Goal: Task Accomplishment & Management: Complete application form

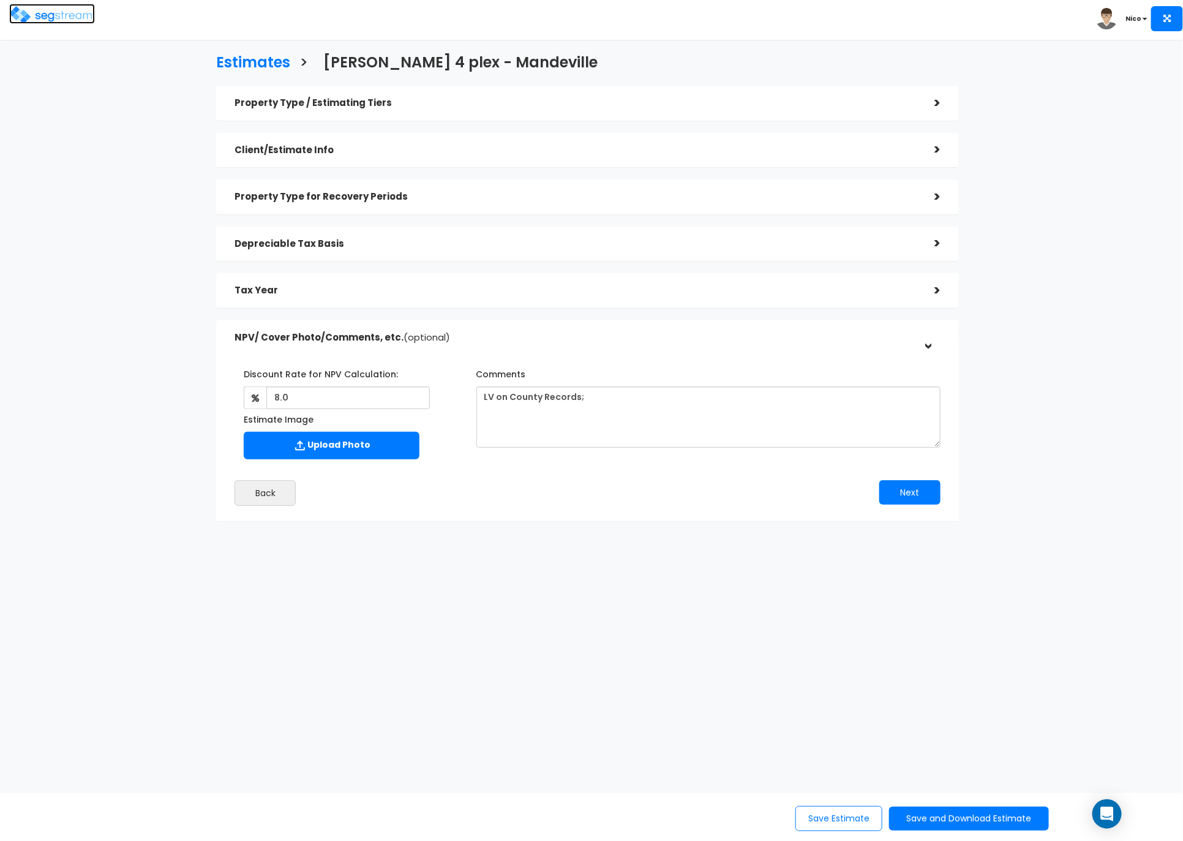
click at [62, 23] on img at bounding box center [52, 15] width 86 height 18
click at [55, 19] on img at bounding box center [52, 15] width 86 height 18
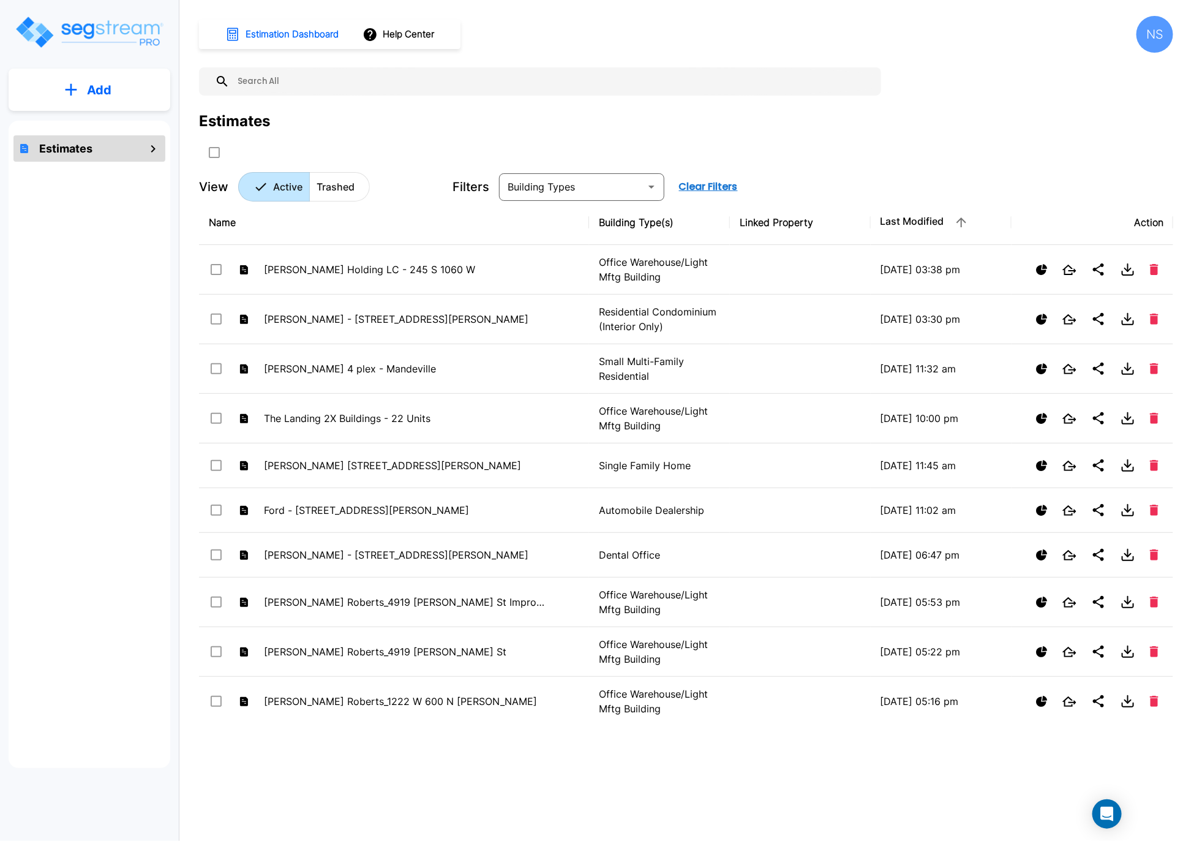
click at [102, 100] on button "Add" at bounding box center [90, 90] width 162 height 36
click at [82, 125] on p "Add Estimate" at bounding box center [97, 123] width 62 height 15
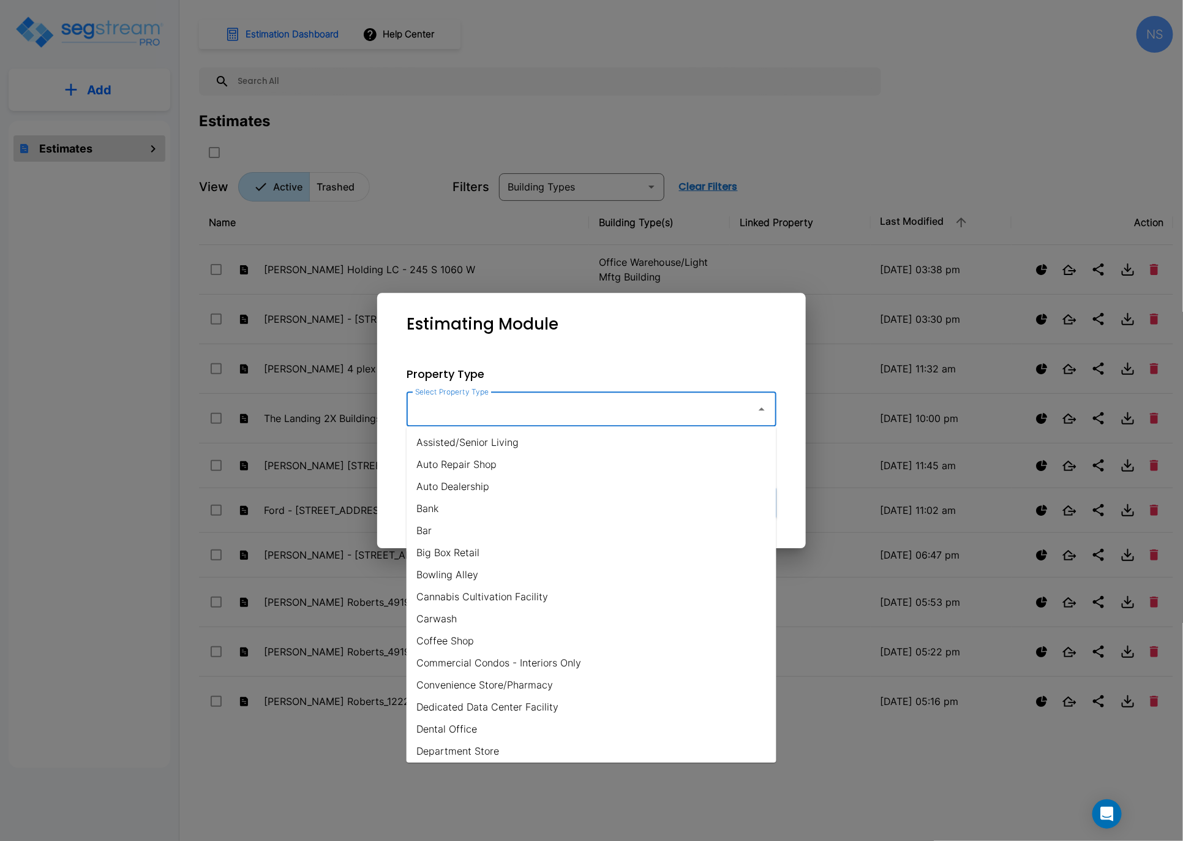
click at [636, 413] on input "Select Property Type" at bounding box center [578, 408] width 332 height 23
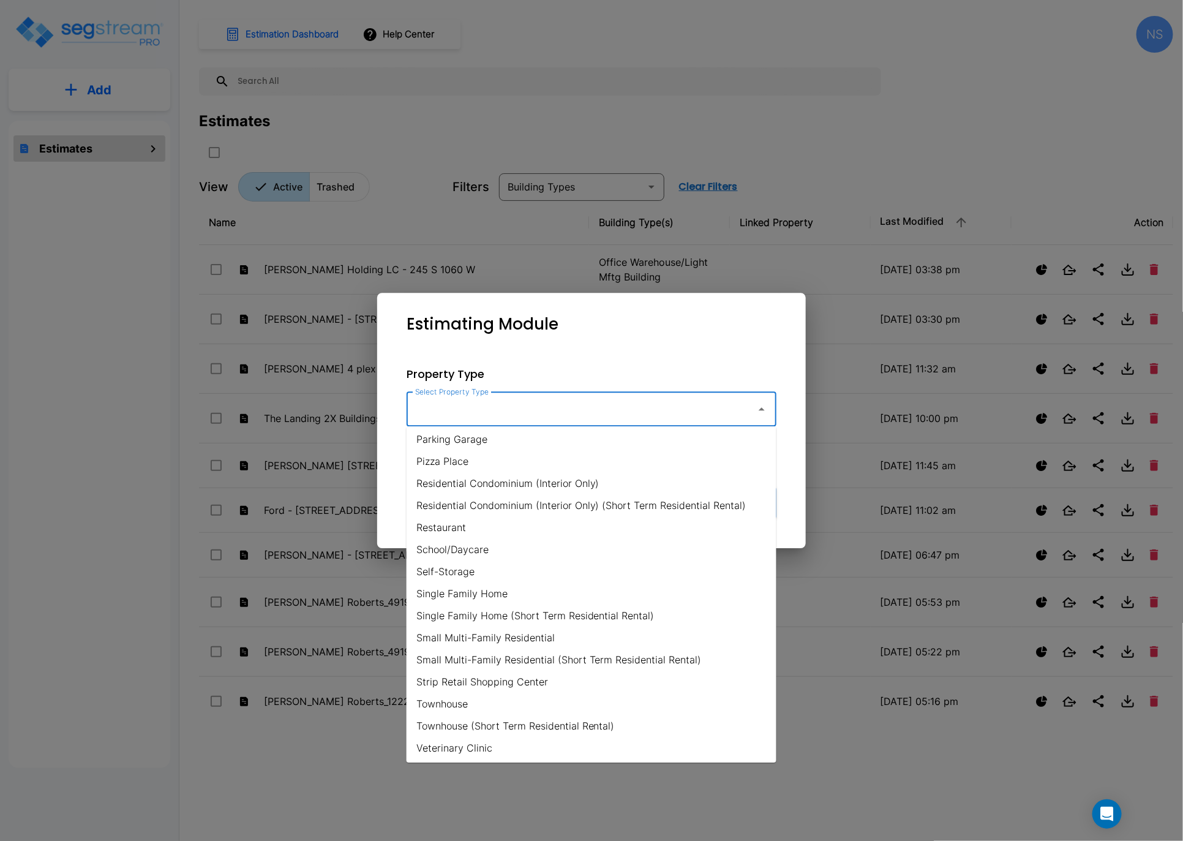
click at [473, 592] on li "Single Family Home" at bounding box center [591, 593] width 370 height 22
type input "Single Family Home"
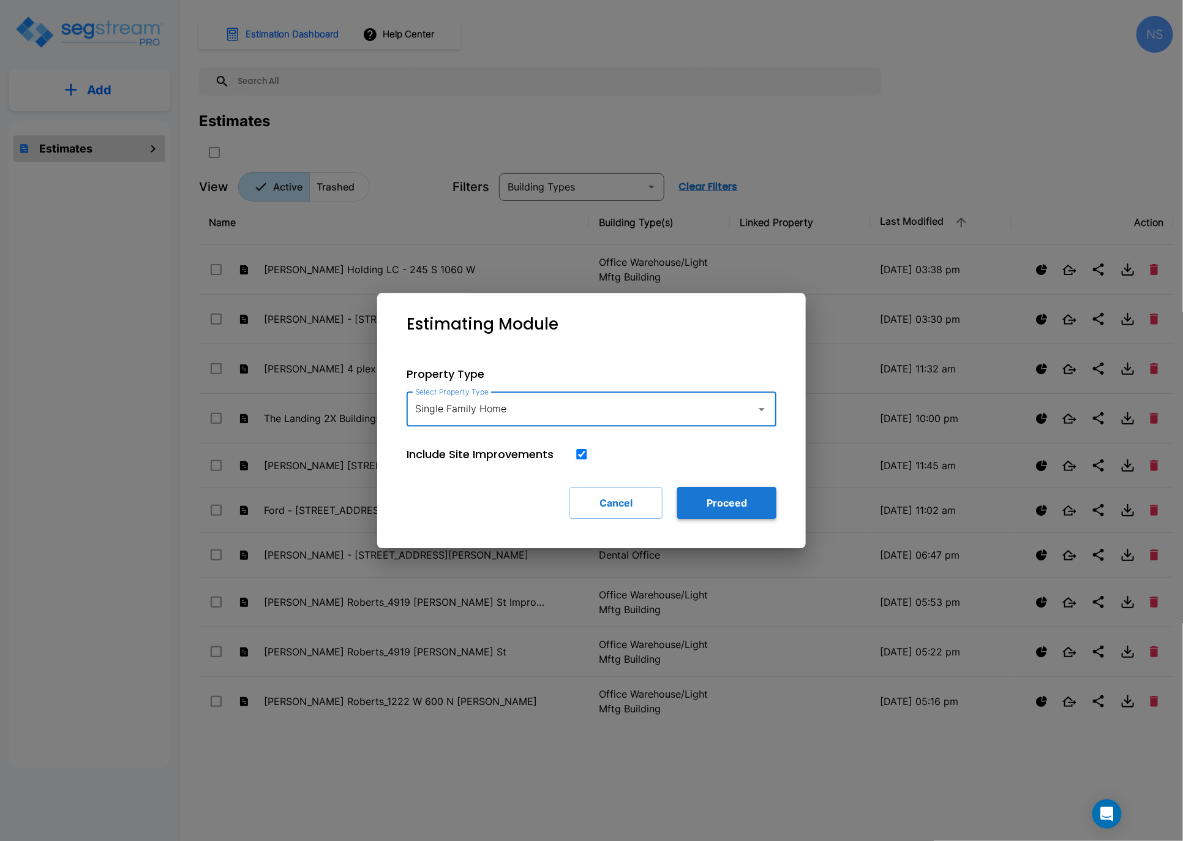
click at [737, 506] on button "Proceed" at bounding box center [726, 503] width 99 height 32
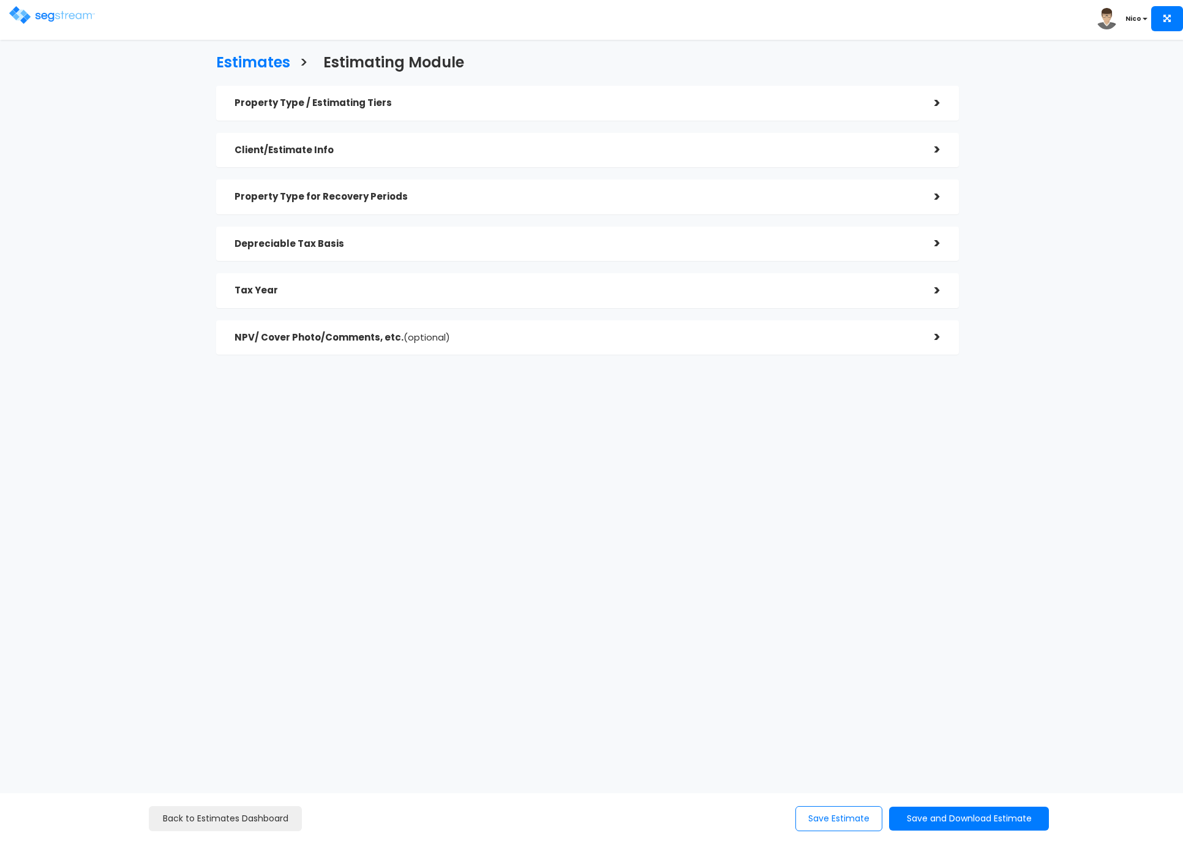
checkbox input "true"
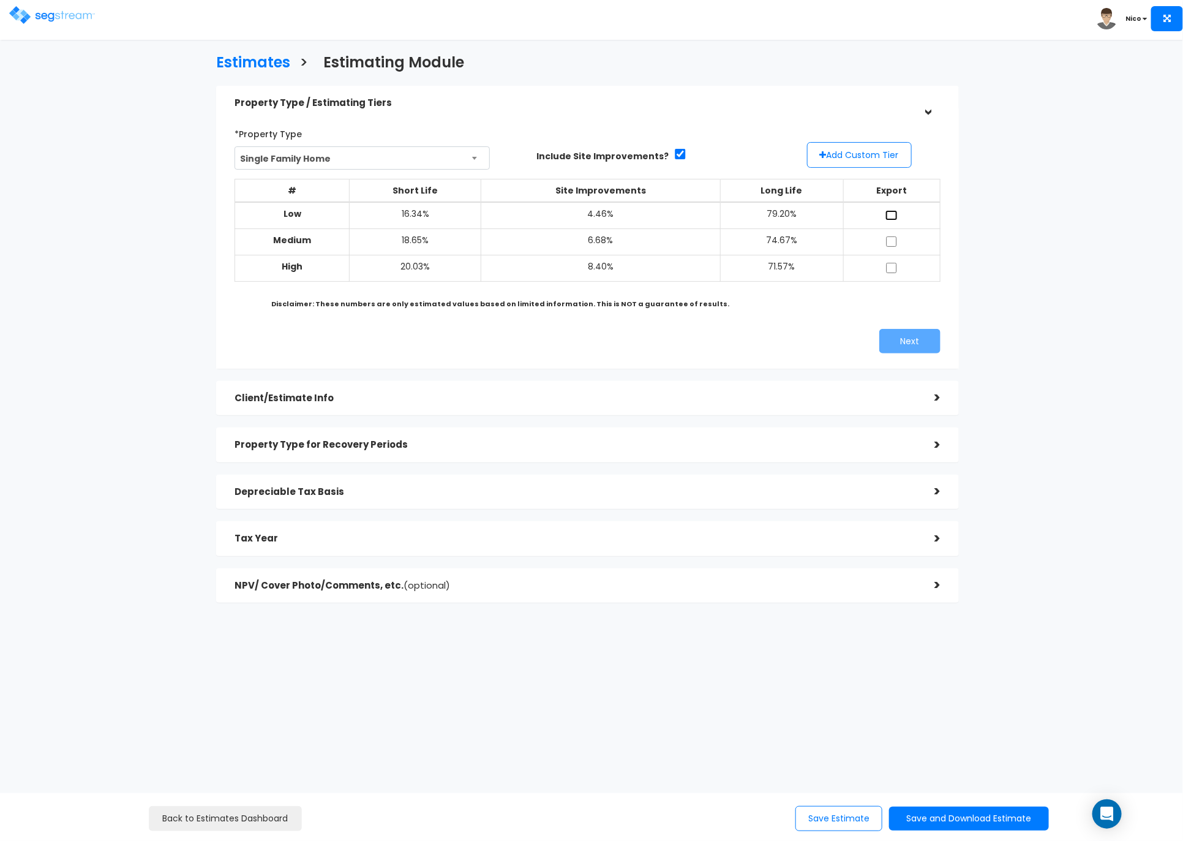
click at [894, 217] on input "checkbox" at bounding box center [891, 215] width 12 height 10
checkbox input "true"
click at [889, 236] on input "checkbox" at bounding box center [891, 241] width 12 height 10
checkbox input "true"
click at [889, 266] on input "checkbox" at bounding box center [891, 268] width 12 height 10
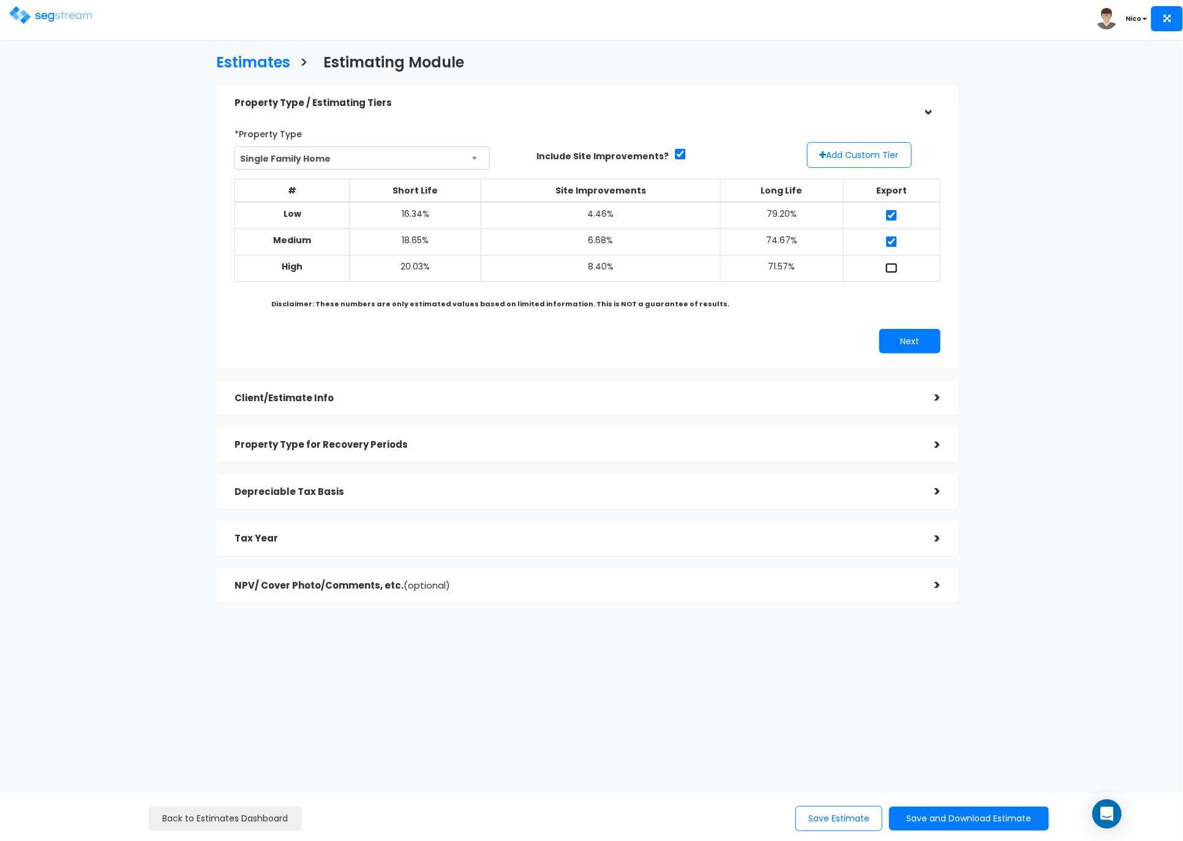
checkbox input "true"
click at [861, 158] on button "Add Custom Tier" at bounding box center [859, 155] width 105 height 26
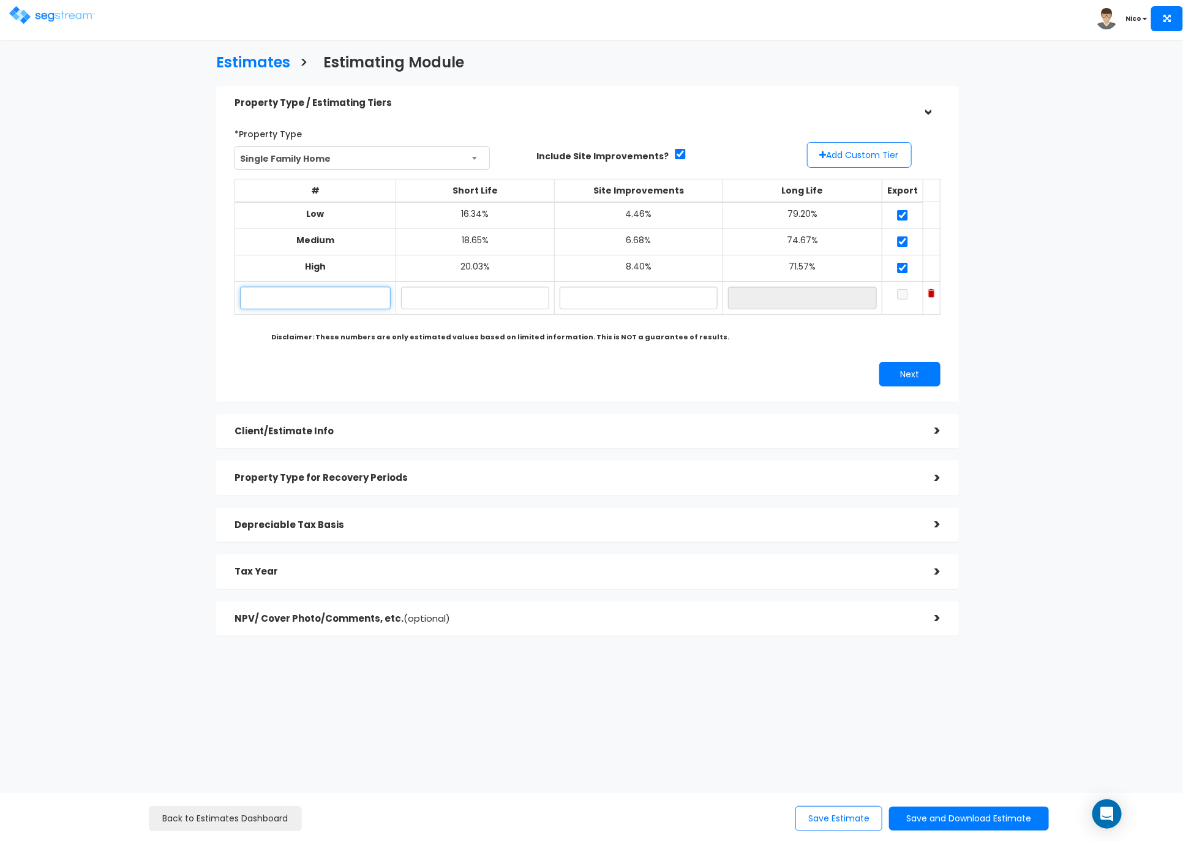
click at [288, 288] on input "text" at bounding box center [315, 297] width 151 height 23
type input "Victor Osemwegie LTR SFR 2024"
type input "17.00%"
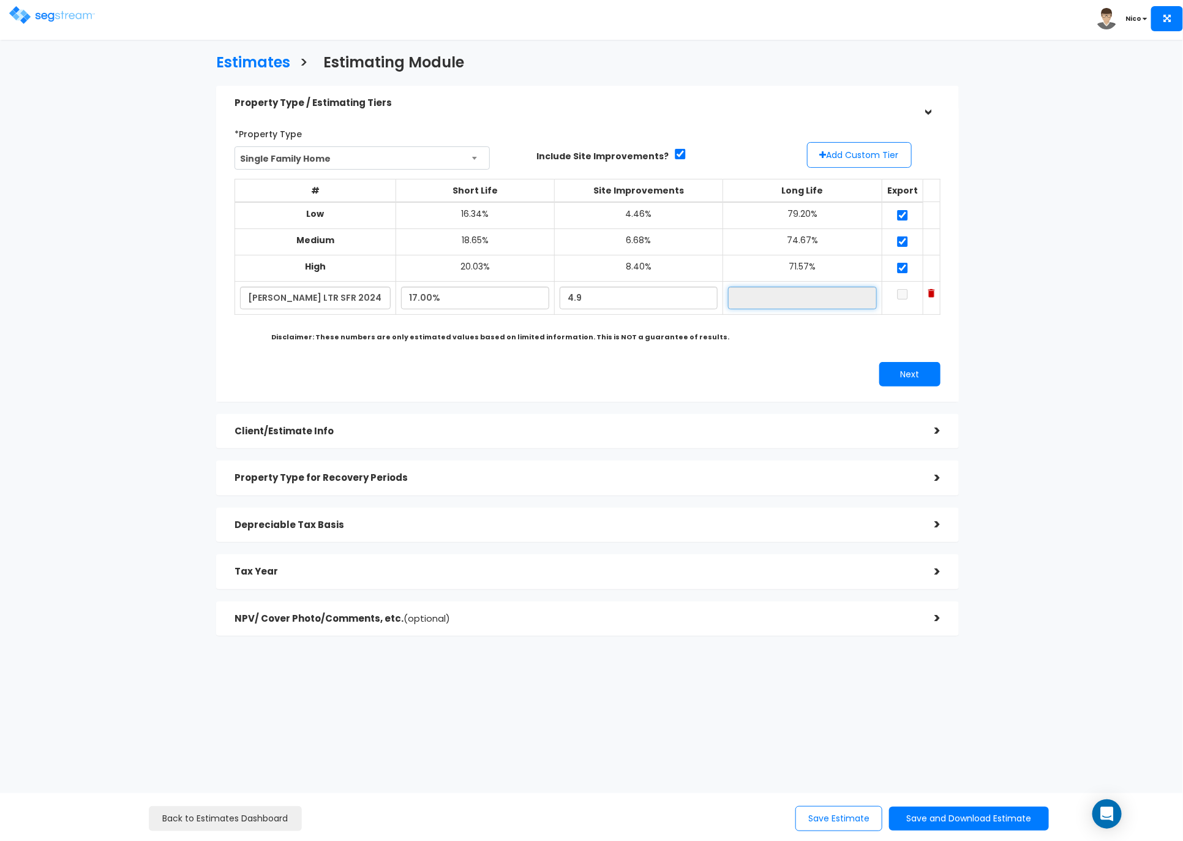
type input "4.90%"
type input "78.10%"
click at [896, 290] on input "checkbox" at bounding box center [902, 294] width 12 height 10
checkbox input "true"
click at [910, 369] on button "Next" at bounding box center [909, 374] width 61 height 24
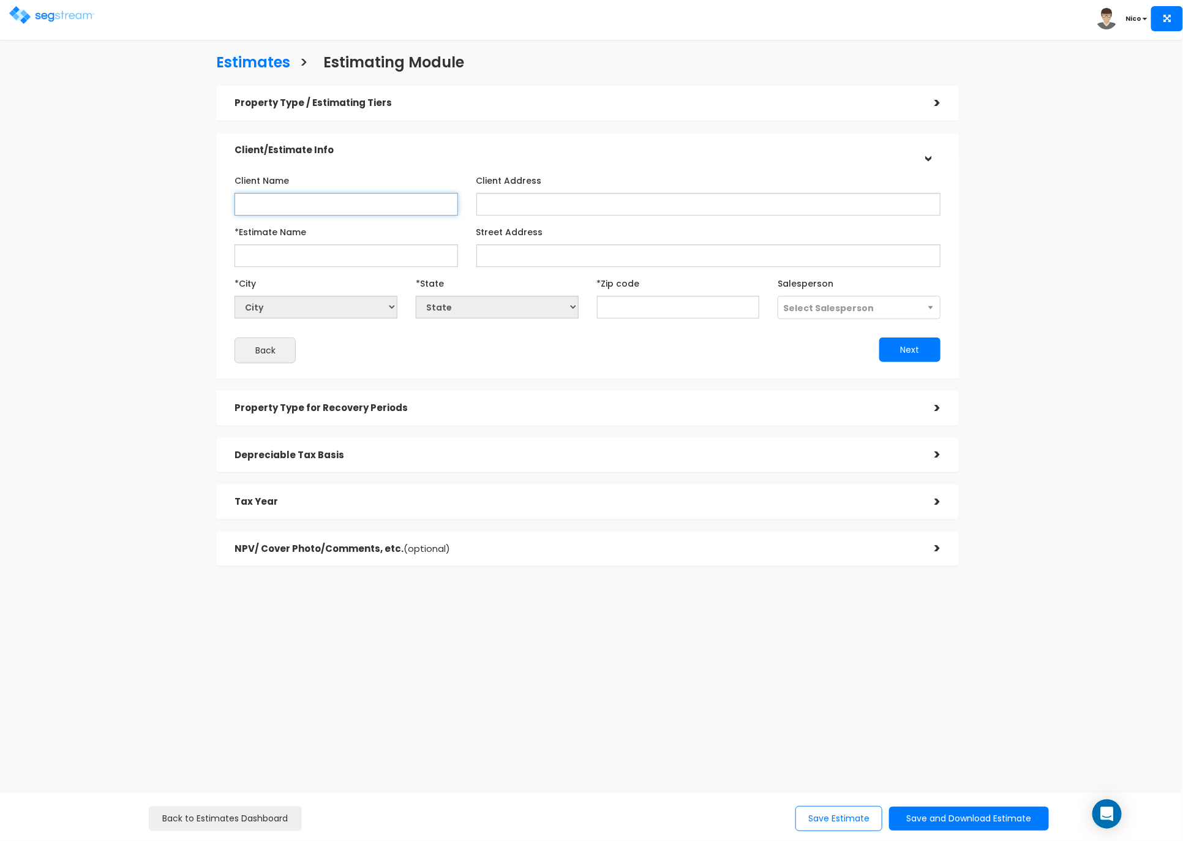
click at [261, 203] on input "Client Name" at bounding box center [345, 204] width 223 height 23
type input "Victor Osemwegie"
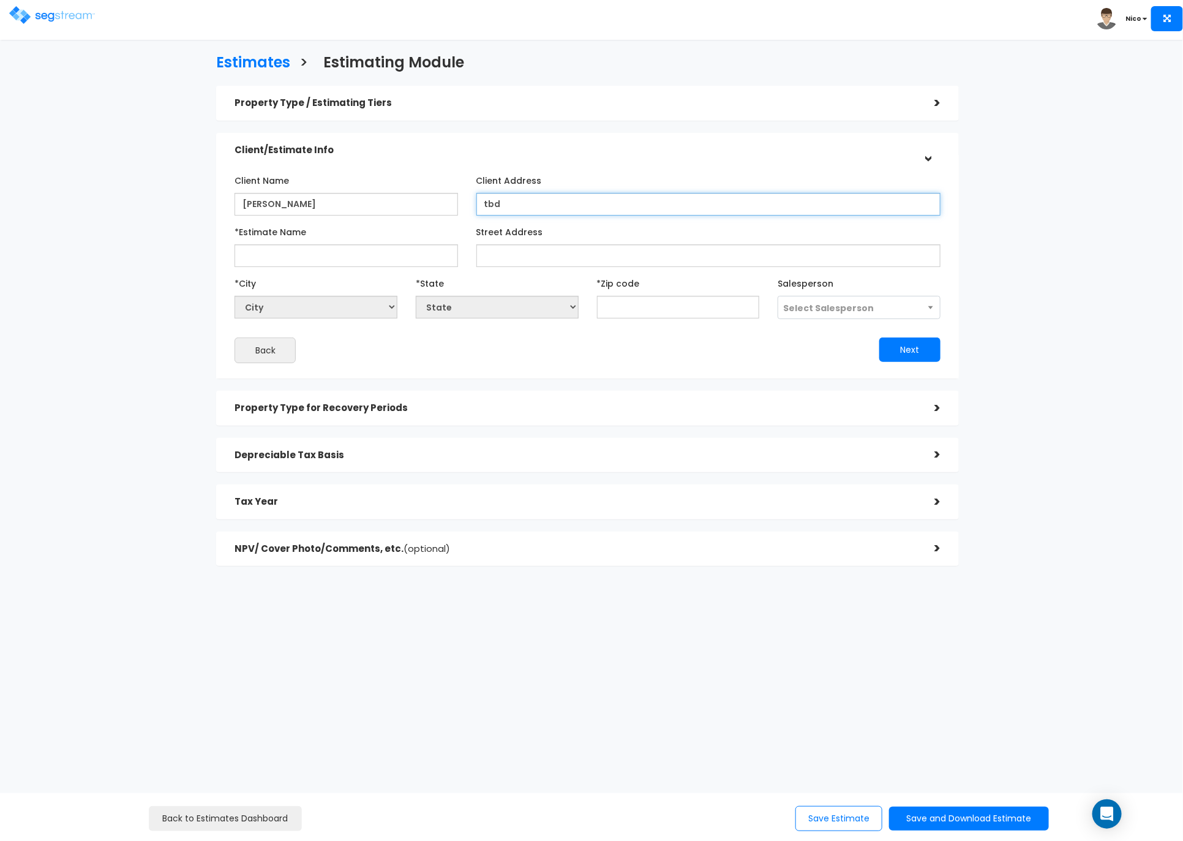
type input "tbd"
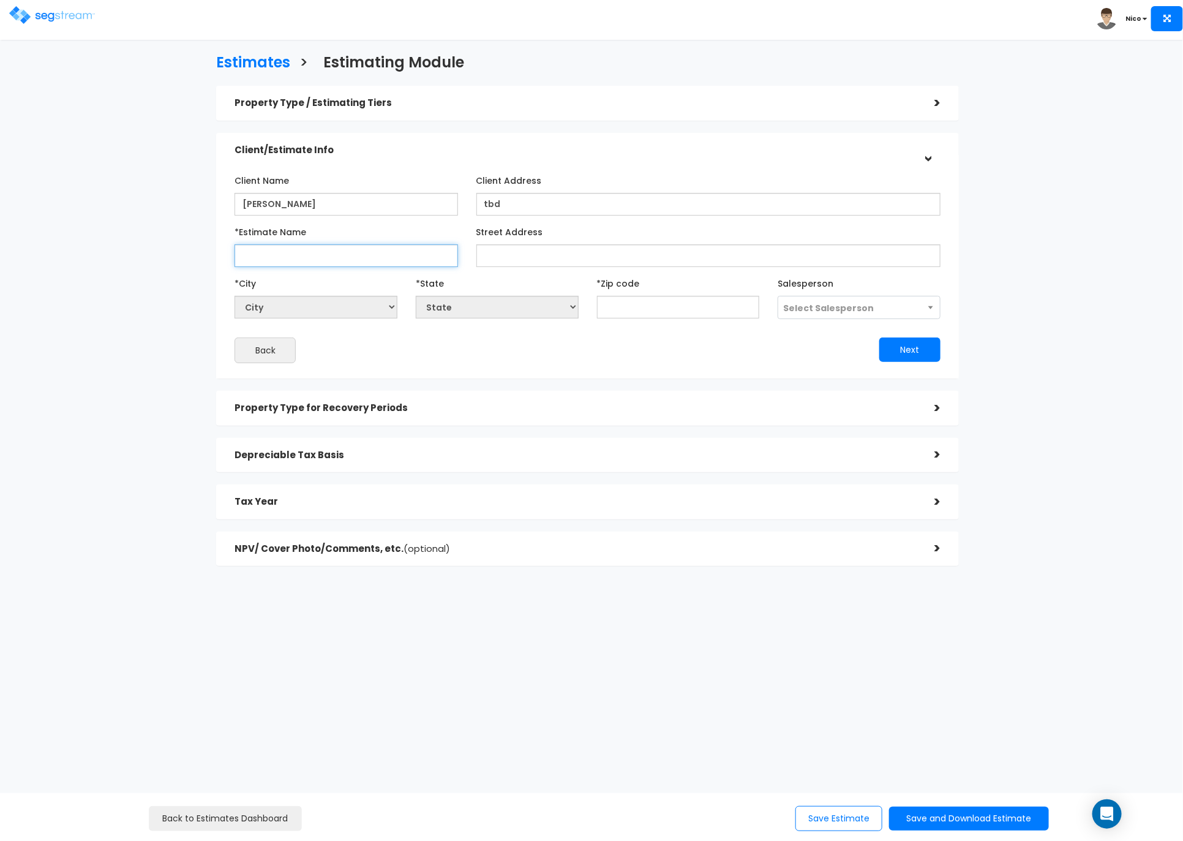
click at [285, 255] on input "*Estimate Name" at bounding box center [345, 255] width 223 height 23
type input "Victor Osemwegie - SFR 2024 LTR"
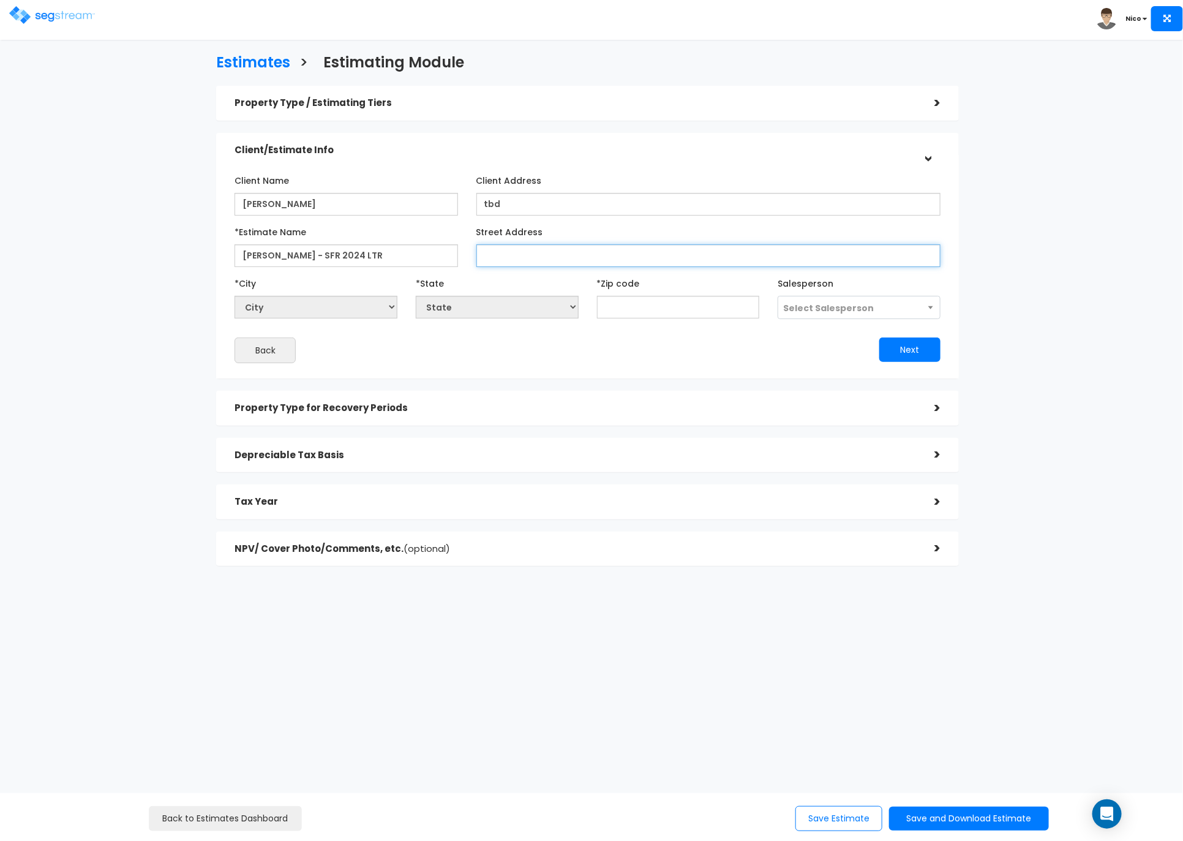
paste input "873 S 4110 W"
type input "873 S 4110 W"
click at [637, 305] on input "text" at bounding box center [678, 307] width 163 height 23
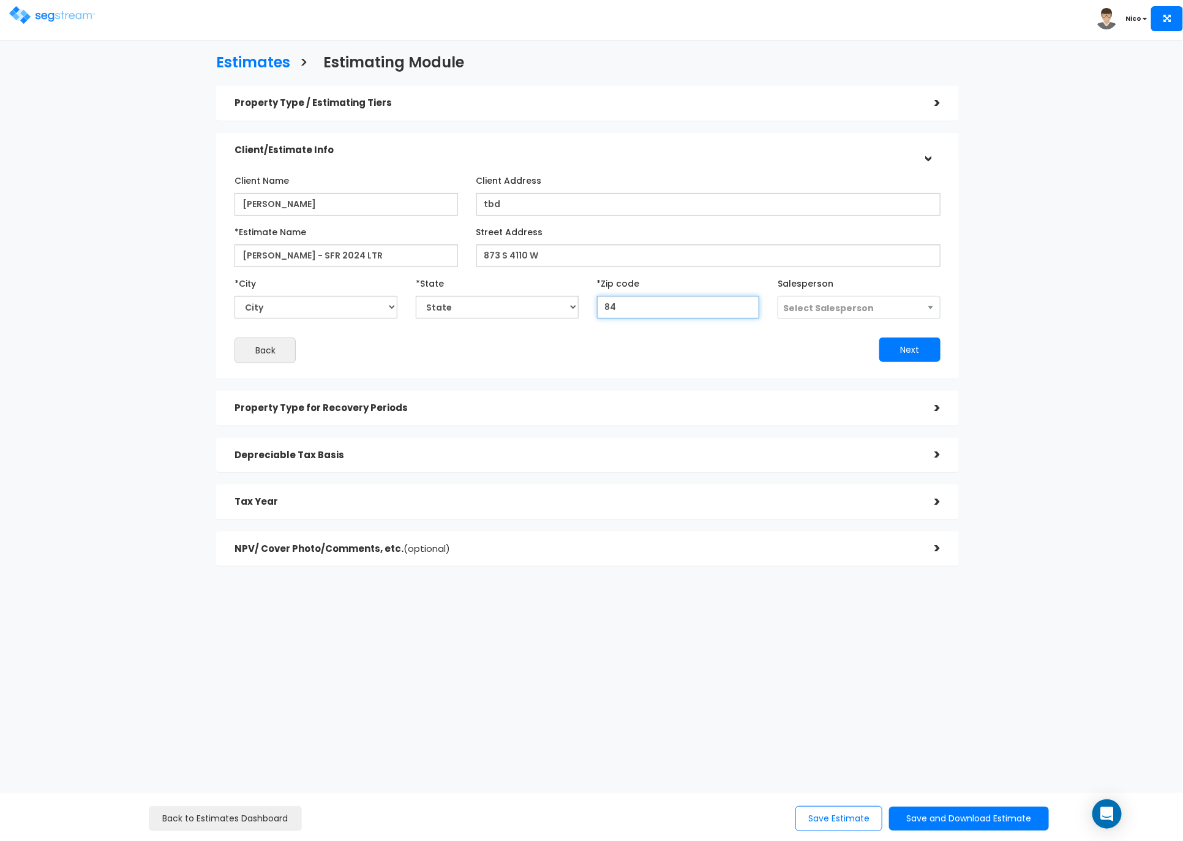
type input "840"
select select "UT"
type input "84075"
click at [900, 310] on span "Select Salesperson" at bounding box center [859, 307] width 162 height 23
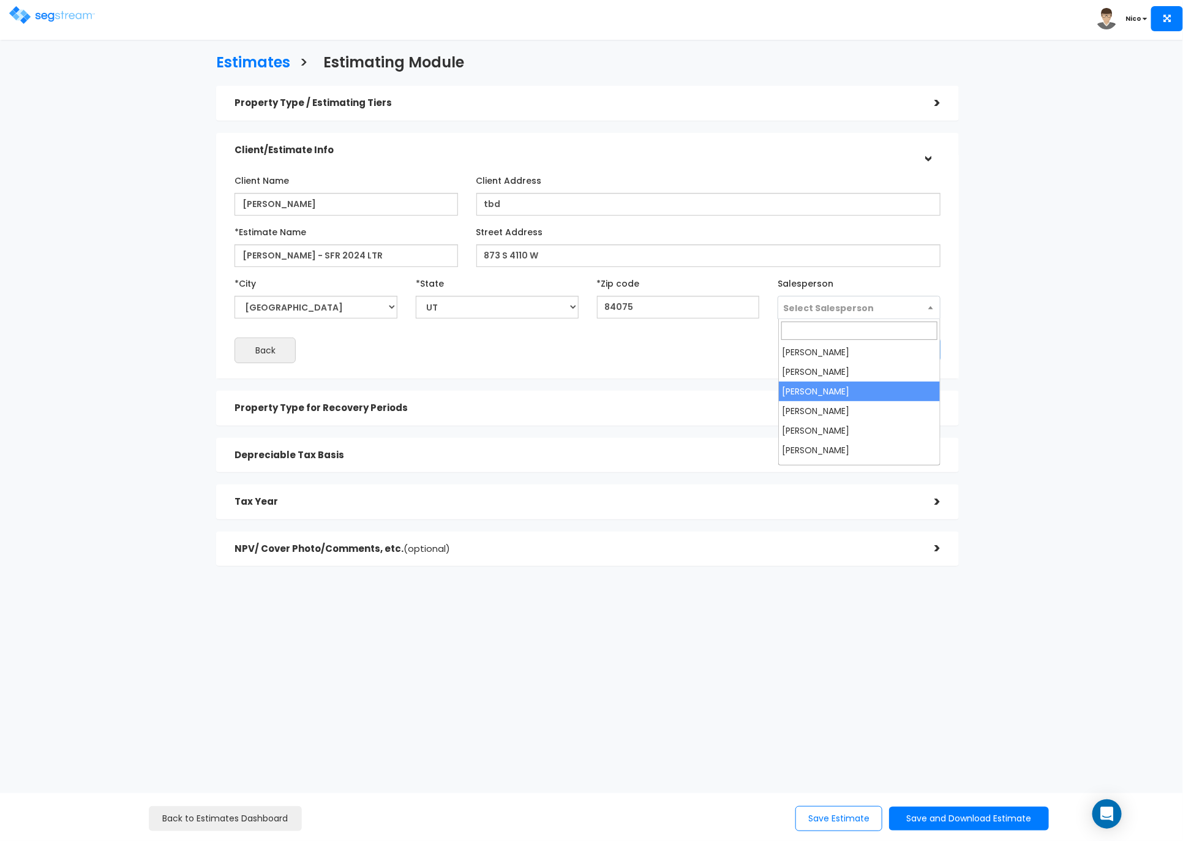
select select "173"
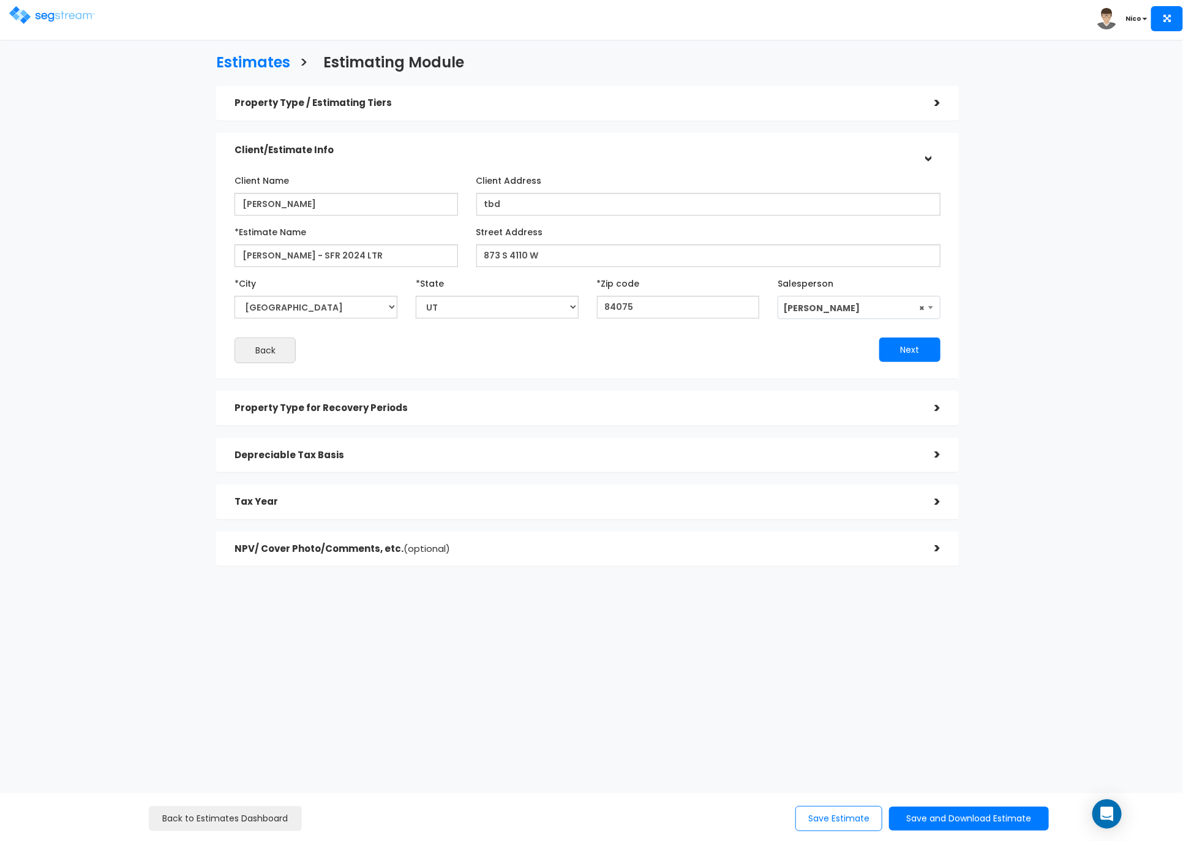
click at [683, 346] on div "Next" at bounding box center [769, 349] width 362 height 24
click at [913, 354] on button "Next" at bounding box center [909, 349] width 61 height 24
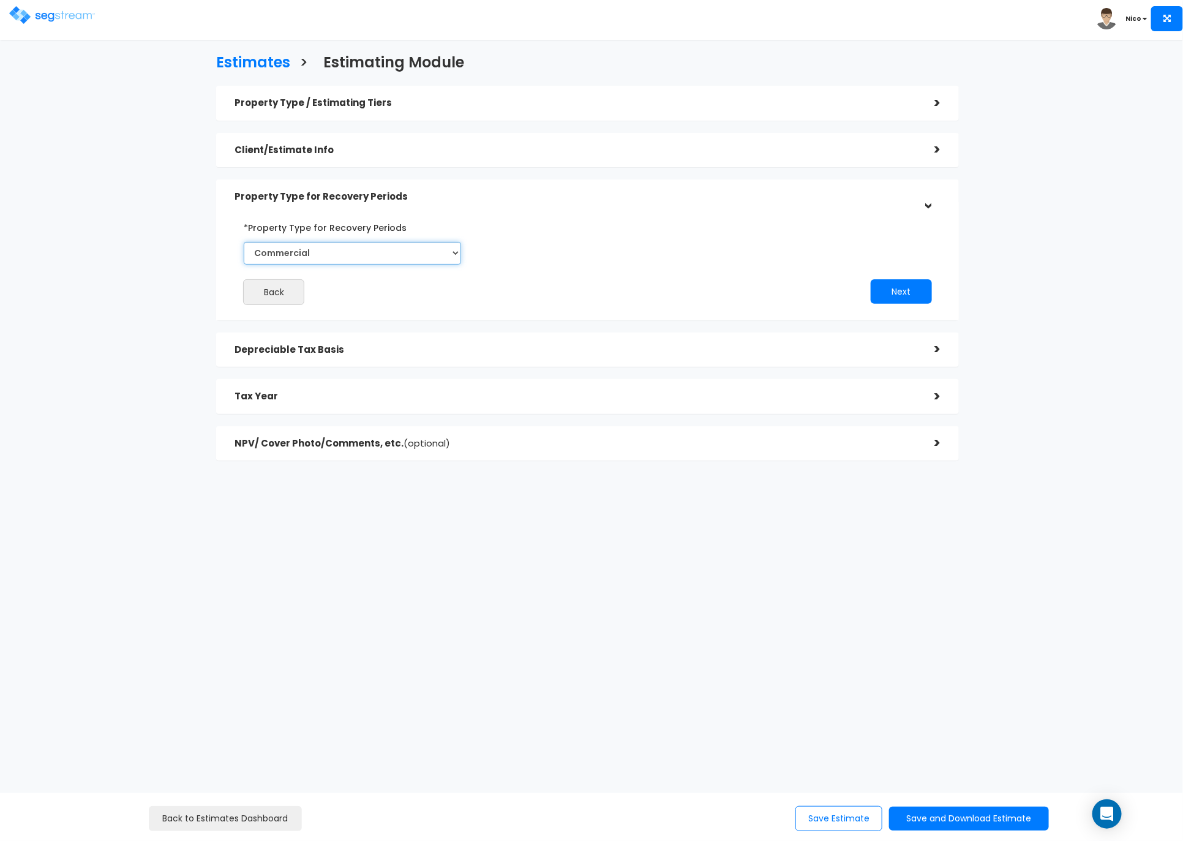
click at [293, 250] on select "Commercial Residential" at bounding box center [352, 253] width 217 height 23
select select "Residential"
click at [244, 242] on select "Commercial Residential" at bounding box center [352, 253] width 217 height 23
click at [888, 285] on button "Next" at bounding box center [900, 291] width 61 height 24
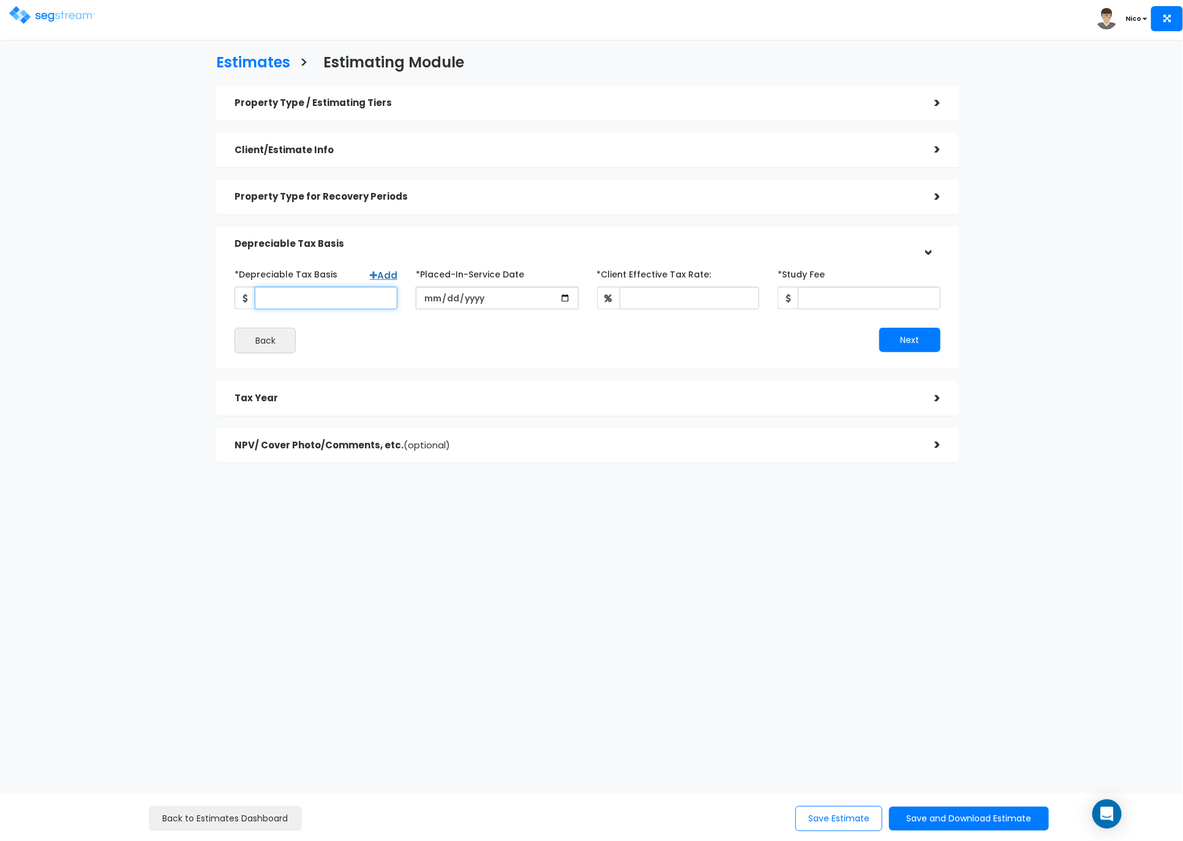
click at [298, 300] on input "*Depreciable Tax Basis" at bounding box center [326, 297] width 143 height 23
type input "399,335"
type input "2023-11-01"
click at [686, 299] on input "*Client Effective Tax Rate:" at bounding box center [690, 297] width 140 height 23
type input "32"
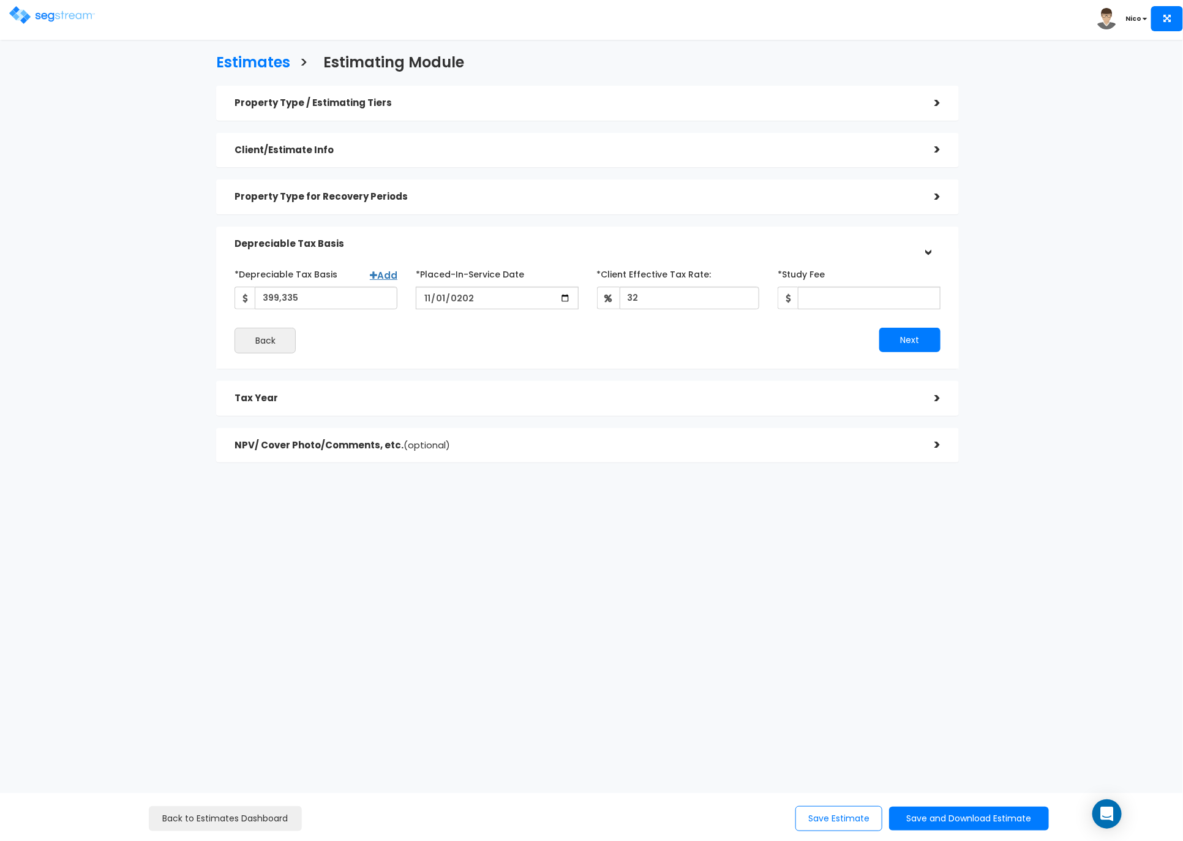
click at [713, 346] on div "Next" at bounding box center [769, 340] width 362 height 24
click at [826, 298] on input "*Study Fee" at bounding box center [869, 297] width 143 height 23
click at [827, 297] on input "*Study Fee" at bounding box center [869, 297] width 143 height 23
type input "2,987"
click at [924, 346] on button "Next" at bounding box center [909, 340] width 61 height 24
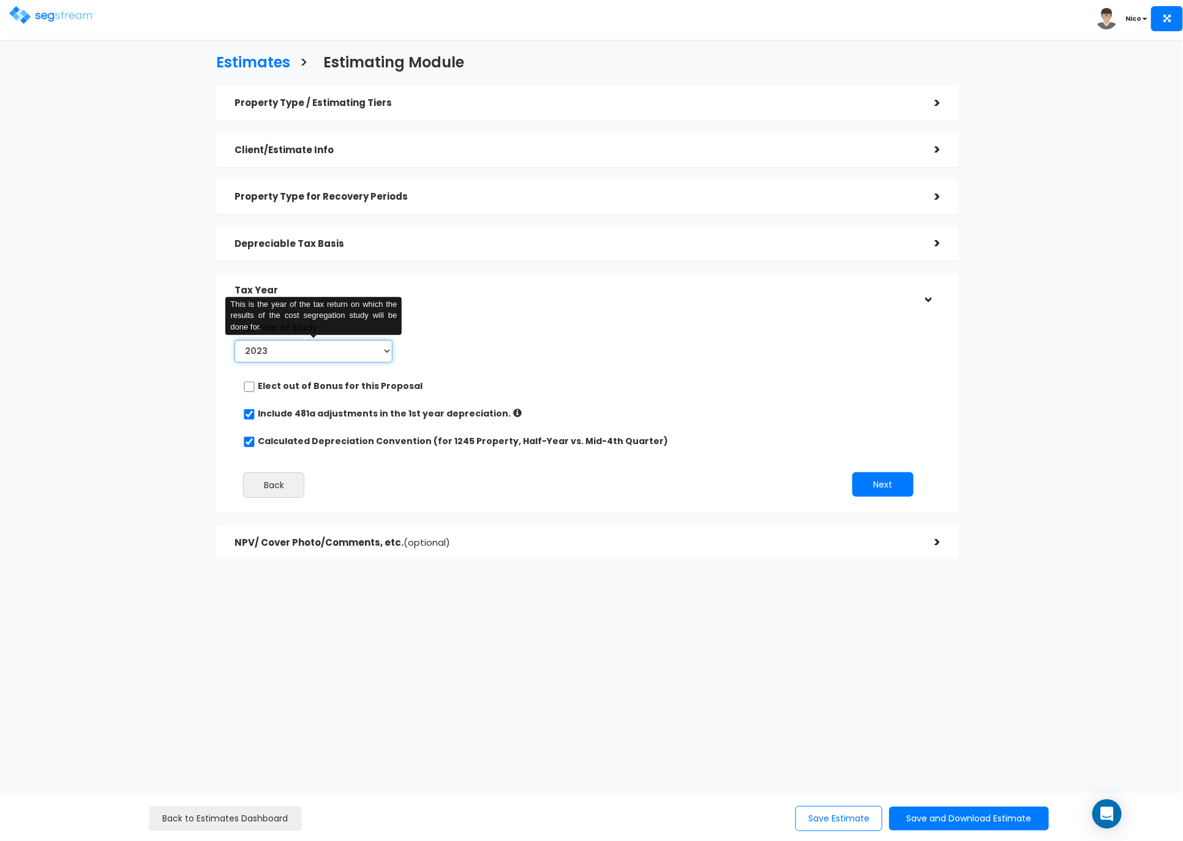
click at [378, 352] on select "2023 2024 2025 2026" at bounding box center [313, 351] width 158 height 23
select select "2024"
click at [234, 340] on select "2023 2024 2025 2026" at bounding box center [313, 351] width 158 height 23
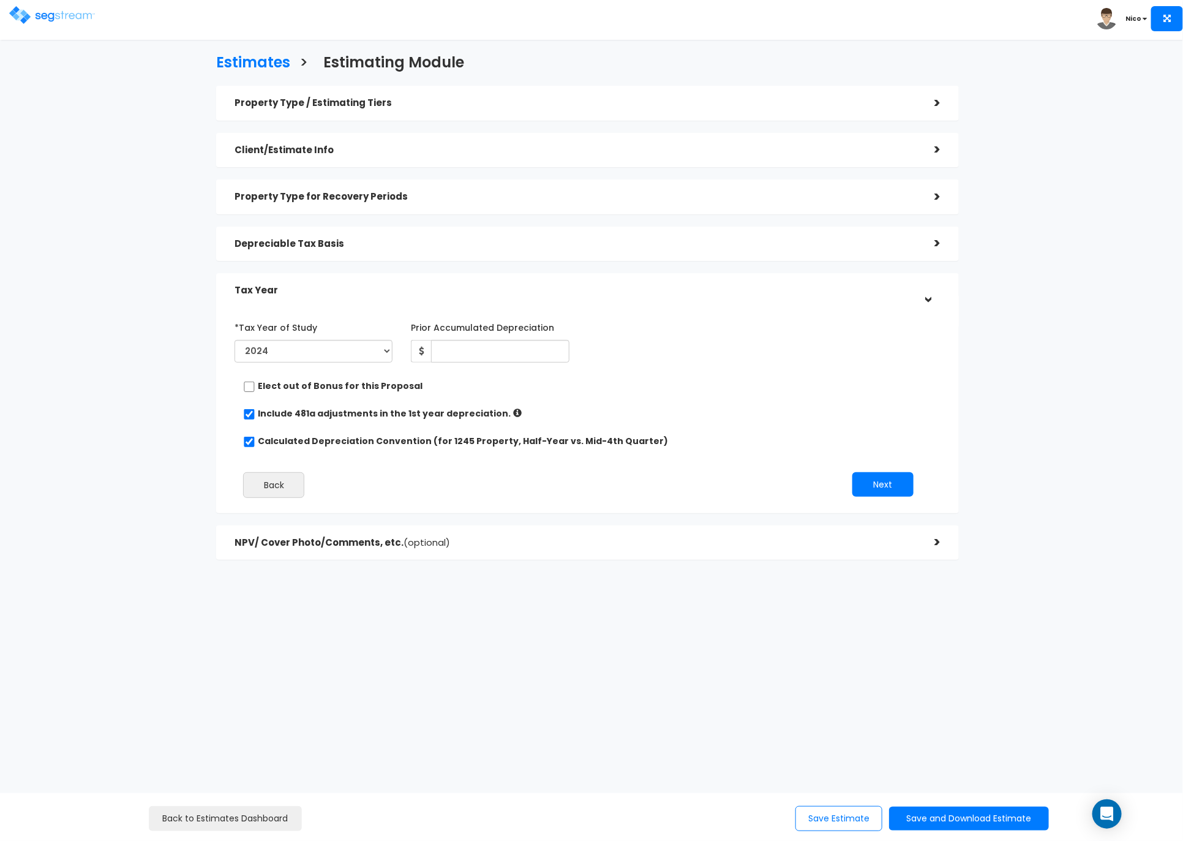
click at [299, 241] on h5 "Depreciable Tax Basis" at bounding box center [574, 244] width 681 height 10
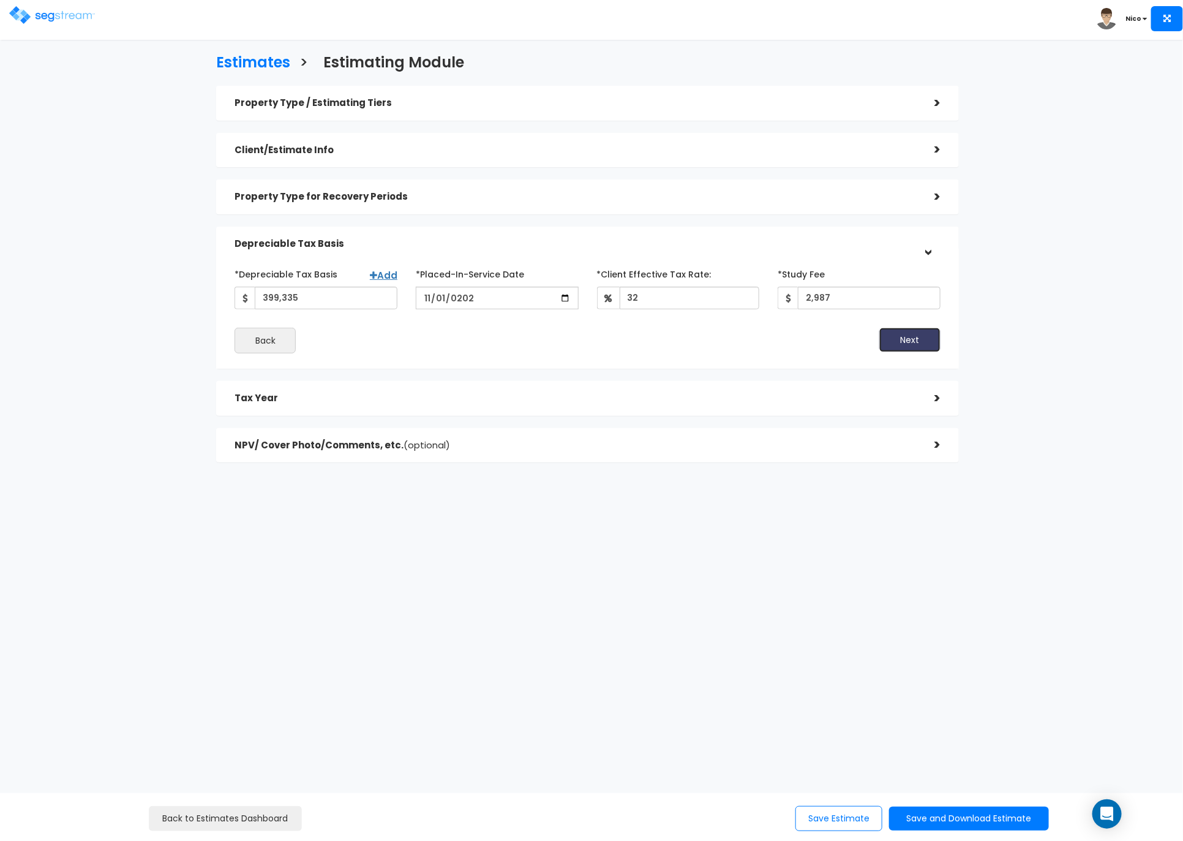
click at [923, 341] on button "Next" at bounding box center [909, 340] width 61 height 24
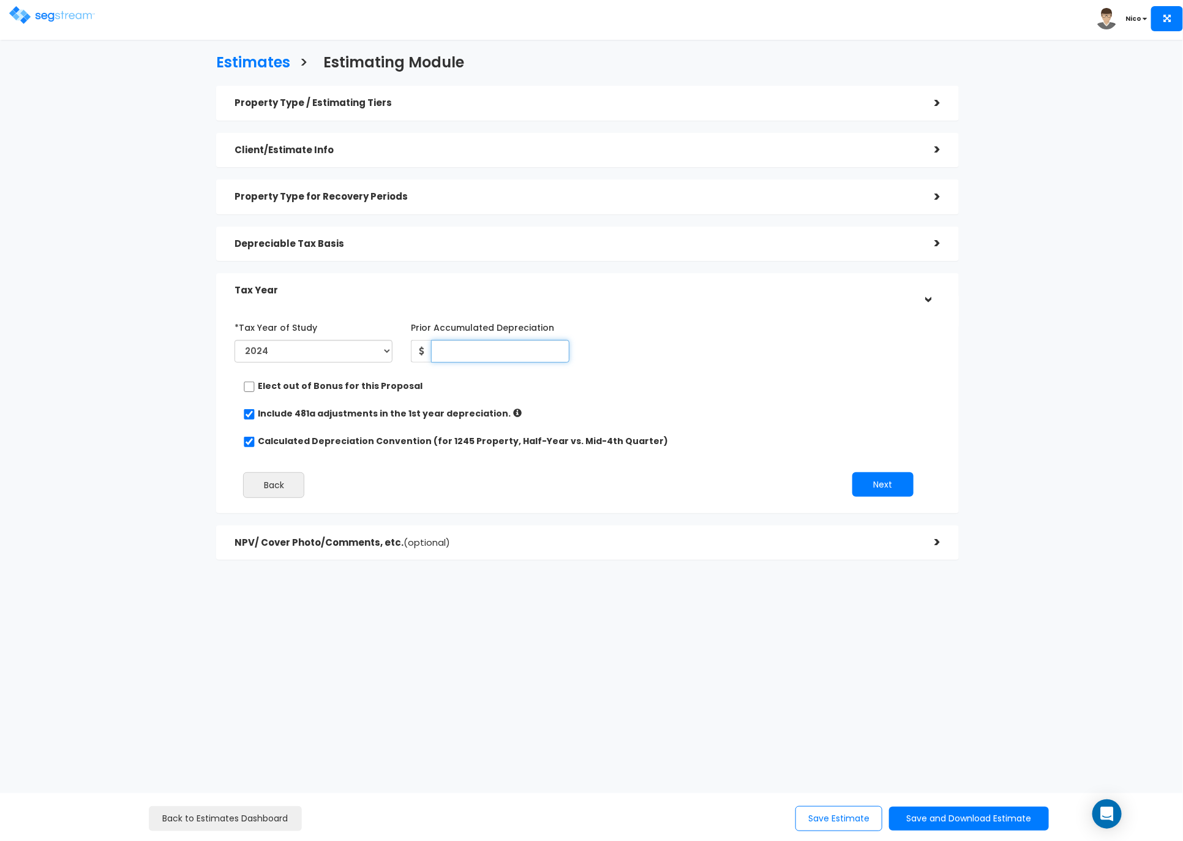
click at [462, 349] on input "Prior Accumulated Depreciation" at bounding box center [500, 351] width 138 height 23
type input "14,790"
click at [889, 482] on button "Next" at bounding box center [882, 484] width 61 height 24
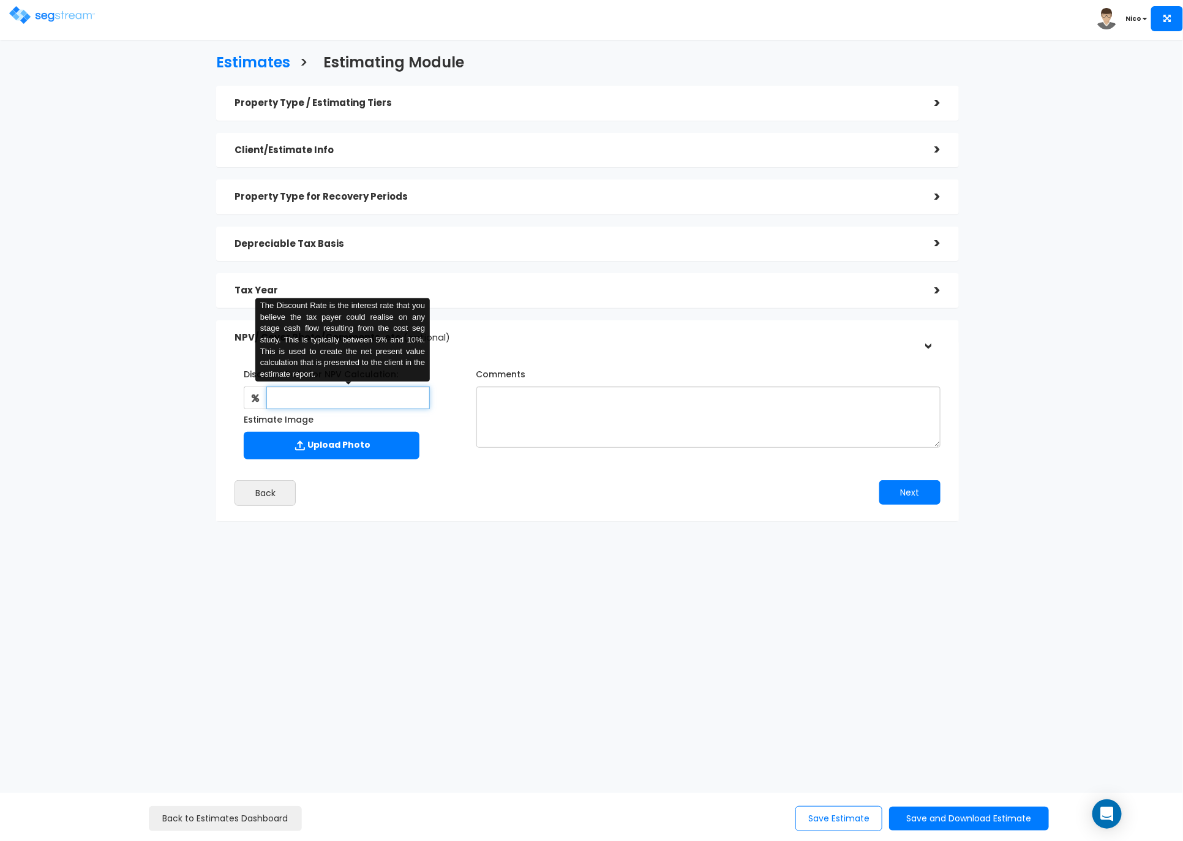
click at [316, 399] on input "text" at bounding box center [347, 397] width 163 height 23
type input "8"
click at [492, 413] on textarea "Comments" at bounding box center [708, 416] width 464 height 61
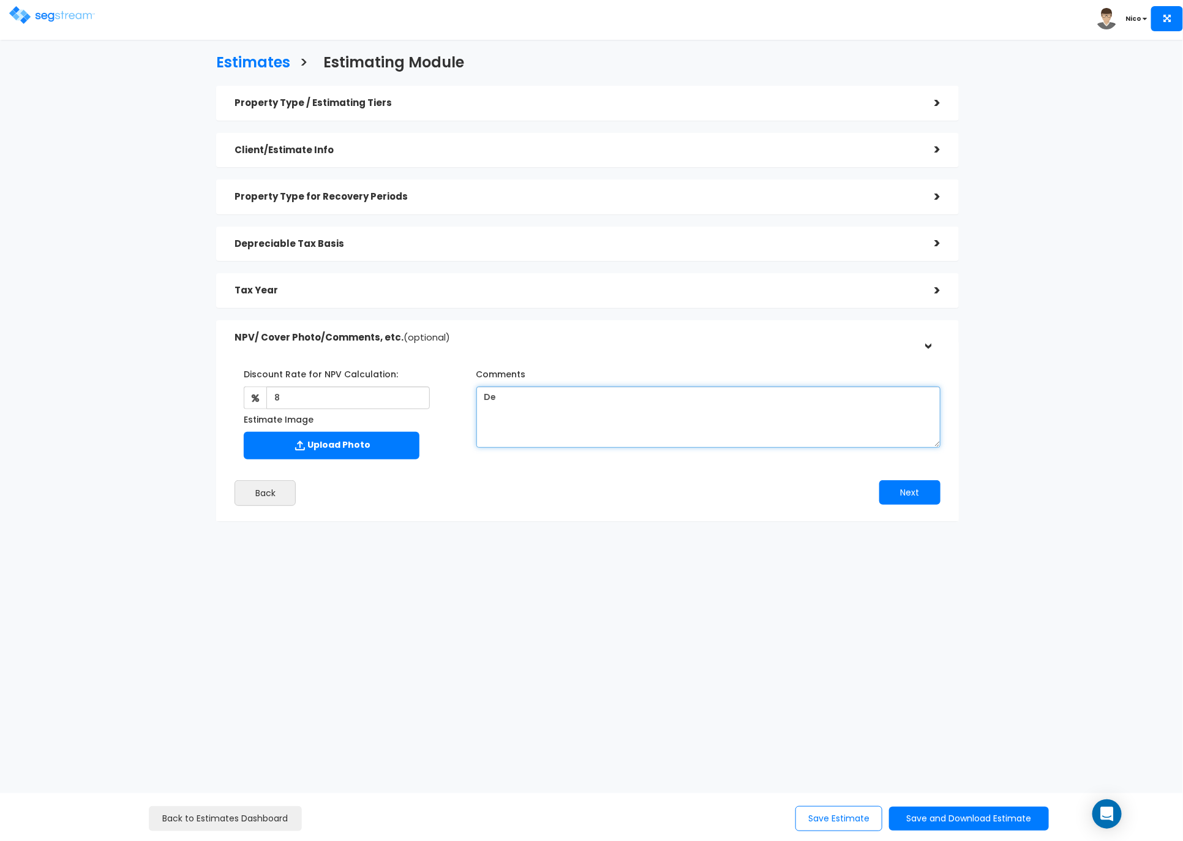
type textarea "D"
click at [596, 399] on textarea "Assumed 27% Land value for Depreciable Basis of" at bounding box center [708, 416] width 464 height 61
click at [758, 401] on textarea "Assumed 27% Land value ($147,699) for Depreciable Basis of" at bounding box center [708, 416] width 464 height 61
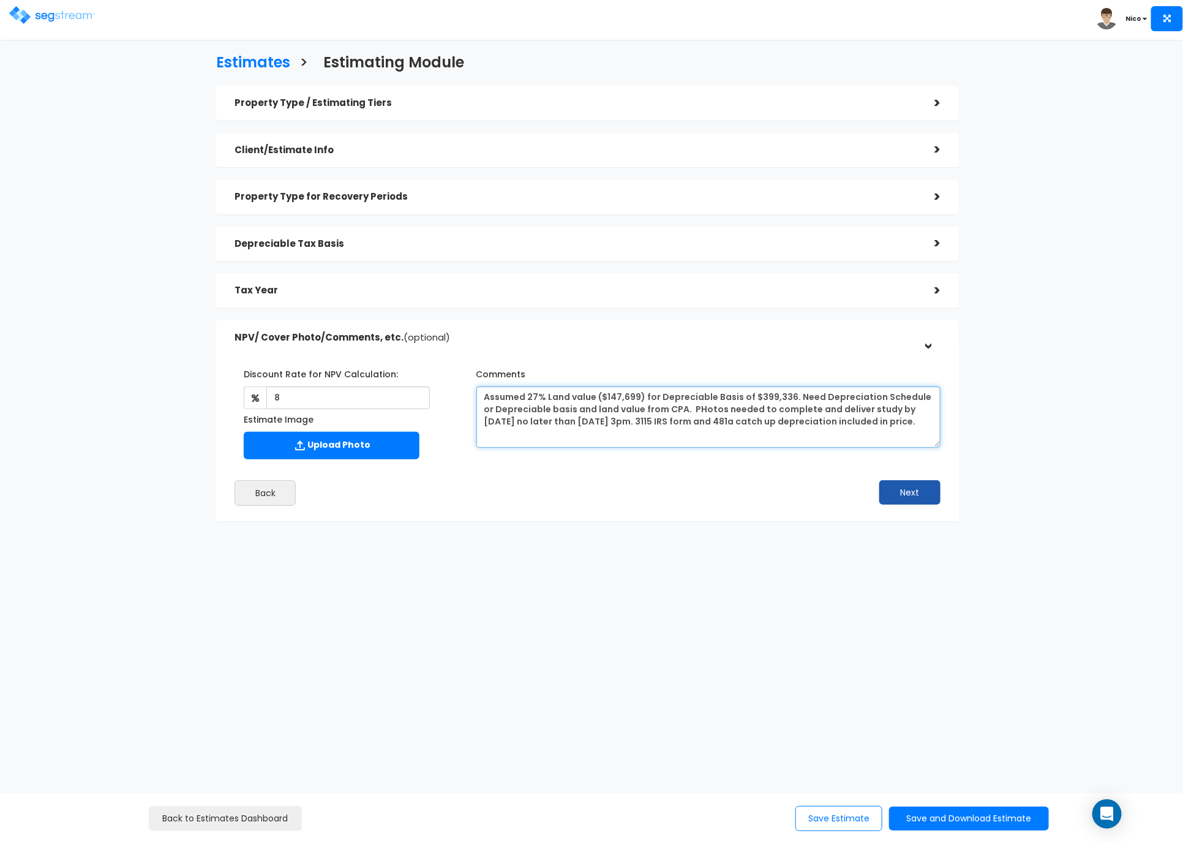
type textarea "Assumed 27% Land value ($147,699) for Depreciable Basis of $399,336. Need Depre…"
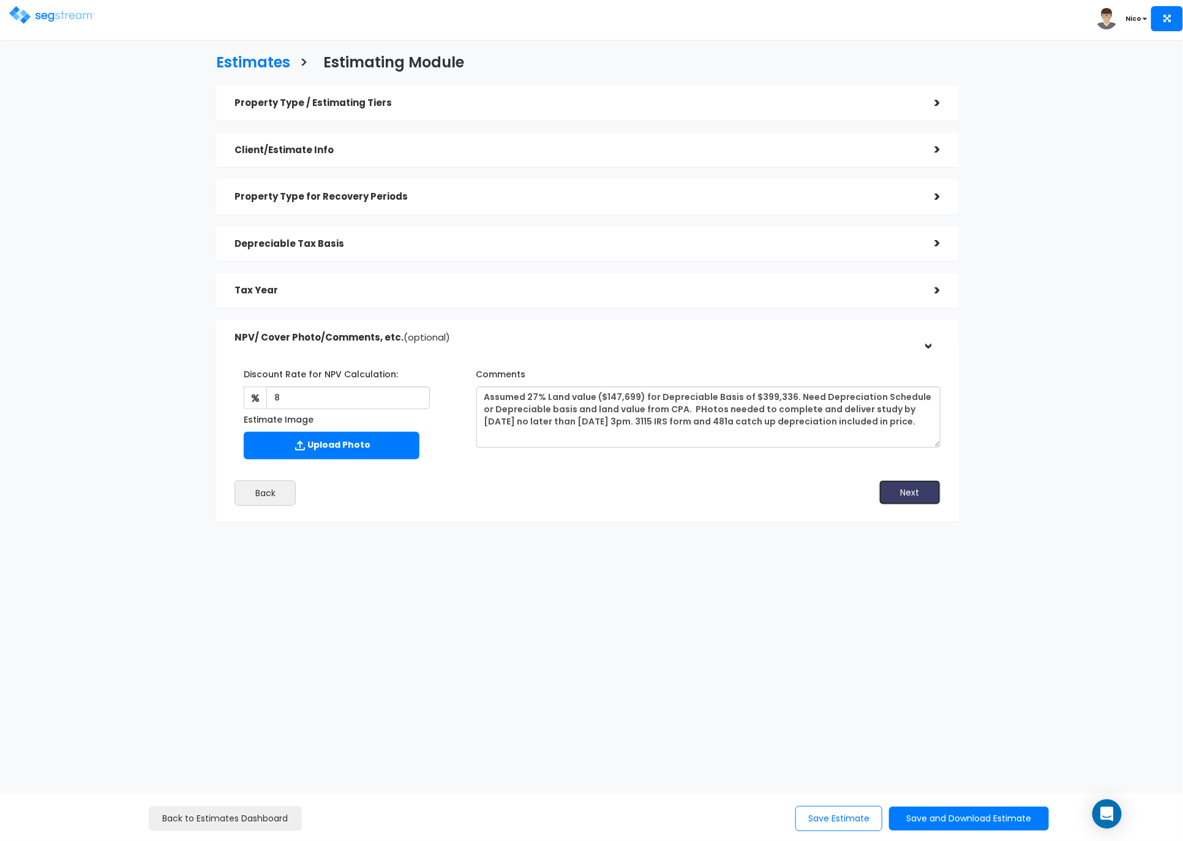
click at [907, 489] on button "Next" at bounding box center [909, 492] width 61 height 24
click at [833, 814] on button "Save Estimate" at bounding box center [838, 818] width 87 height 25
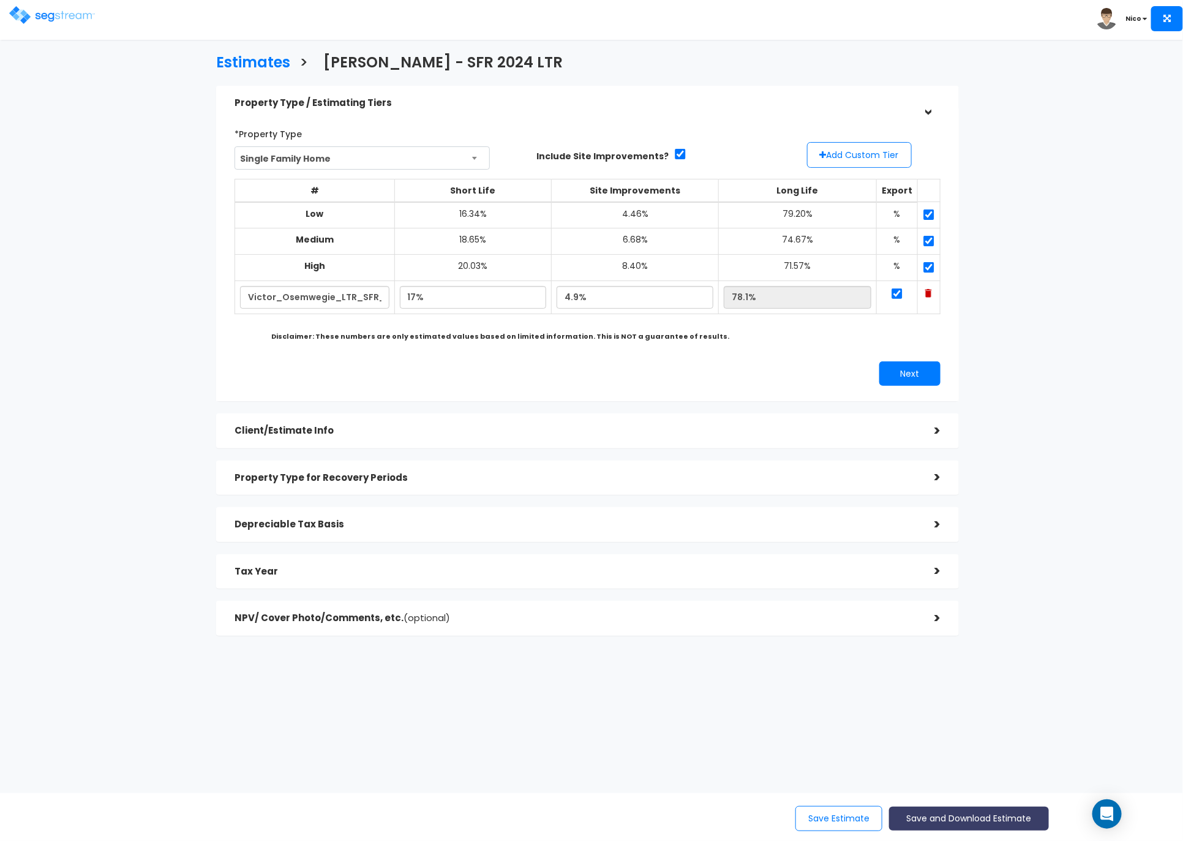
click at [935, 822] on button "Save and Download Estimate" at bounding box center [969, 818] width 160 height 24
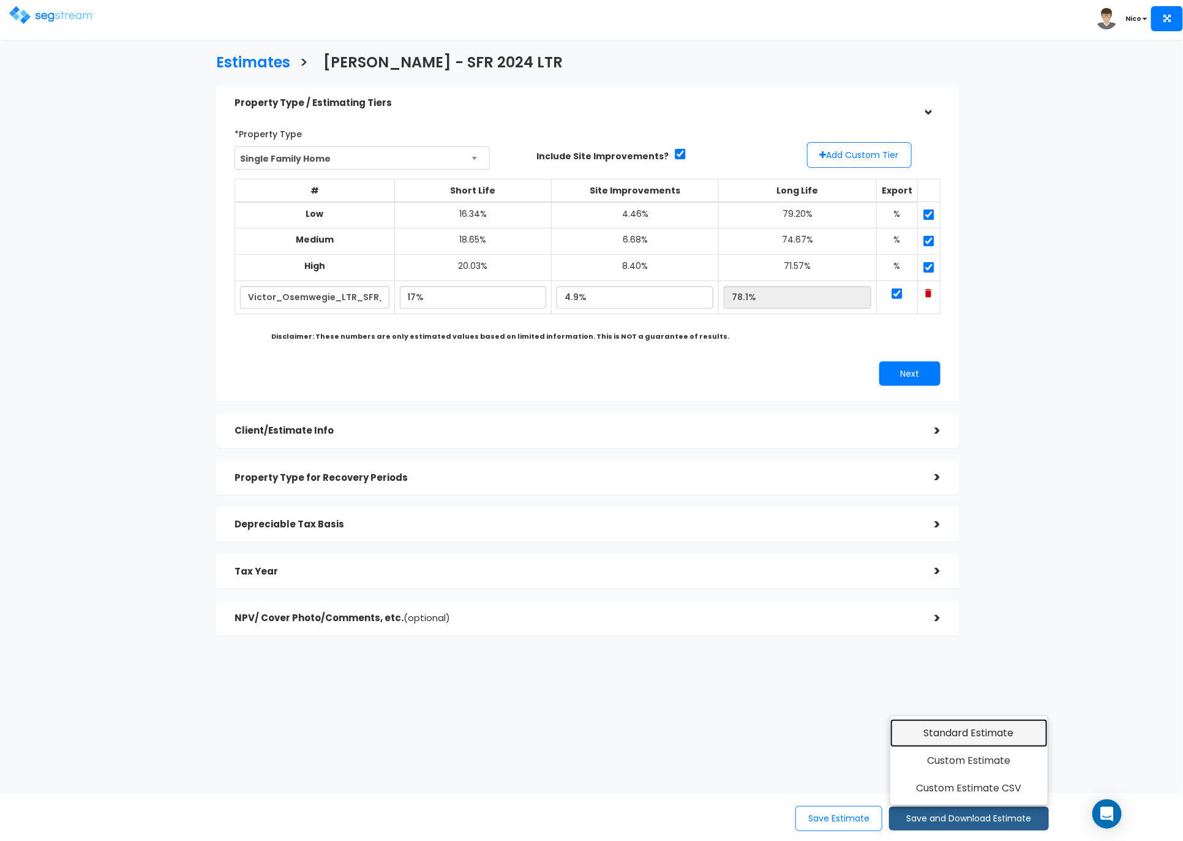
click at [956, 735] on link "Standard Estimate" at bounding box center [968, 733] width 157 height 28
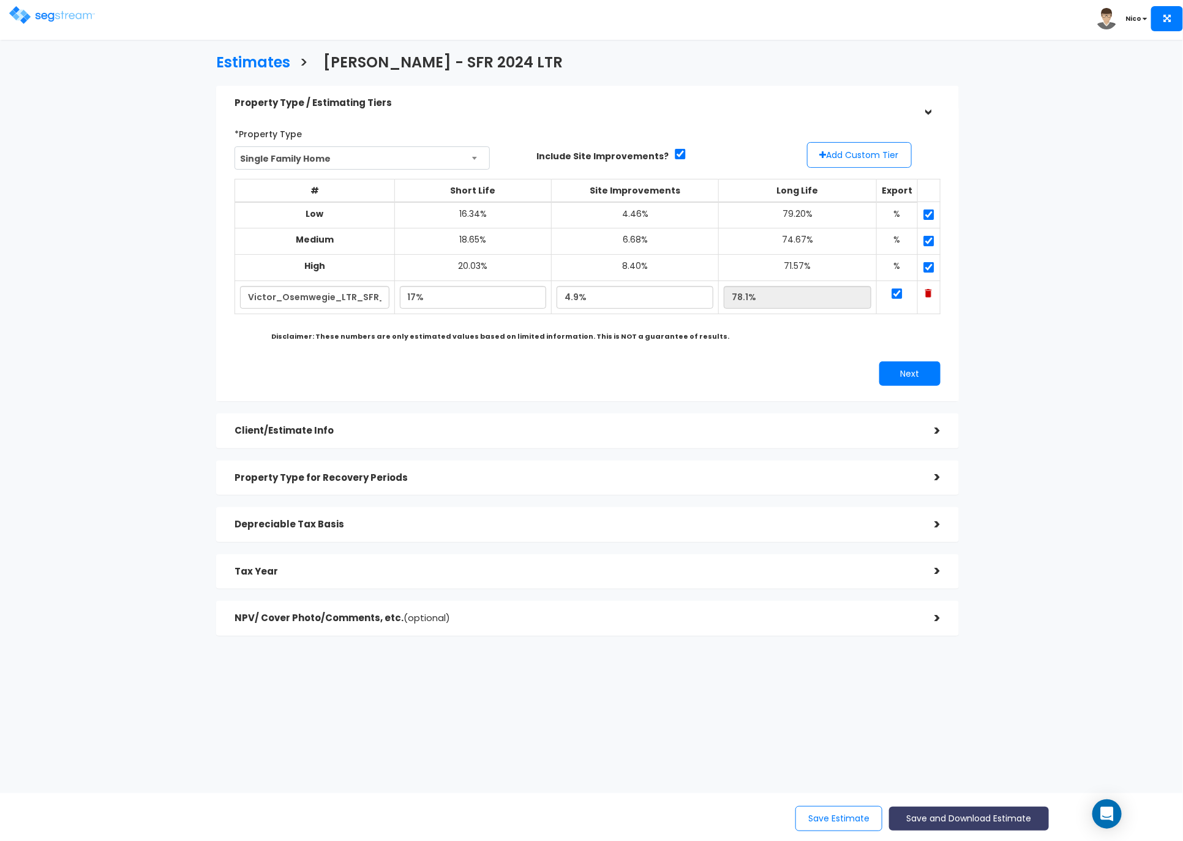
click at [940, 811] on button "Save and Download Estimate" at bounding box center [969, 818] width 160 height 24
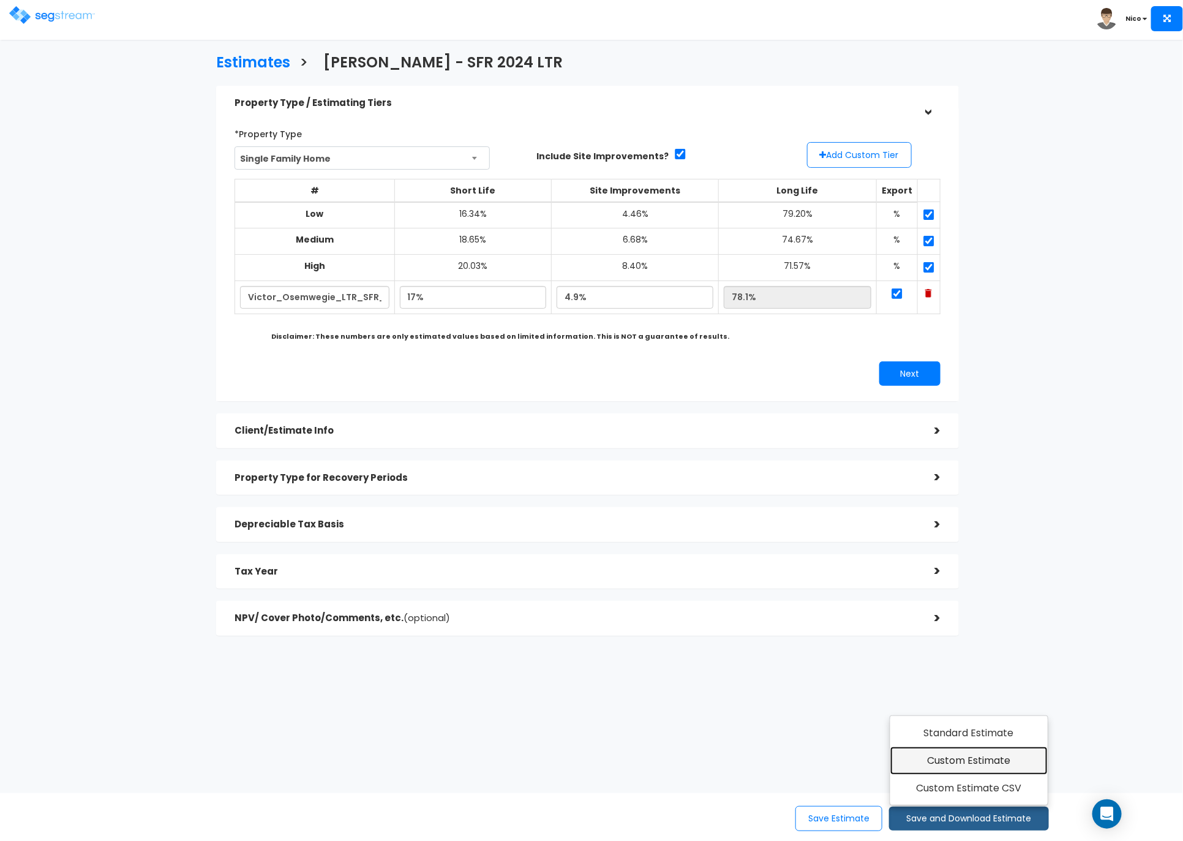
click at [954, 768] on link "Custom Estimate" at bounding box center [968, 760] width 157 height 28
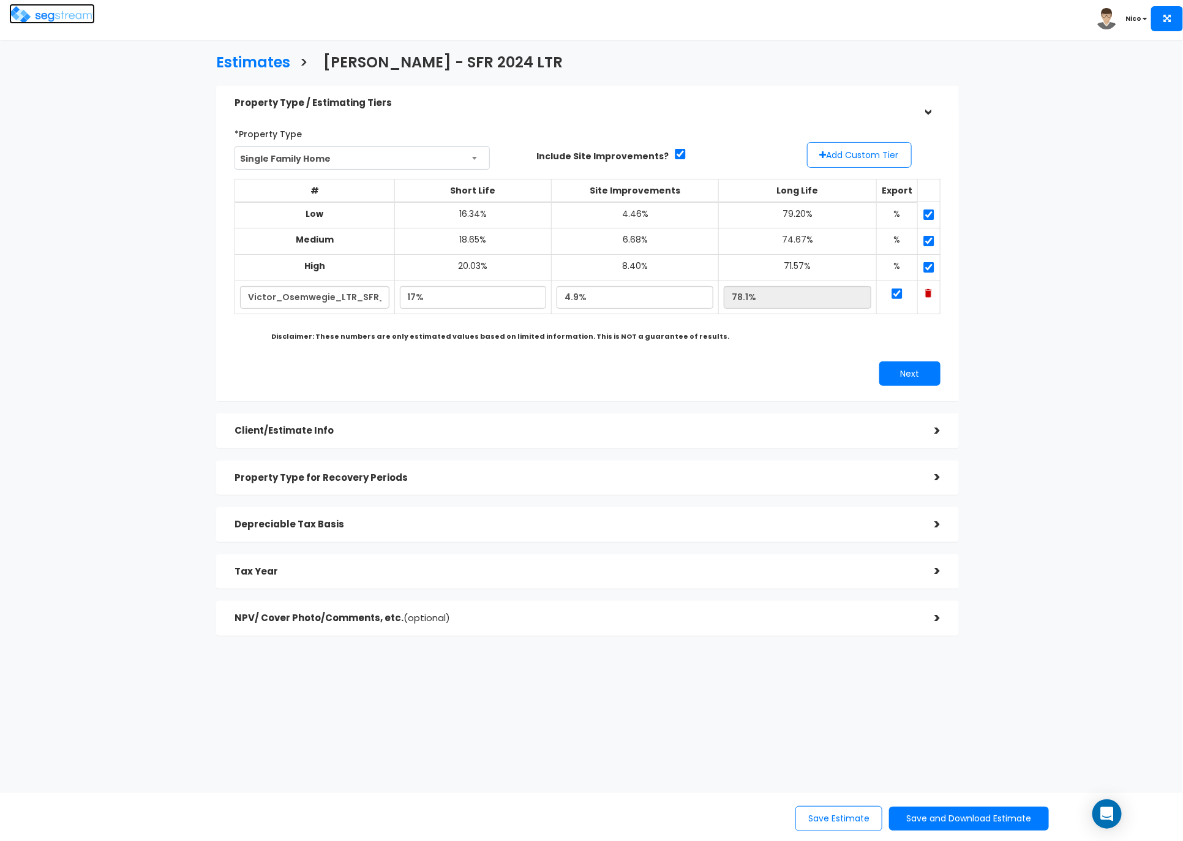
click at [26, 16] on img at bounding box center [52, 15] width 86 height 18
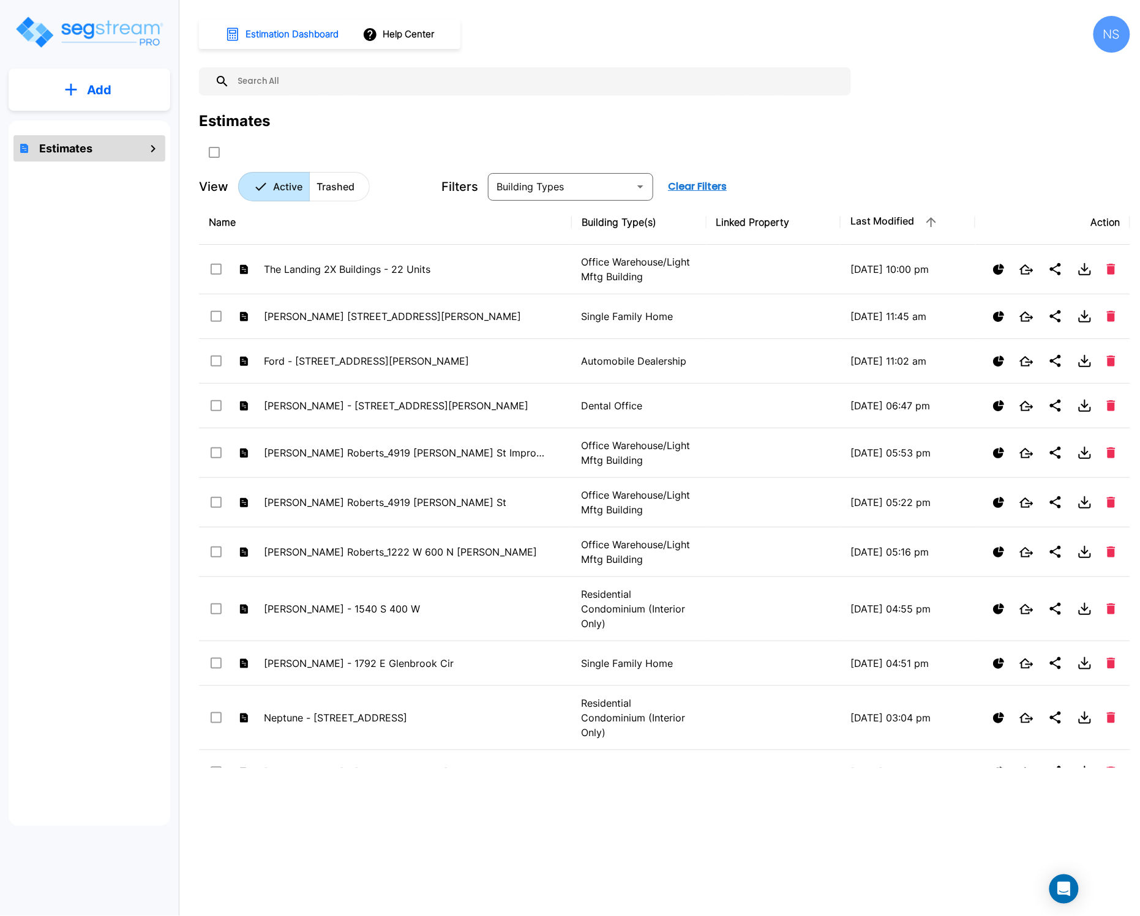
click at [115, 26] on img "mailbox folders" at bounding box center [89, 32] width 150 height 35
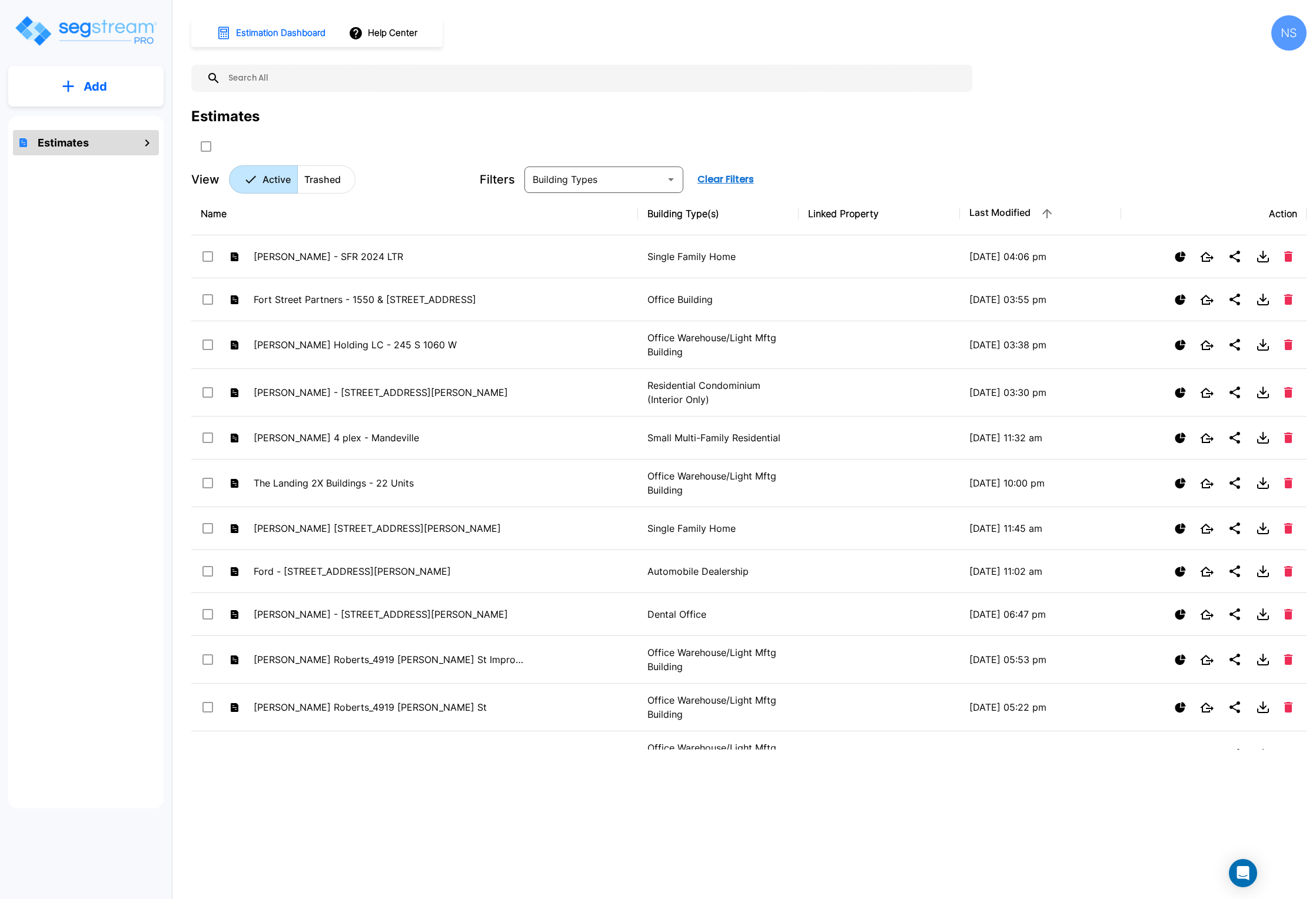
click at [276, 78] on input "text" at bounding box center [594, 78] width 746 height 27
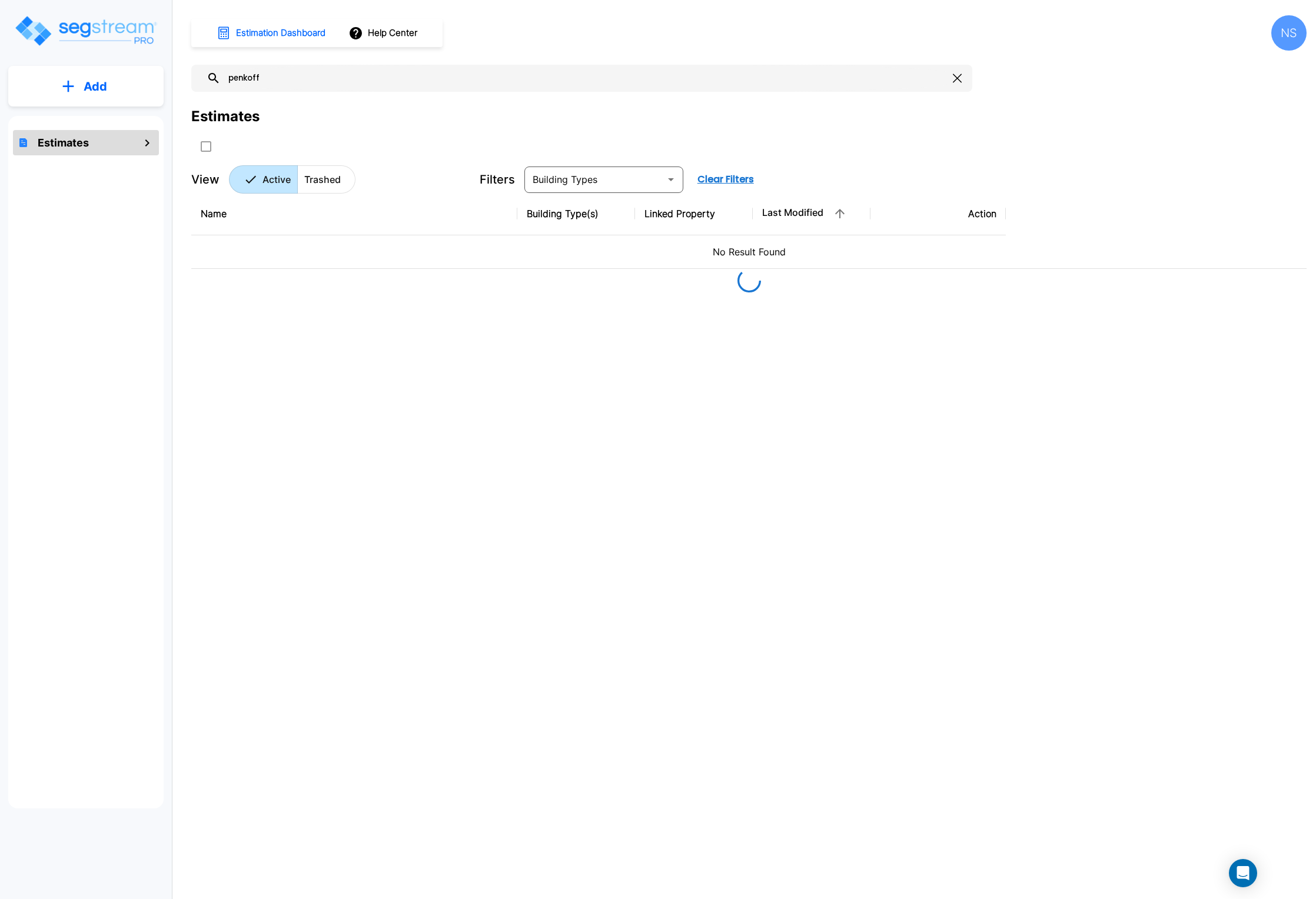
type input "penkoff"
click at [63, 141] on h1 "Estimates" at bounding box center [62, 142] width 51 height 16
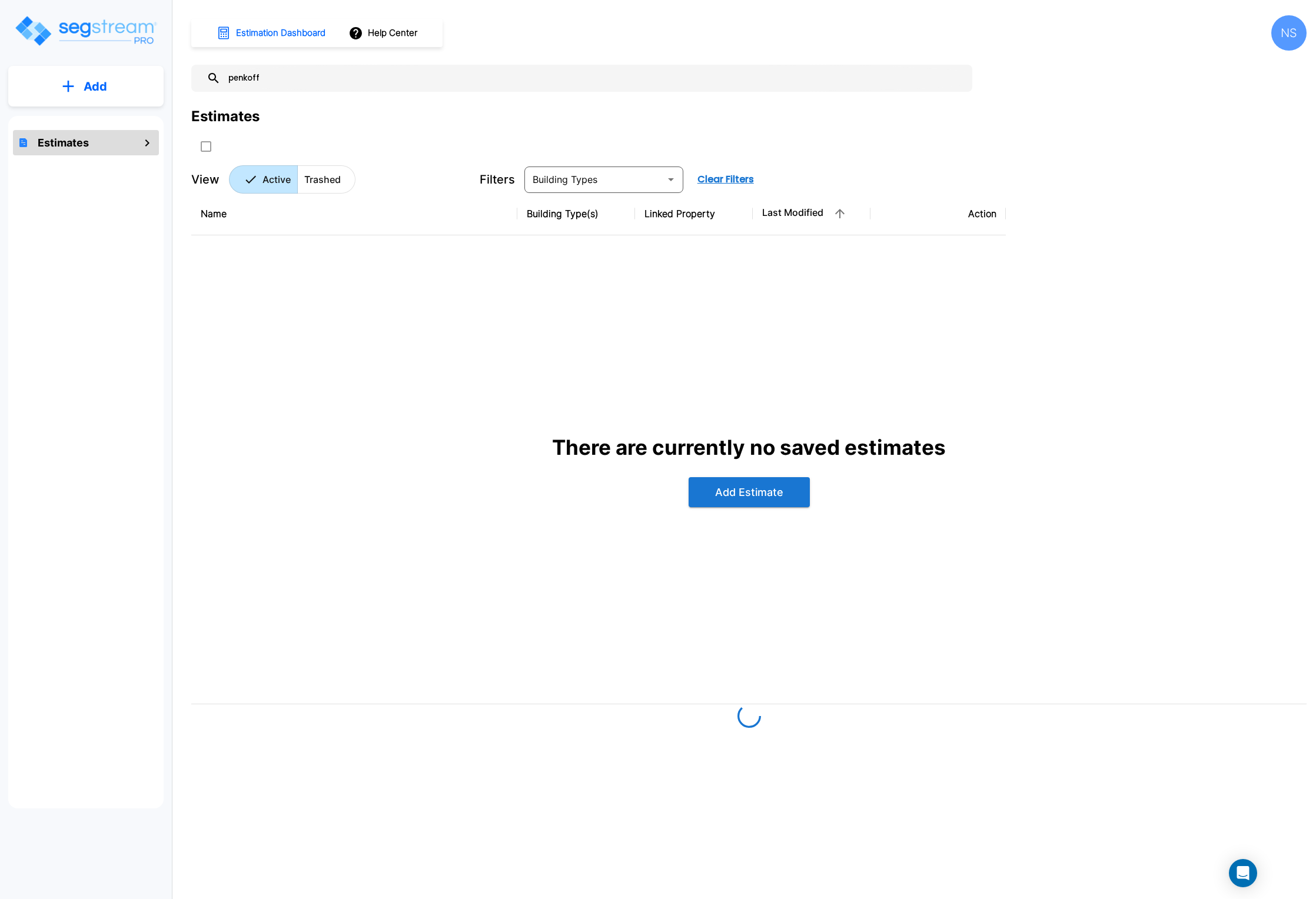
click at [64, 97] on button "Add" at bounding box center [87, 87] width 156 height 35
click at [69, 117] on p "Add Estimate" at bounding box center [93, 118] width 60 height 14
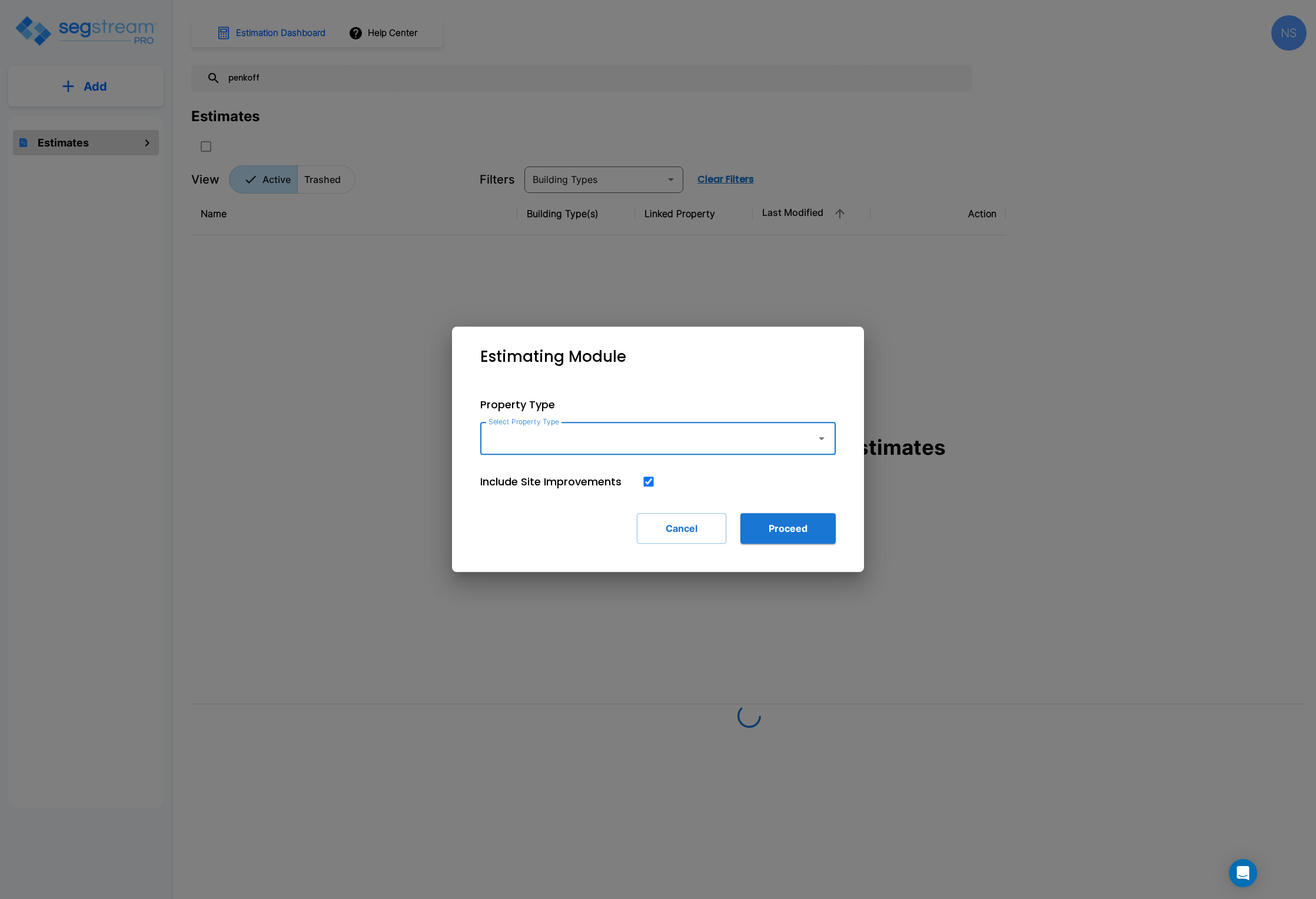
click at [607, 426] on div "Select Property Type" at bounding box center [658, 438] width 356 height 33
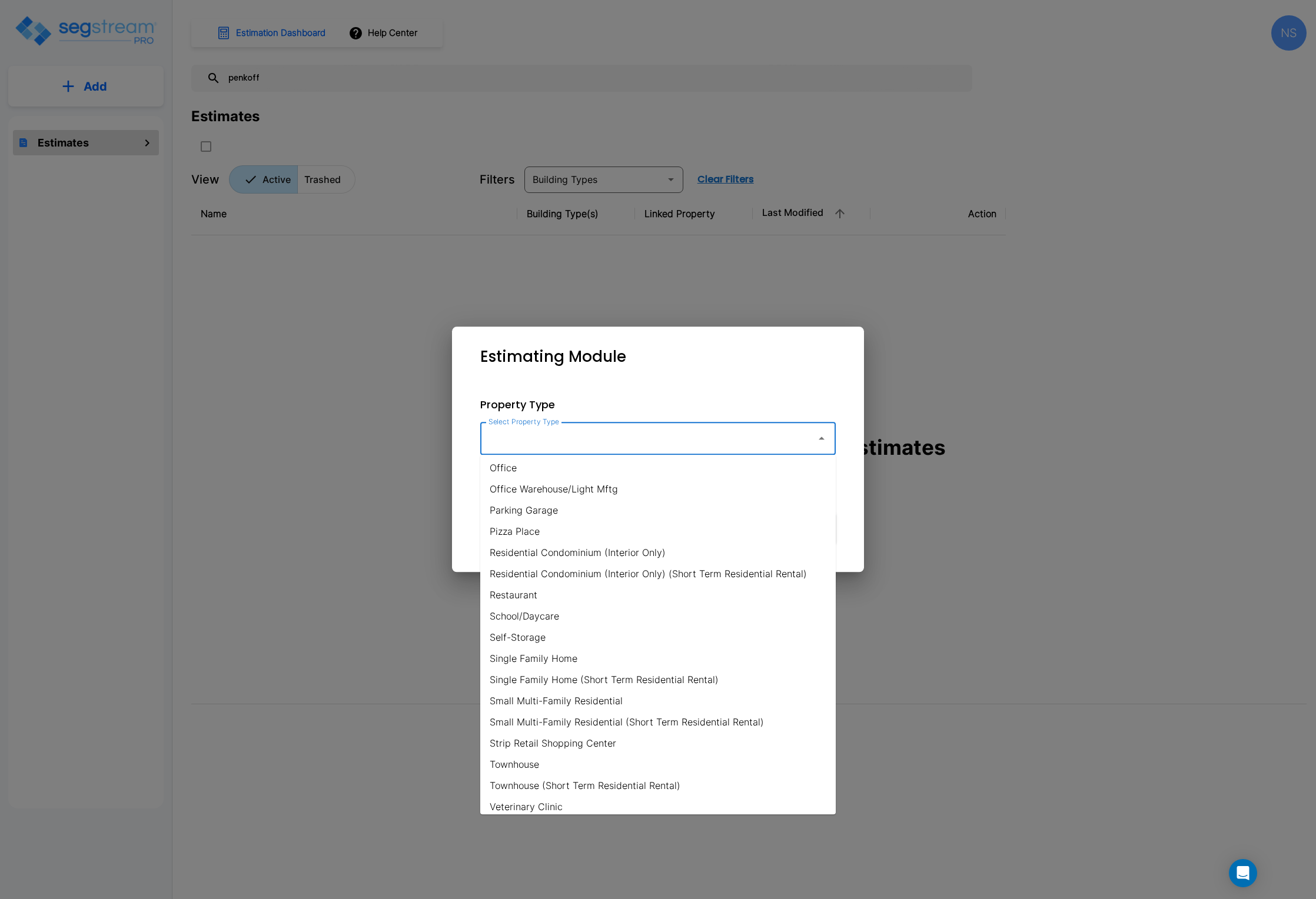
scroll to position [710, 0]
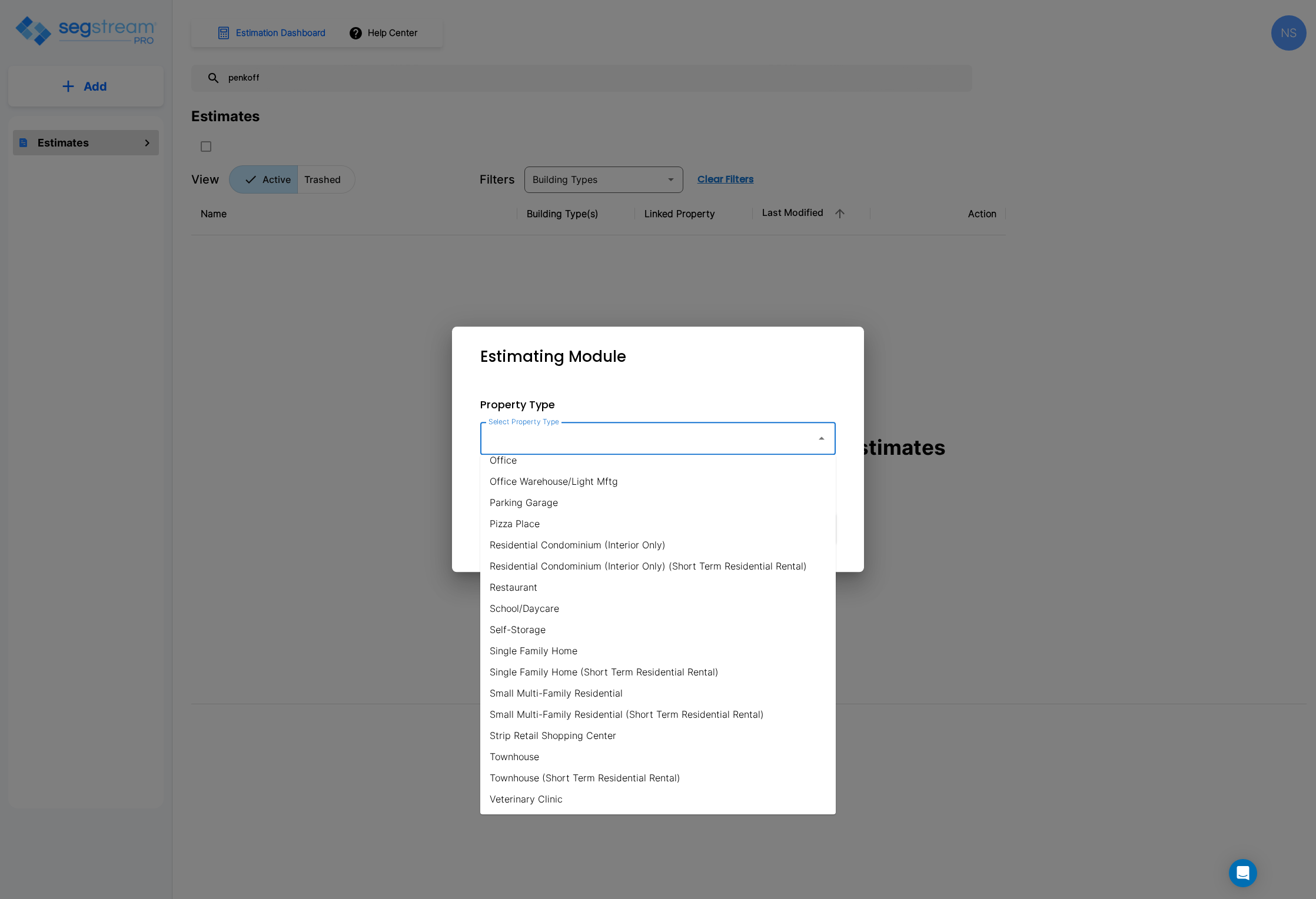
click at [536, 649] on li "Single Family Home" at bounding box center [658, 651] width 356 height 21
type input "Single Family Home"
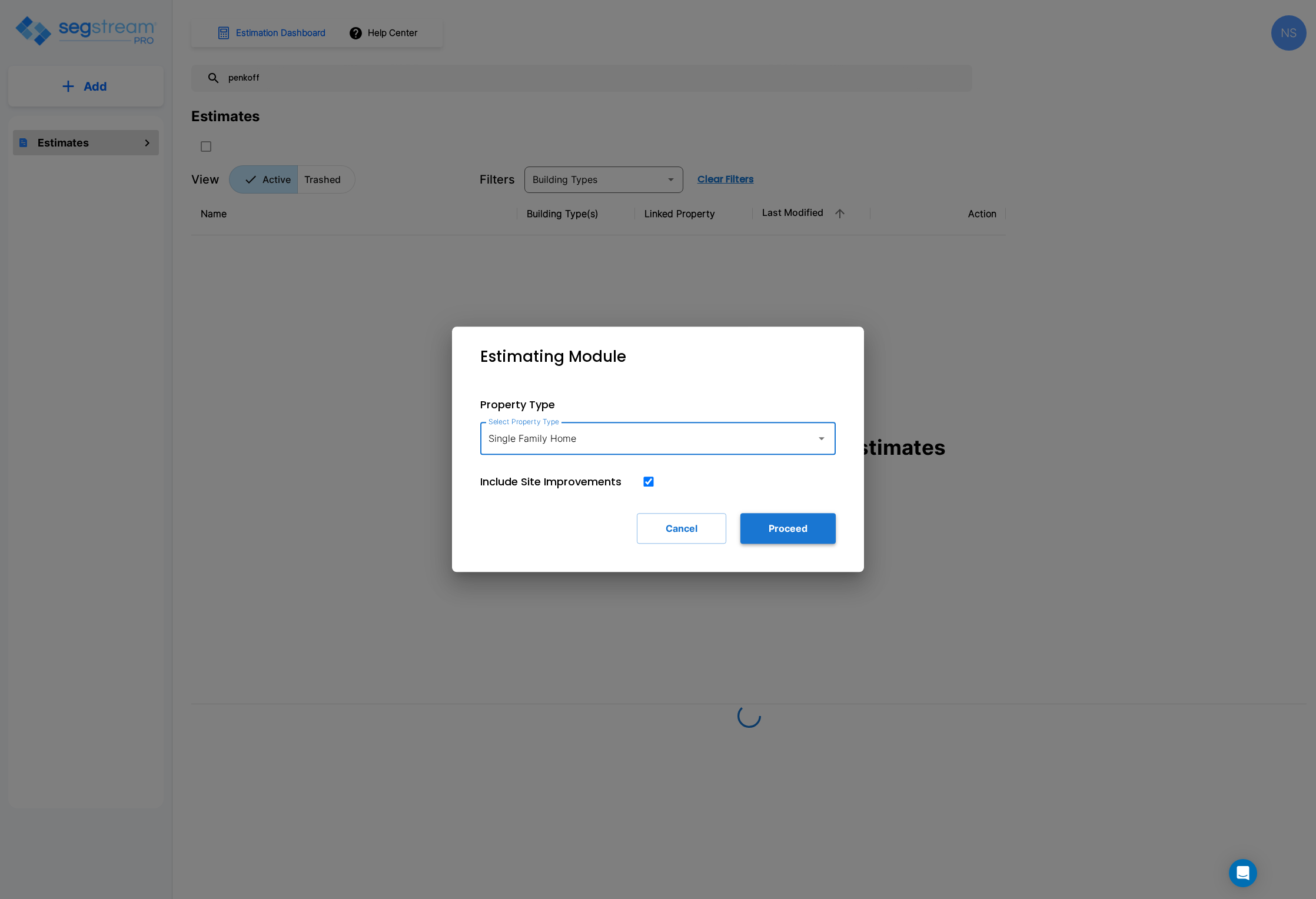
click at [804, 533] on button "Proceed" at bounding box center [787, 529] width 95 height 31
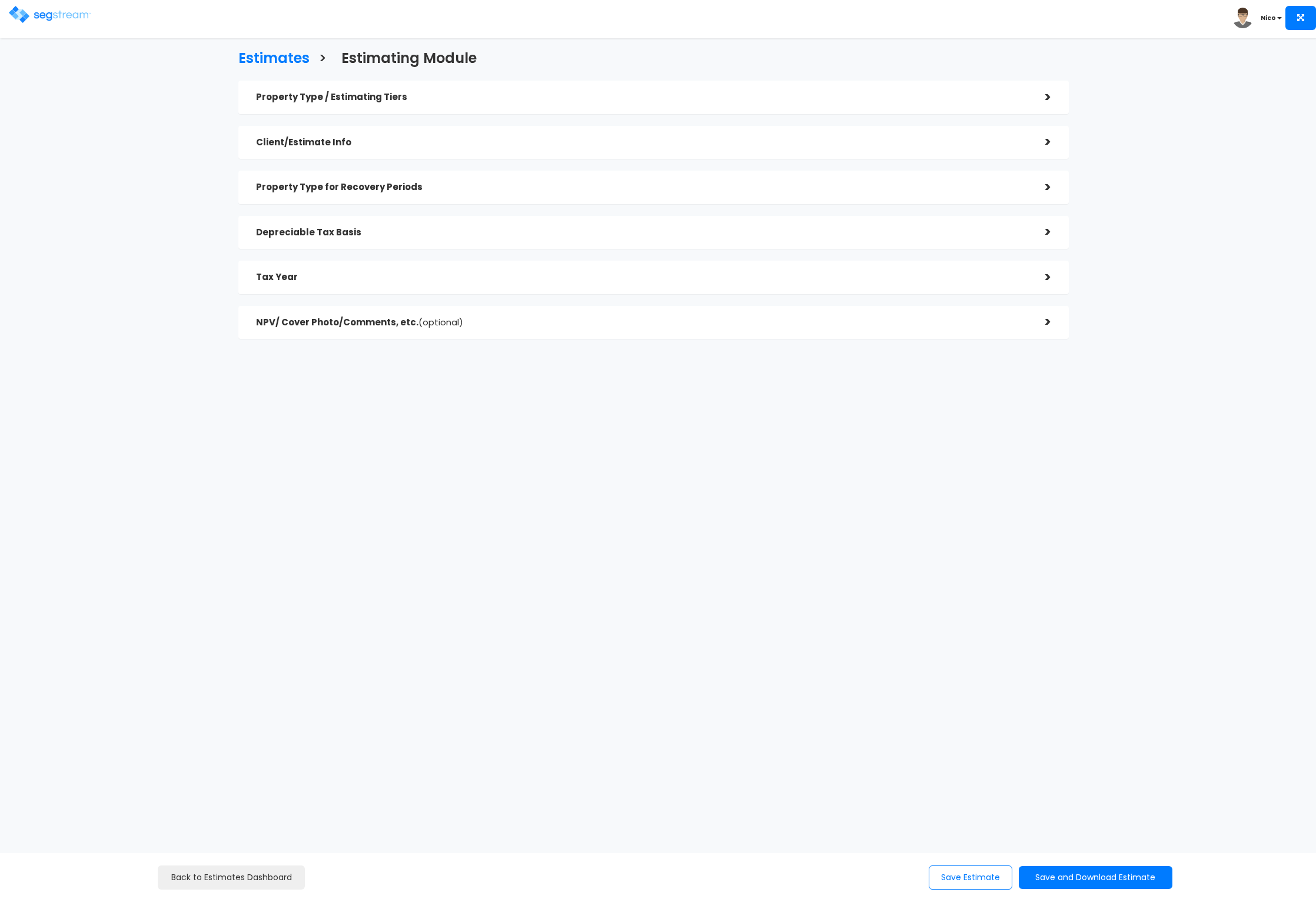
checkbox input "true"
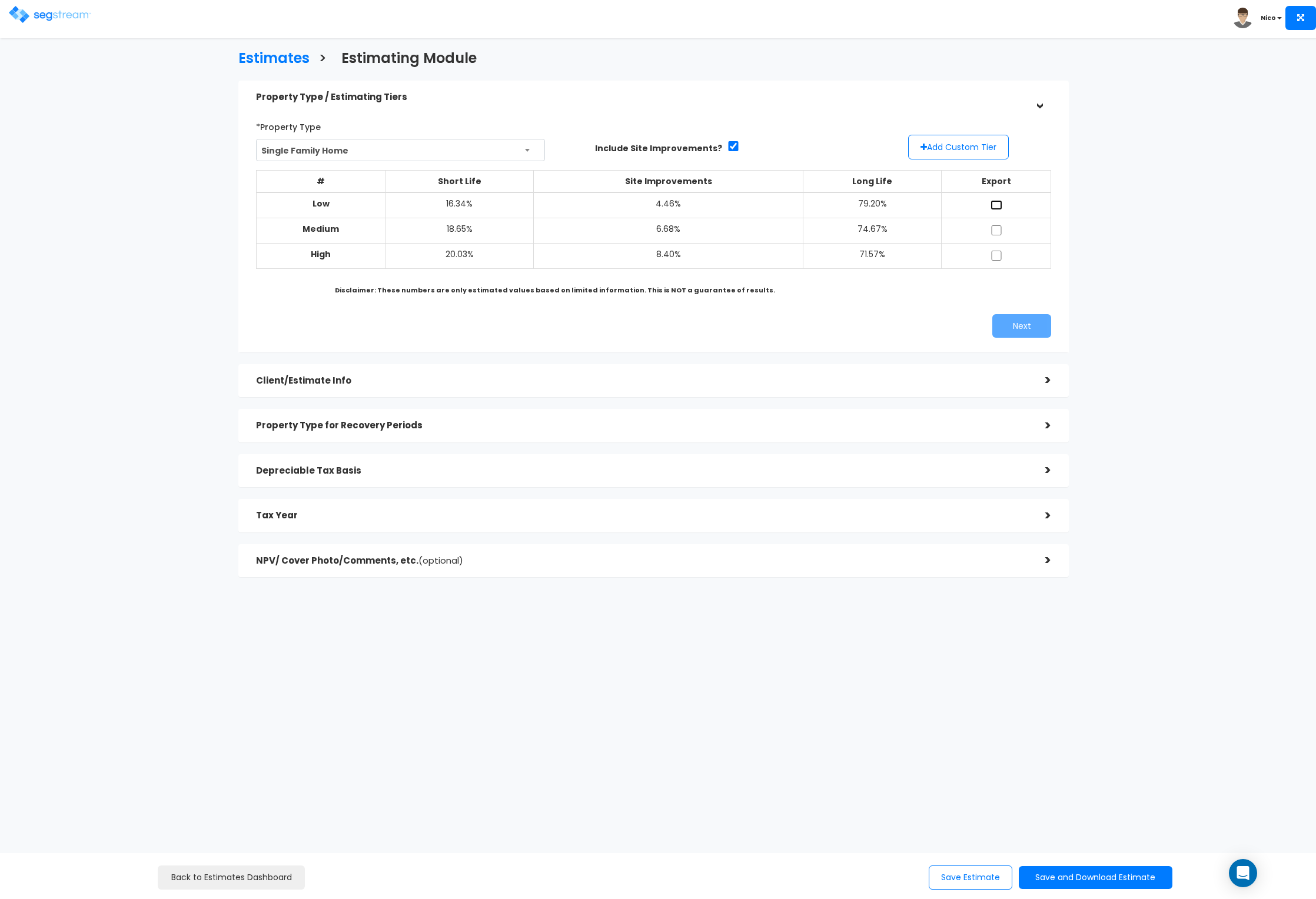
click at [1001, 204] on input "checkbox" at bounding box center [996, 205] width 12 height 10
checkbox input "true"
click at [1005, 227] on td at bounding box center [996, 231] width 110 height 25
click at [997, 227] on input "checkbox" at bounding box center [996, 230] width 12 height 10
checkbox input "true"
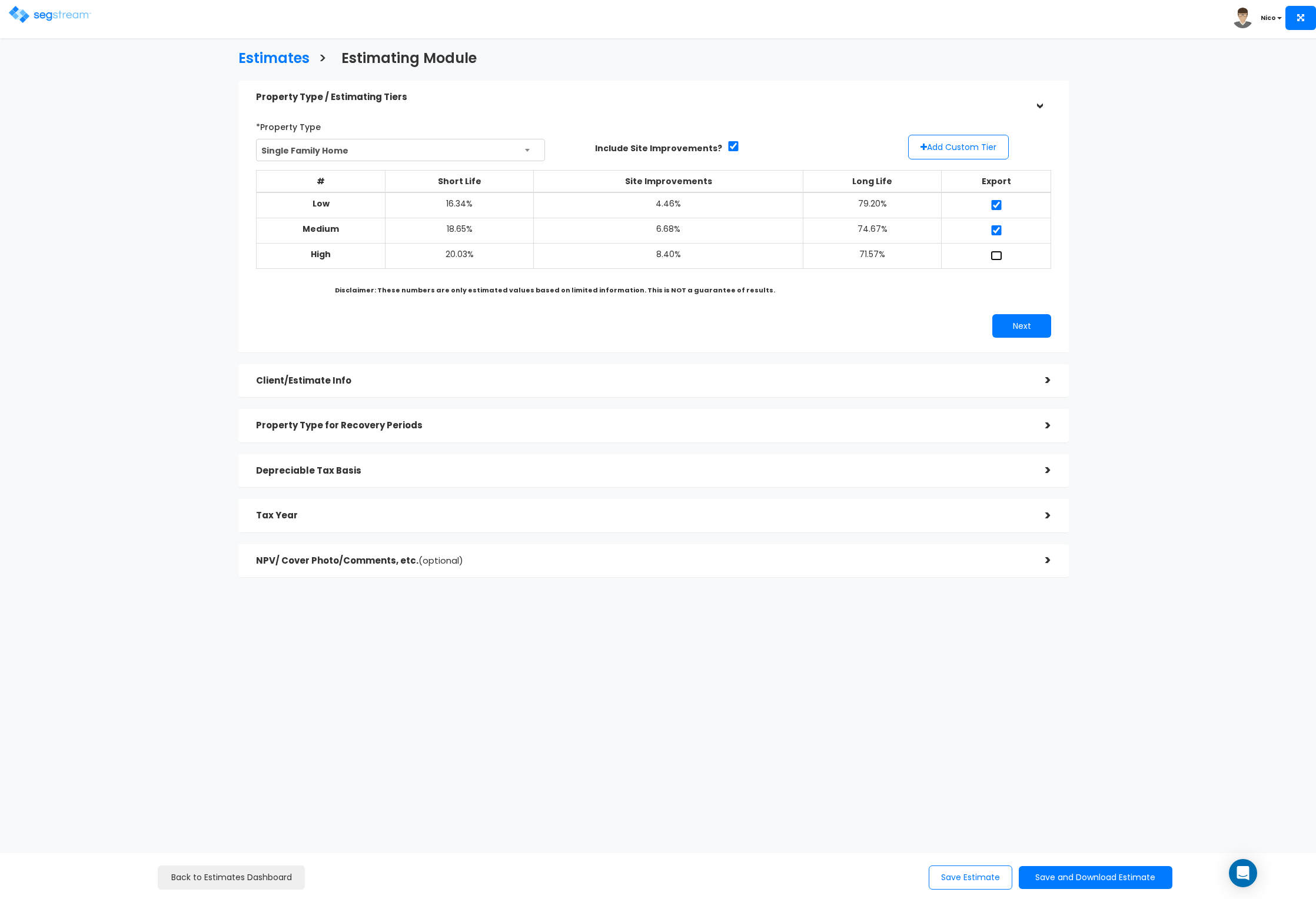
click at [992, 253] on input "checkbox" at bounding box center [996, 256] width 12 height 10
checkbox input "true"
click at [950, 151] on button "Add Custom Tier" at bounding box center [958, 147] width 101 height 25
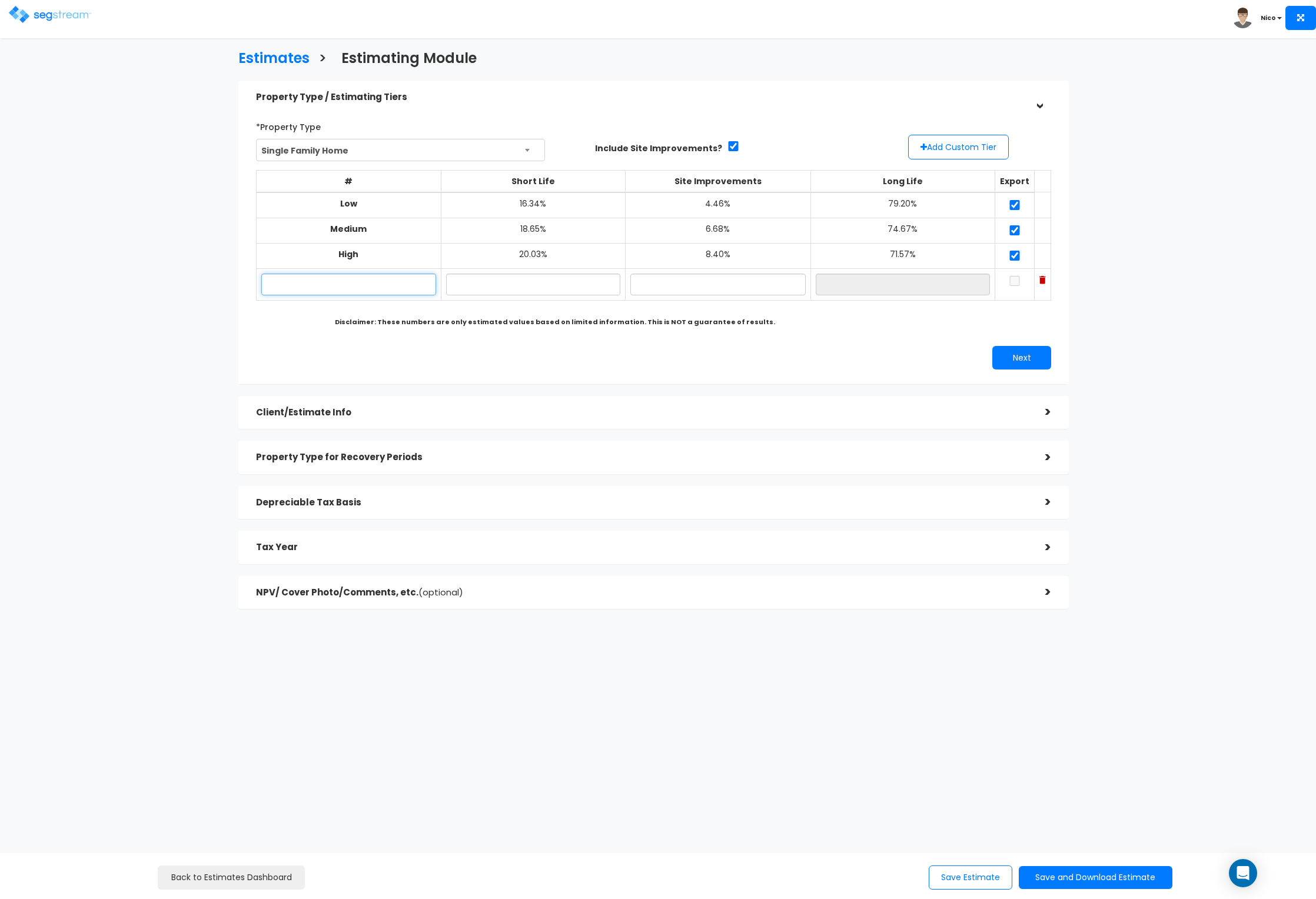
click at [350, 278] on input "text" at bounding box center [349, 285] width 175 height 22
type input "4735 S 1300 E STR - Mike Penkoff"
type input "16.70%"
type input "4.90%"
type input "78.40%"
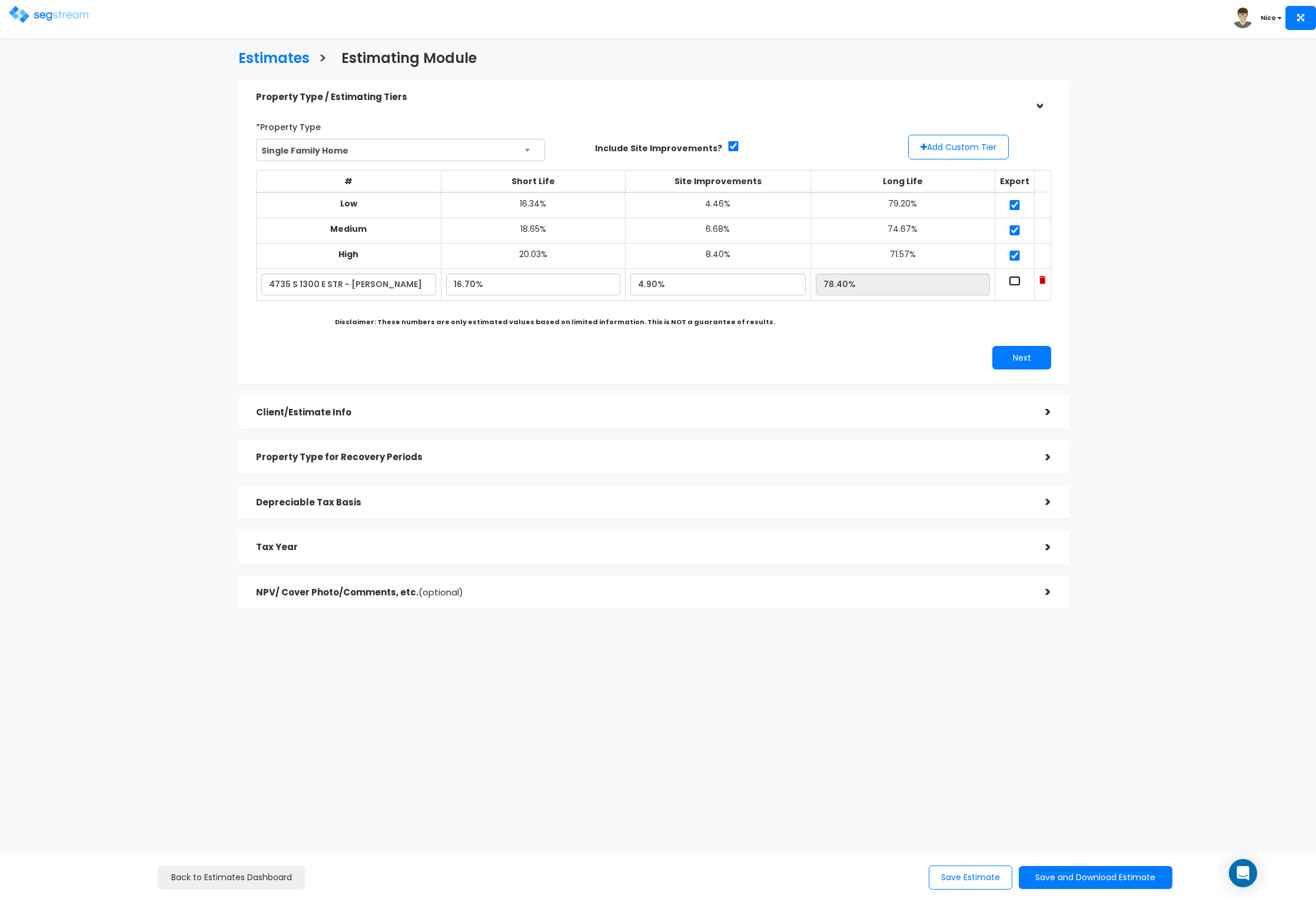
click at [1008, 282] on input "checkbox" at bounding box center [1014, 281] width 12 height 10
checkbox input "true"
click at [1013, 352] on button "Next" at bounding box center [1021, 358] width 59 height 23
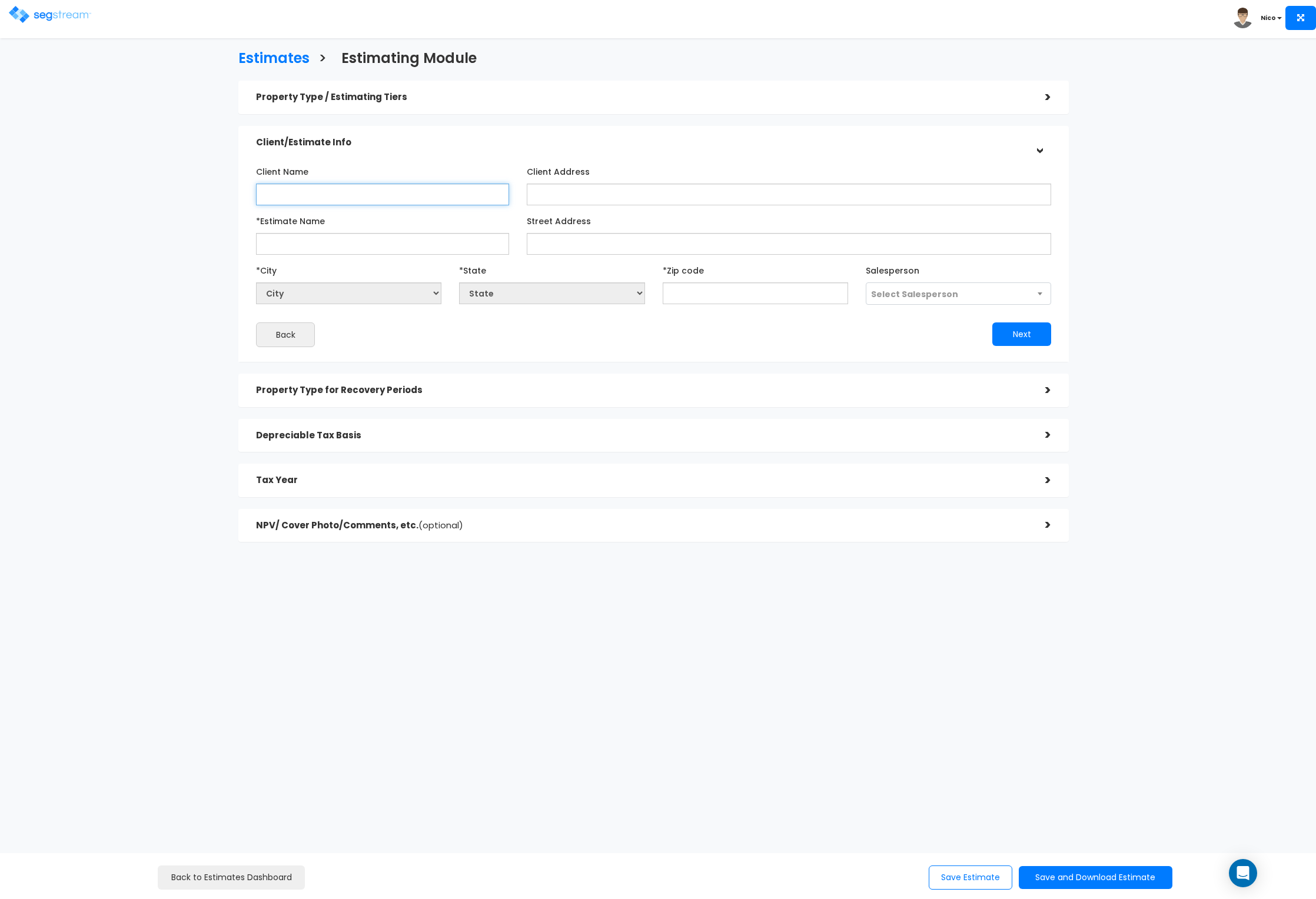
click at [318, 200] on input "Client Name" at bounding box center [382, 194] width 253 height 22
type input "Mike Penkoff"
type input "tbd"
type input "Penkoff 4735 s STR 2025"
type input "4735 S 1300 E"
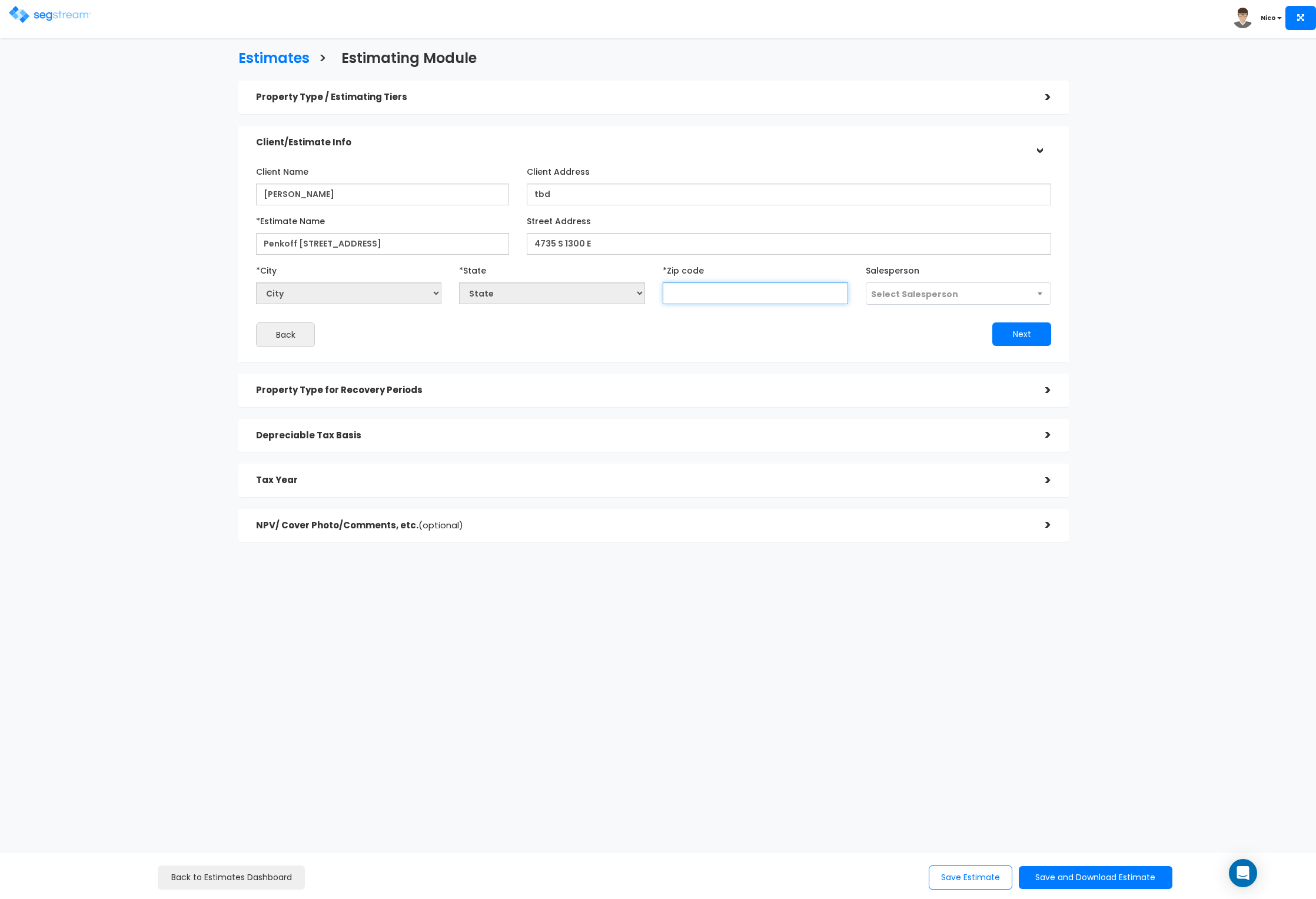
click at [698, 300] on input "text" at bounding box center [755, 293] width 186 height 22
type input "8411"
select select "UT"
type input "84117"
click at [757, 332] on div "Next" at bounding box center [857, 334] width 407 height 23
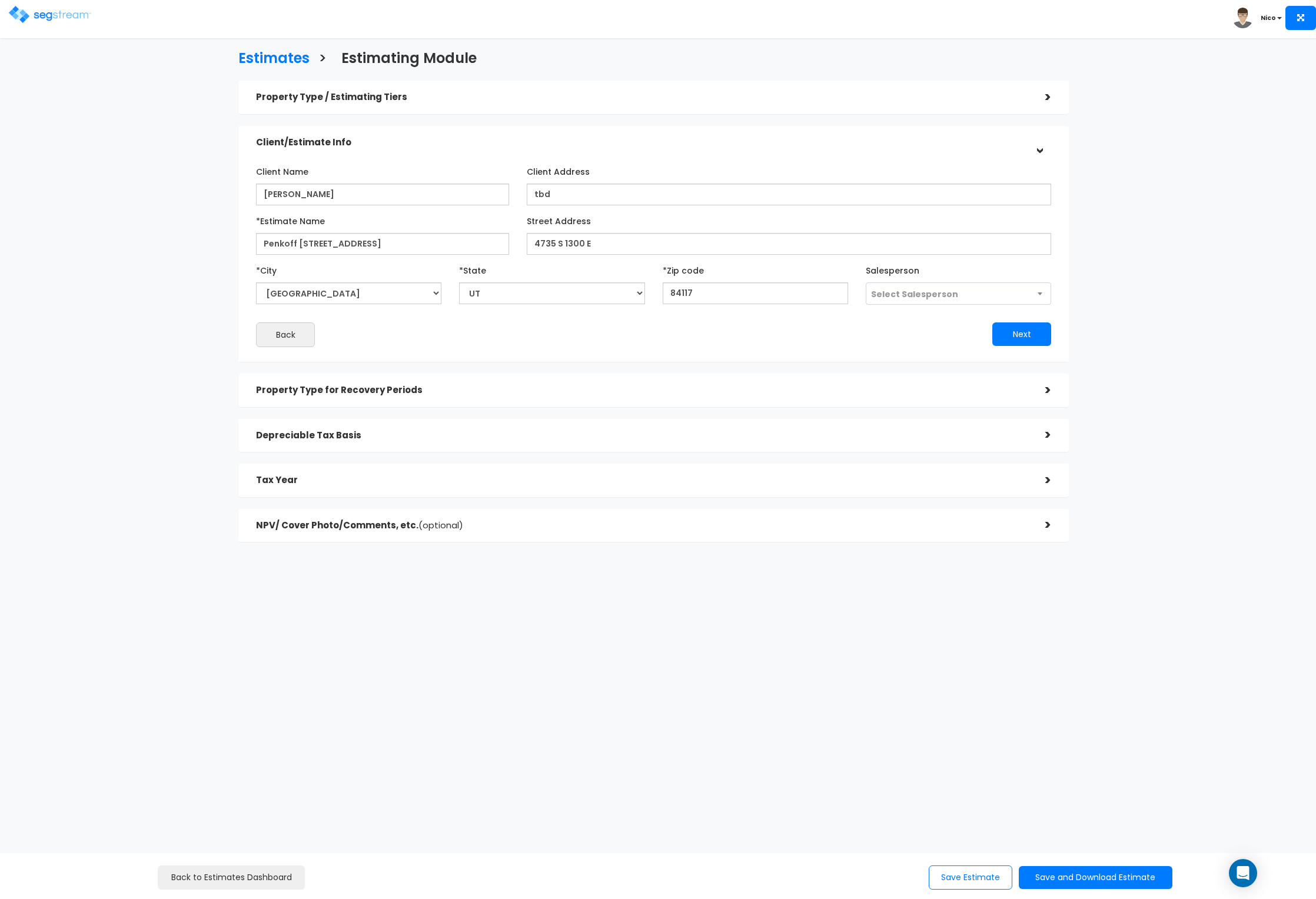
click at [885, 296] on span "Select Salesperson" at bounding box center [914, 294] width 87 height 12
select select "173"
click at [793, 326] on div "Next" at bounding box center [857, 334] width 407 height 23
click at [1003, 326] on button "Next" at bounding box center [1021, 334] width 59 height 23
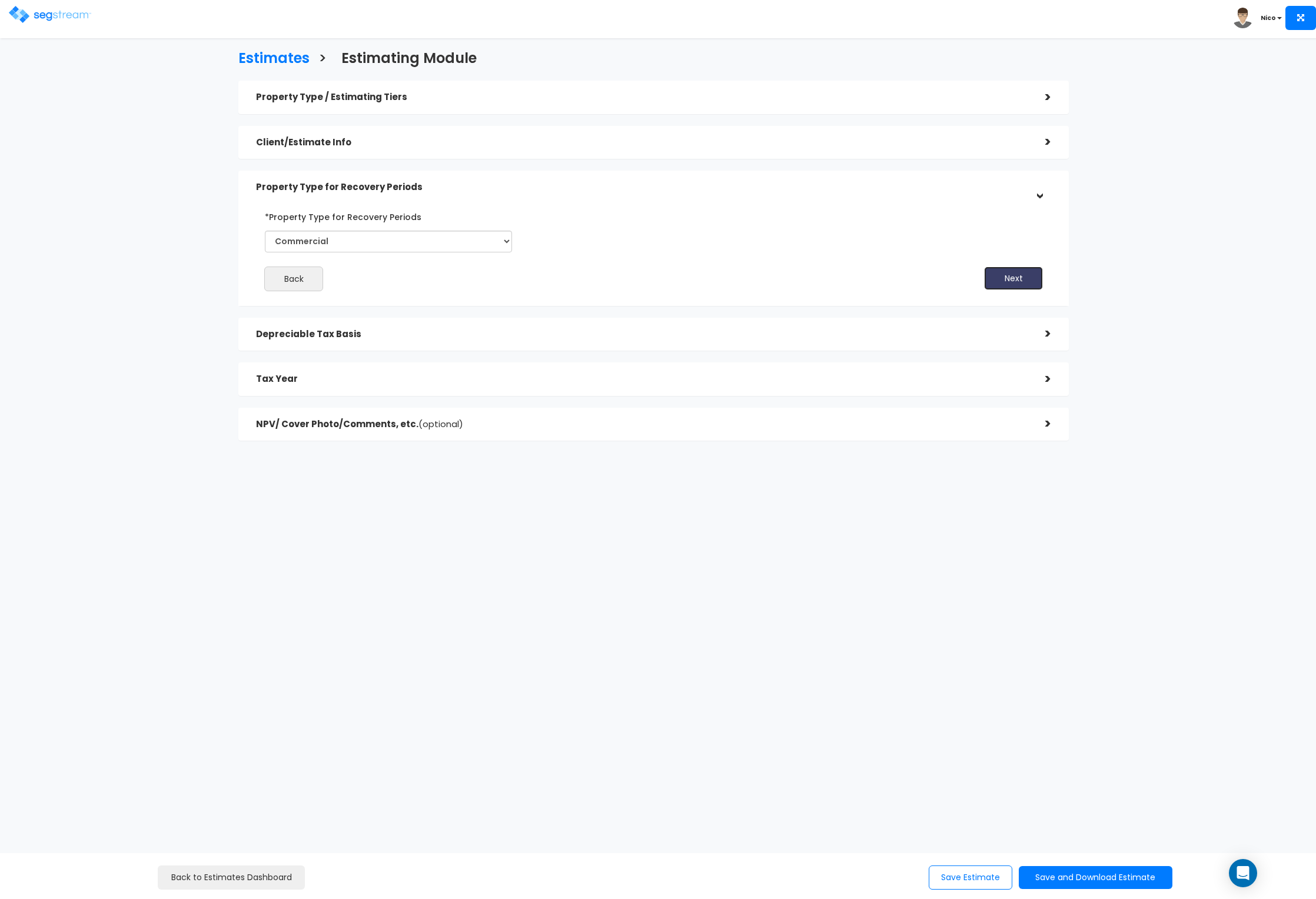
click at [998, 268] on button "Next" at bounding box center [1013, 278] width 59 height 23
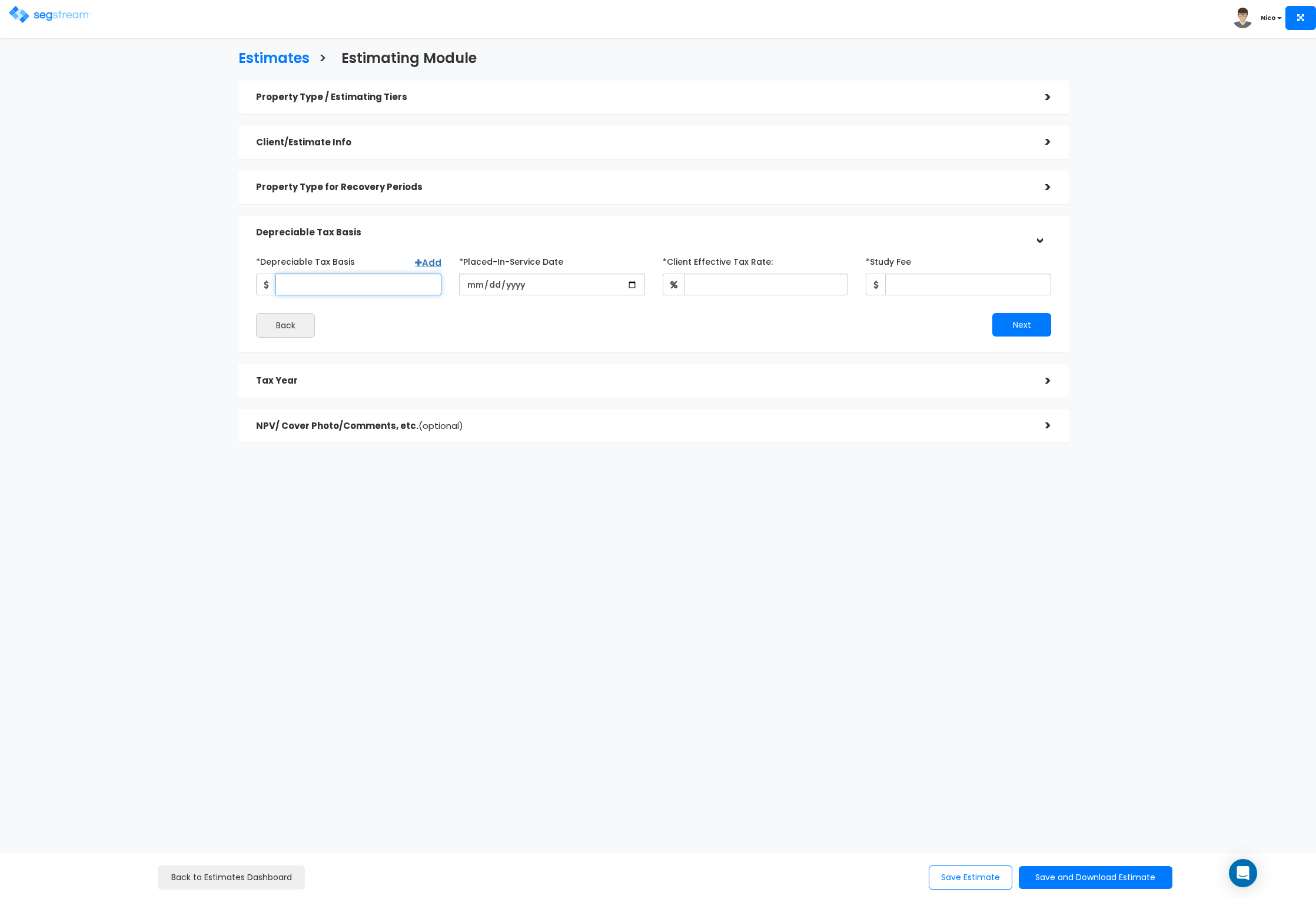
click at [382, 287] on input "*Depreciable Tax Basis" at bounding box center [358, 285] width 166 height 22
click at [327, 285] on input "*Depreciable Tax Basis" at bounding box center [358, 285] width 166 height 22
type input "339,000"
type input "2022-12-19"
click at [729, 287] on input "*Client Effective Tax Rate:" at bounding box center [766, 285] width 163 height 22
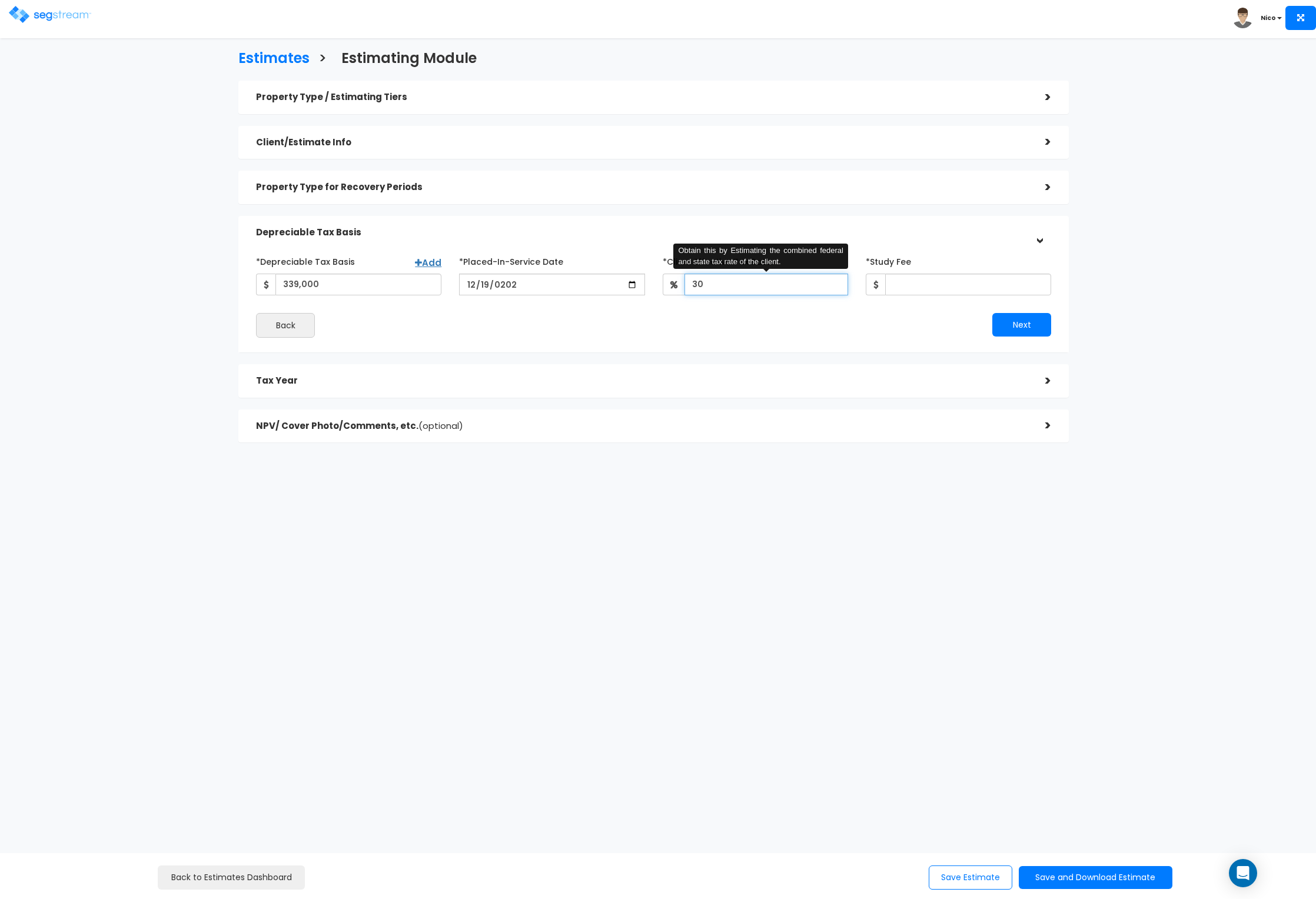
type input "30"
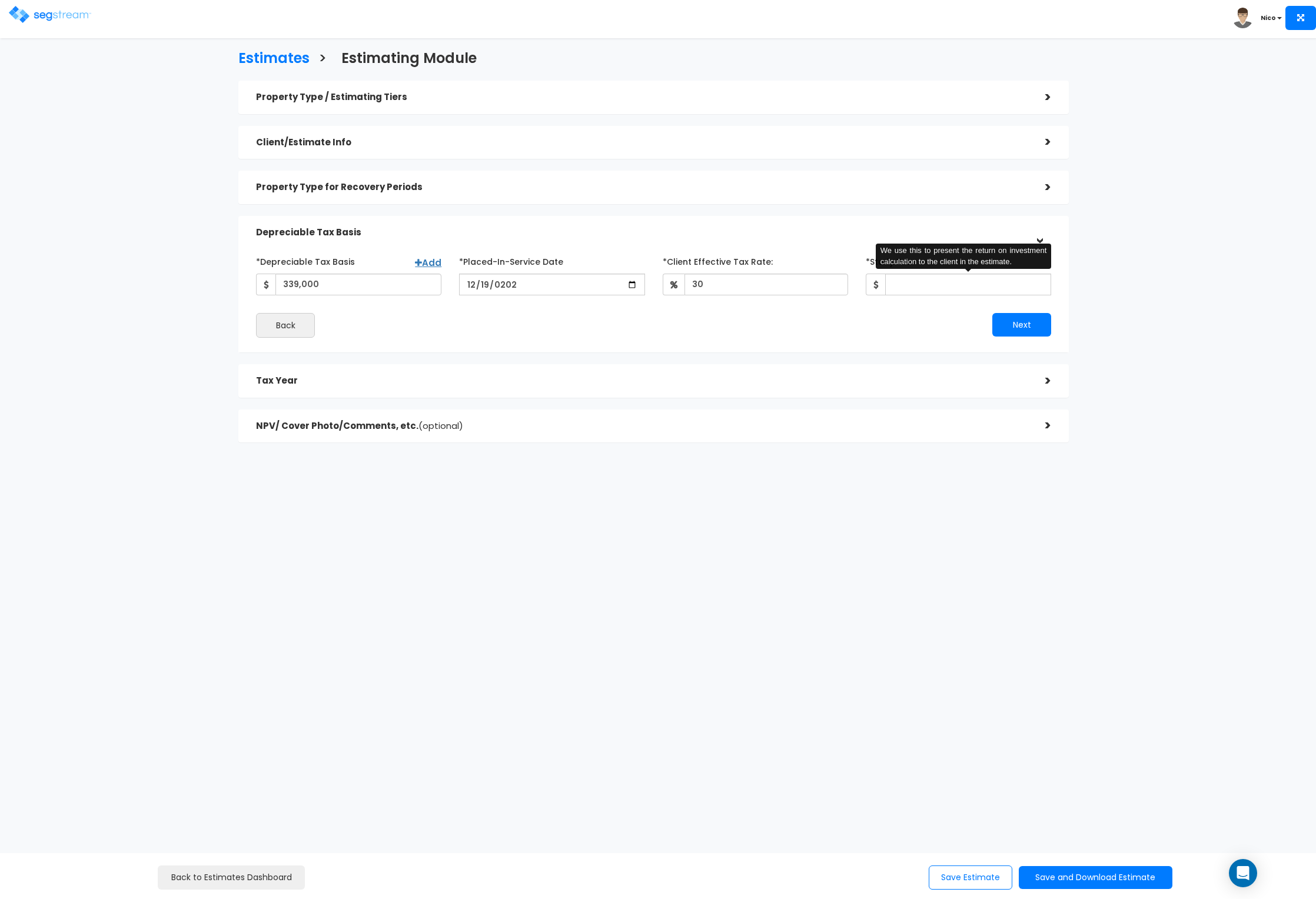
click at [739, 339] on div "*Depreciable Tax Basis Add 339,000 *Placed-In-Service Date 2022-12-19 30 *Study…" at bounding box center [653, 295] width 812 height 98
click at [906, 287] on input "*Study Fee" at bounding box center [968, 285] width 166 height 22
type input "3,214"
click at [852, 325] on div "Next" at bounding box center [857, 325] width 407 height 23
click at [1012, 322] on button "Next" at bounding box center [1021, 325] width 59 height 23
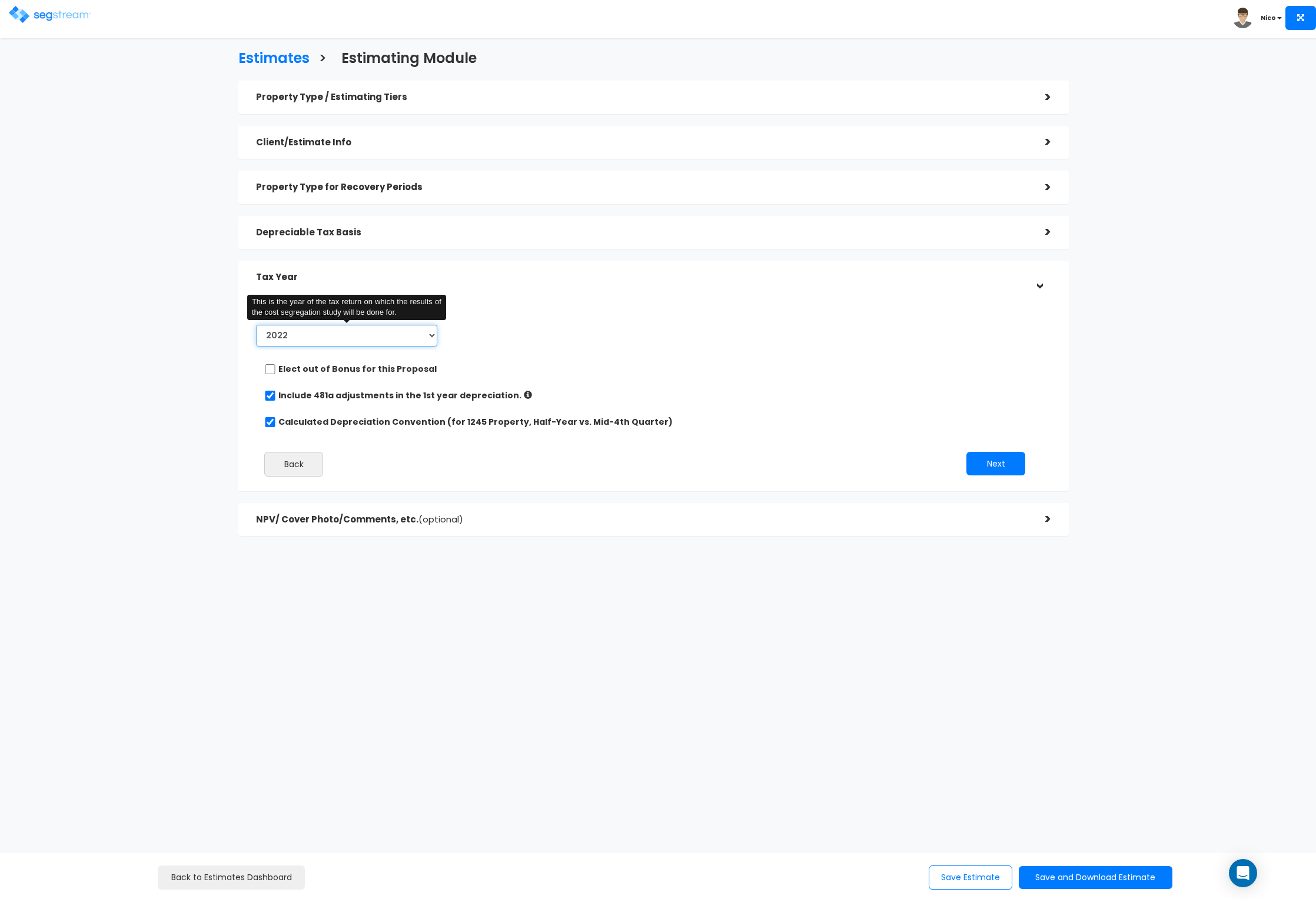
click at [431, 338] on select "2022 2023 2024 2025 2026" at bounding box center [346, 336] width 182 height 22
select select "2025"
click at [256, 325] on select "2022 2023 2024 2025 2026" at bounding box center [346, 336] width 182 height 22
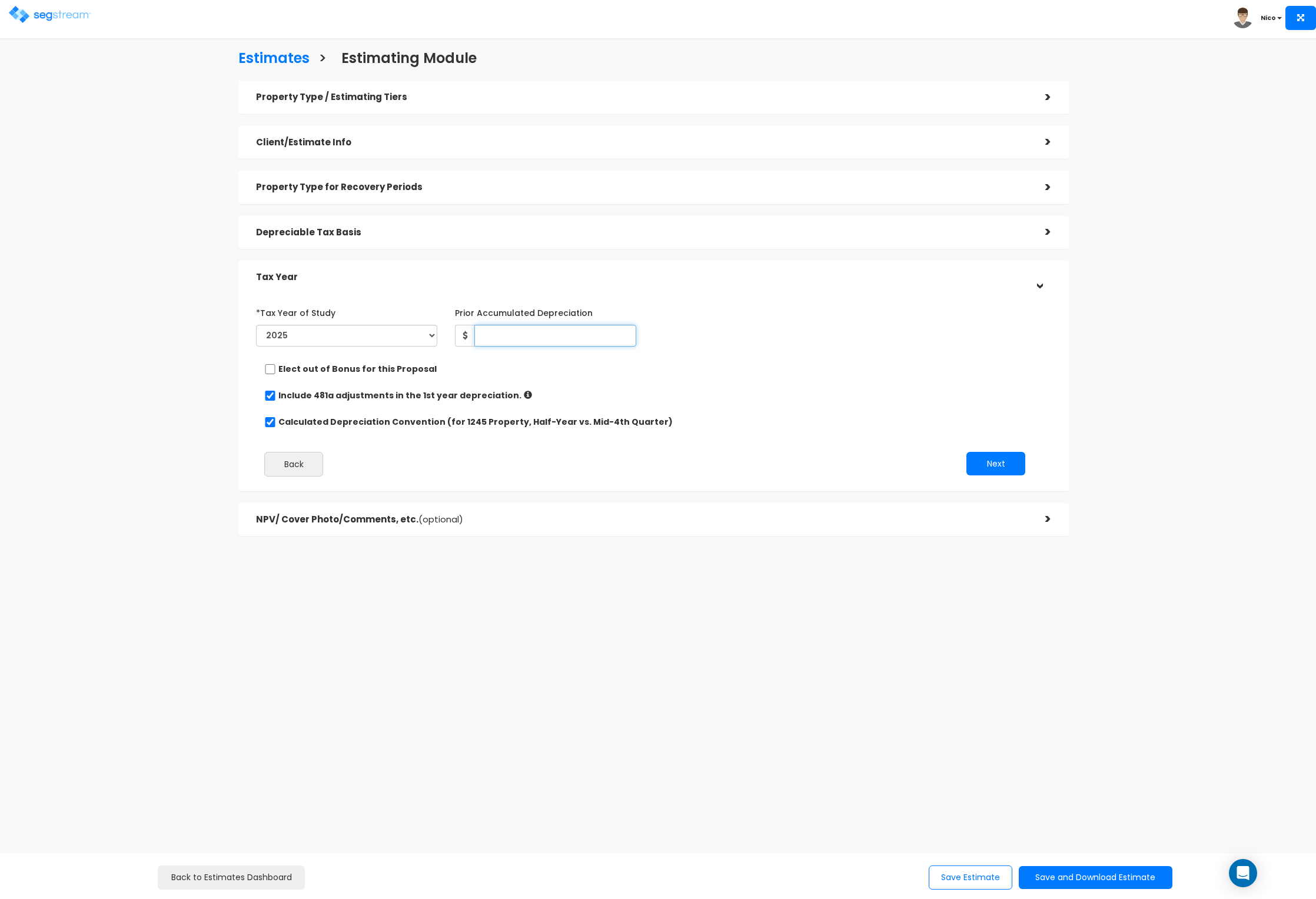
click at [527, 333] on input "Prior Accumulated Depreciation" at bounding box center [555, 336] width 161 height 22
click at [520, 332] on input "Prior Accumulated Depreciation" at bounding box center [555, 336] width 161 height 22
type input "8,692"
click at [681, 343] on div "*Tax Year of Study 2022 2023 2024 2025 2026 Prior Accumulated Depreciation 8,692" at bounding box center [644, 327] width 795 height 48
click at [1006, 463] on button "Next" at bounding box center [995, 463] width 59 height 23
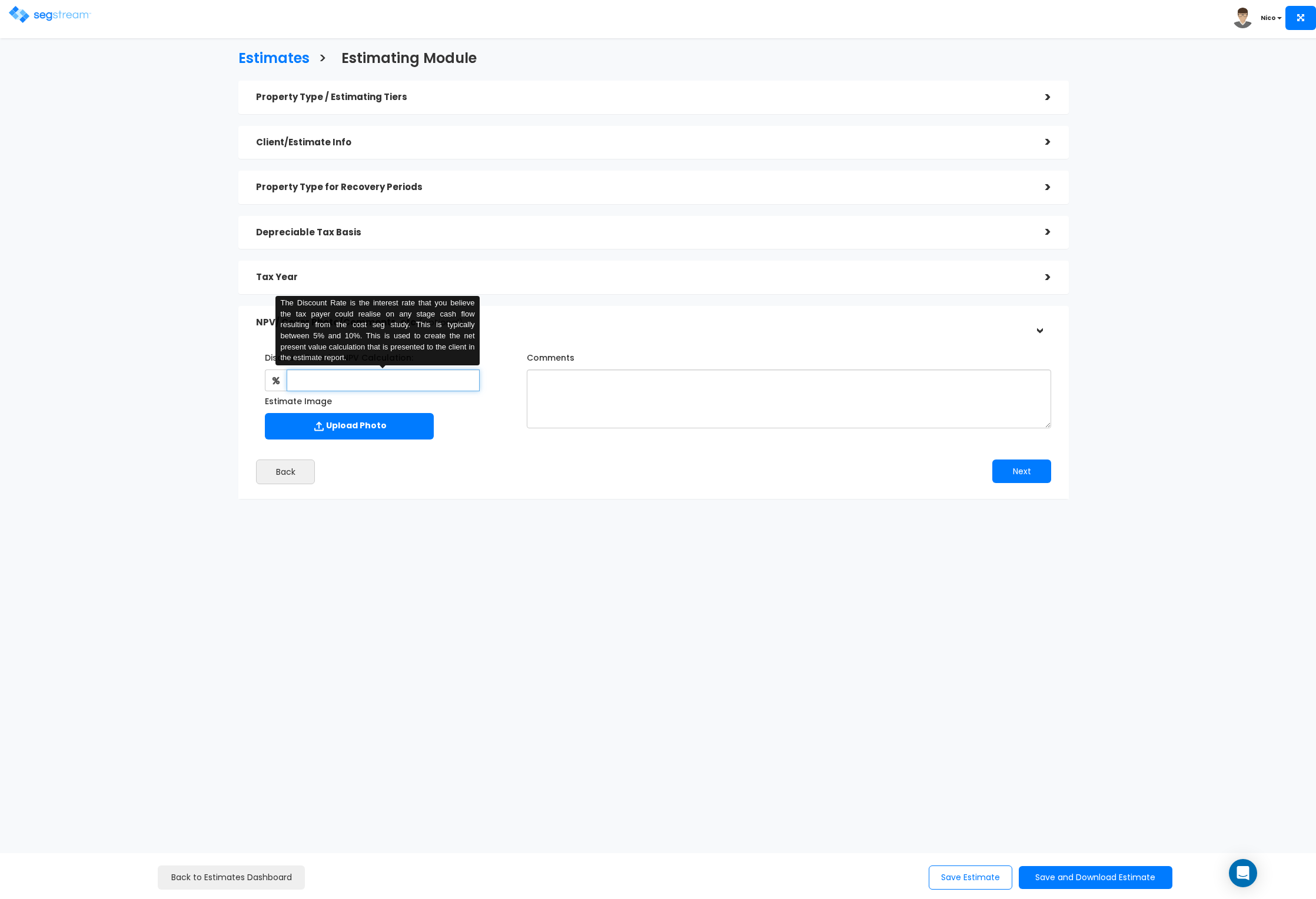
click at [403, 385] on input "text" at bounding box center [383, 380] width 193 height 22
type input "8"
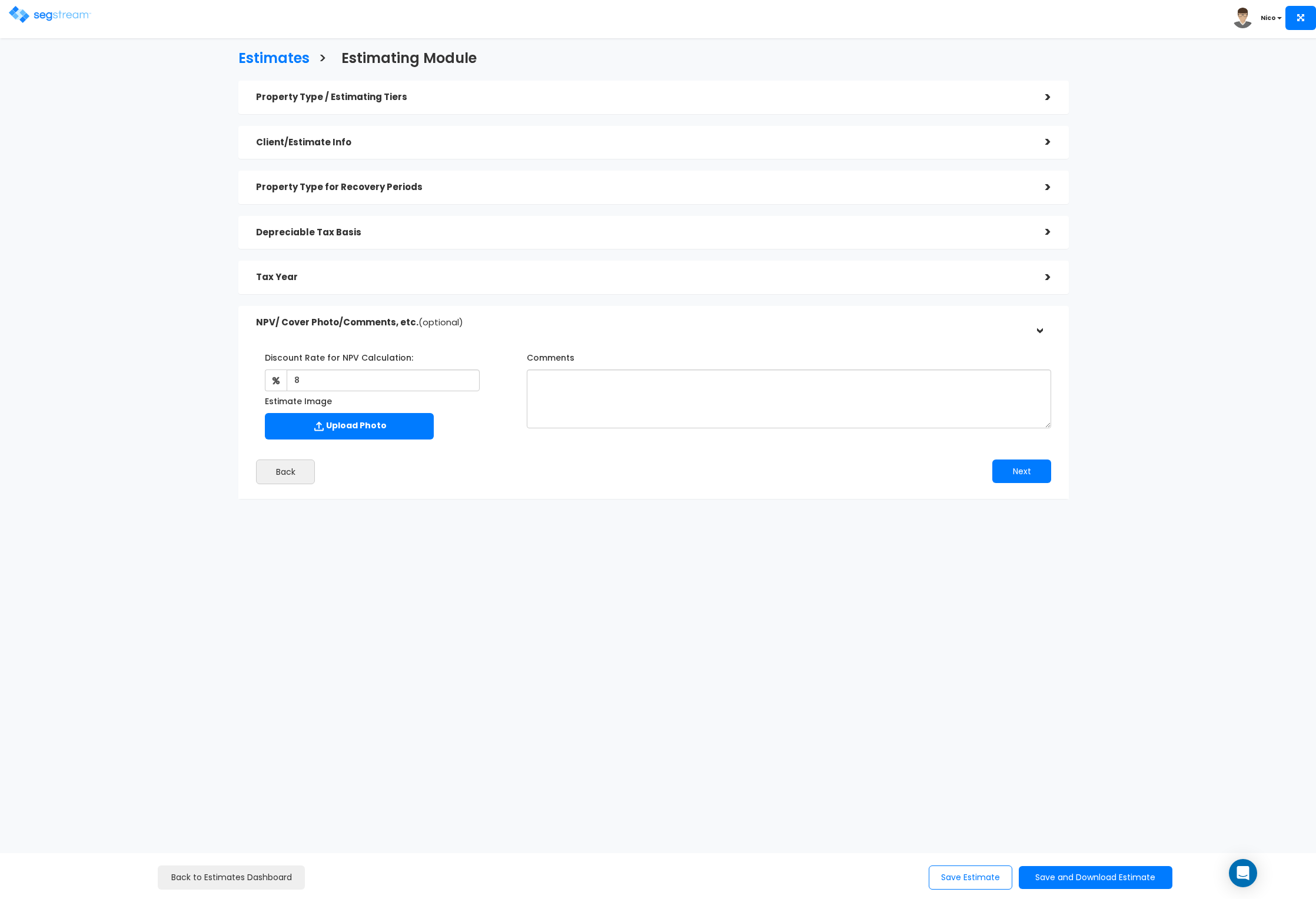
click at [795, 455] on div "Discount Rate for NPV Calculation: 8 Estimate Image" at bounding box center [653, 413] width 812 height 154
click at [1009, 470] on button "Next" at bounding box center [1021, 471] width 59 height 23
click at [978, 887] on button "Save Estimate" at bounding box center [970, 877] width 84 height 24
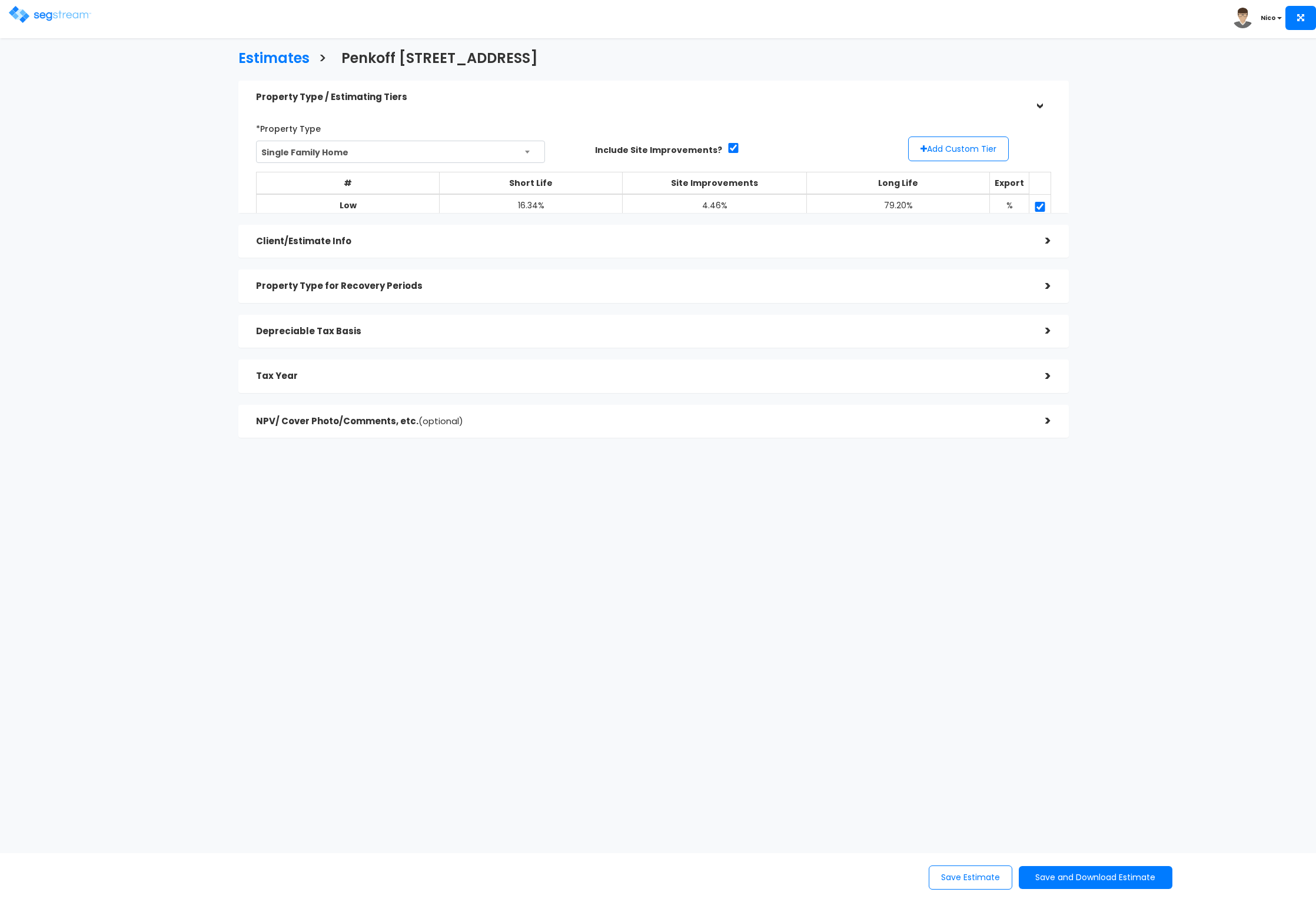
click at [1078, 878] on button "Save and Download Estimate" at bounding box center [1096, 878] width 154 height 23
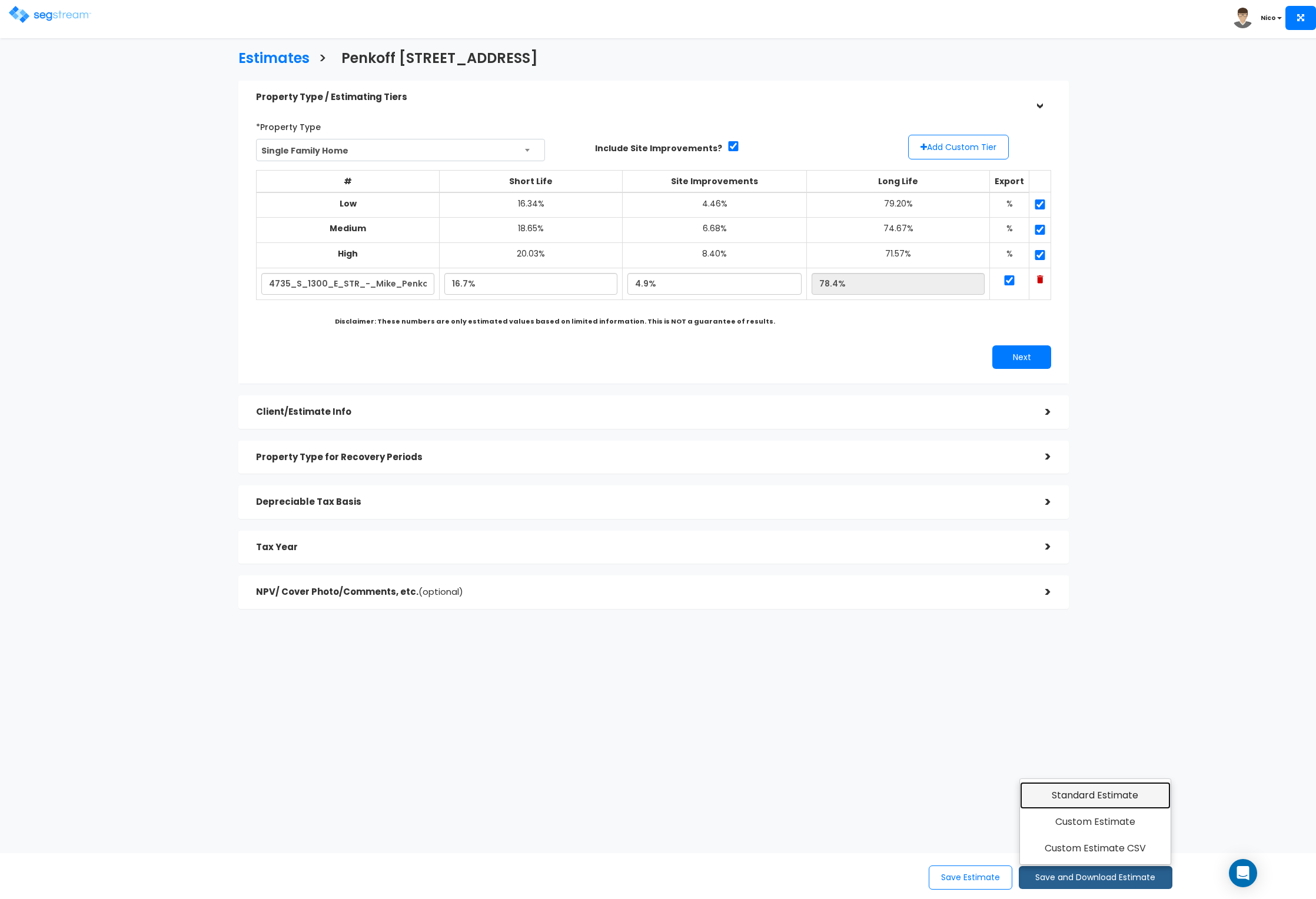
click at [1081, 796] on link "Standard Estimate" at bounding box center [1095, 796] width 151 height 27
click at [1074, 871] on button "Save and Download Estimate" at bounding box center [1096, 878] width 154 height 23
click at [1080, 818] on link "Custom Estimate" at bounding box center [1095, 822] width 151 height 27
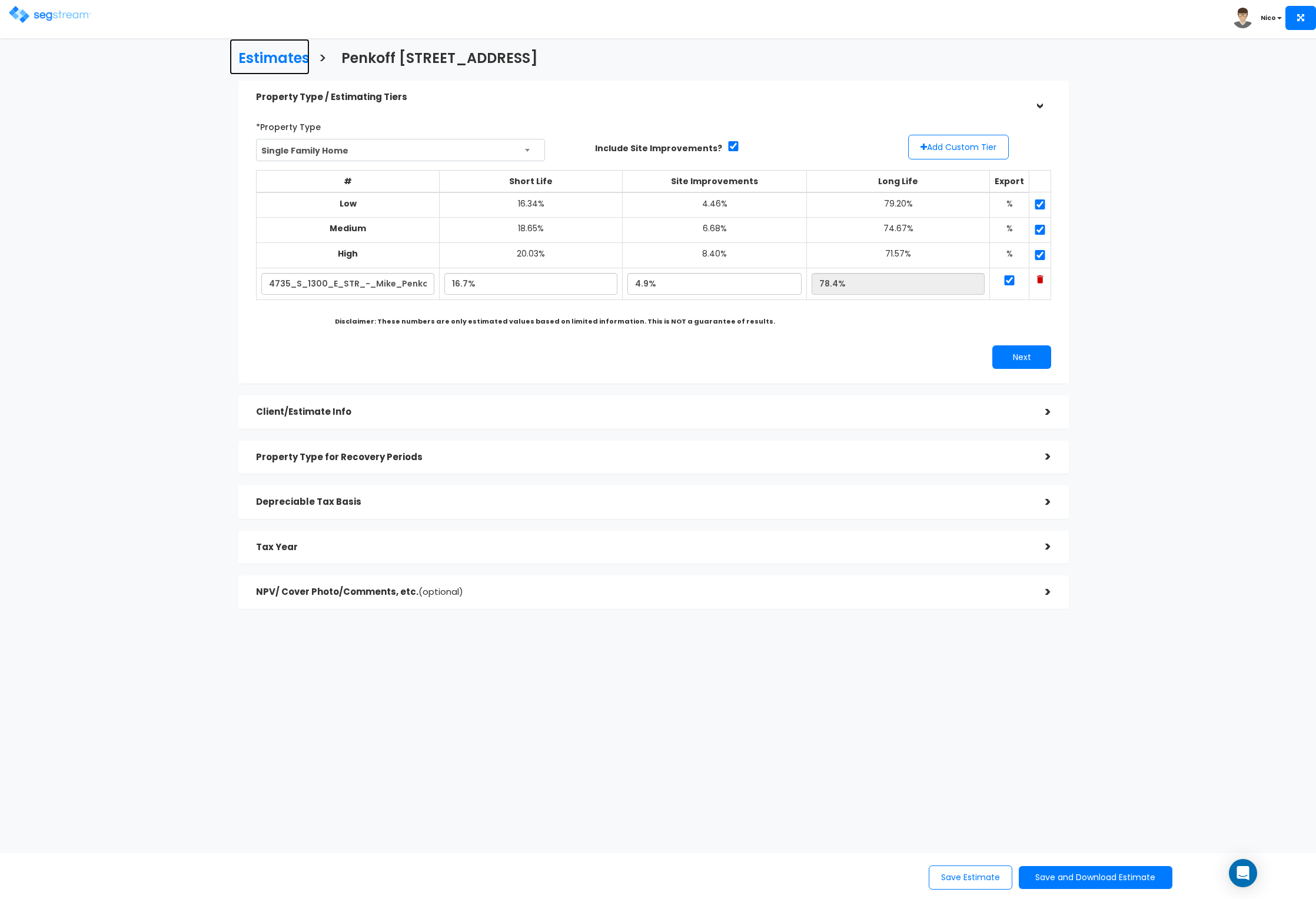
click at [262, 62] on h3 "Estimates" at bounding box center [274, 60] width 71 height 18
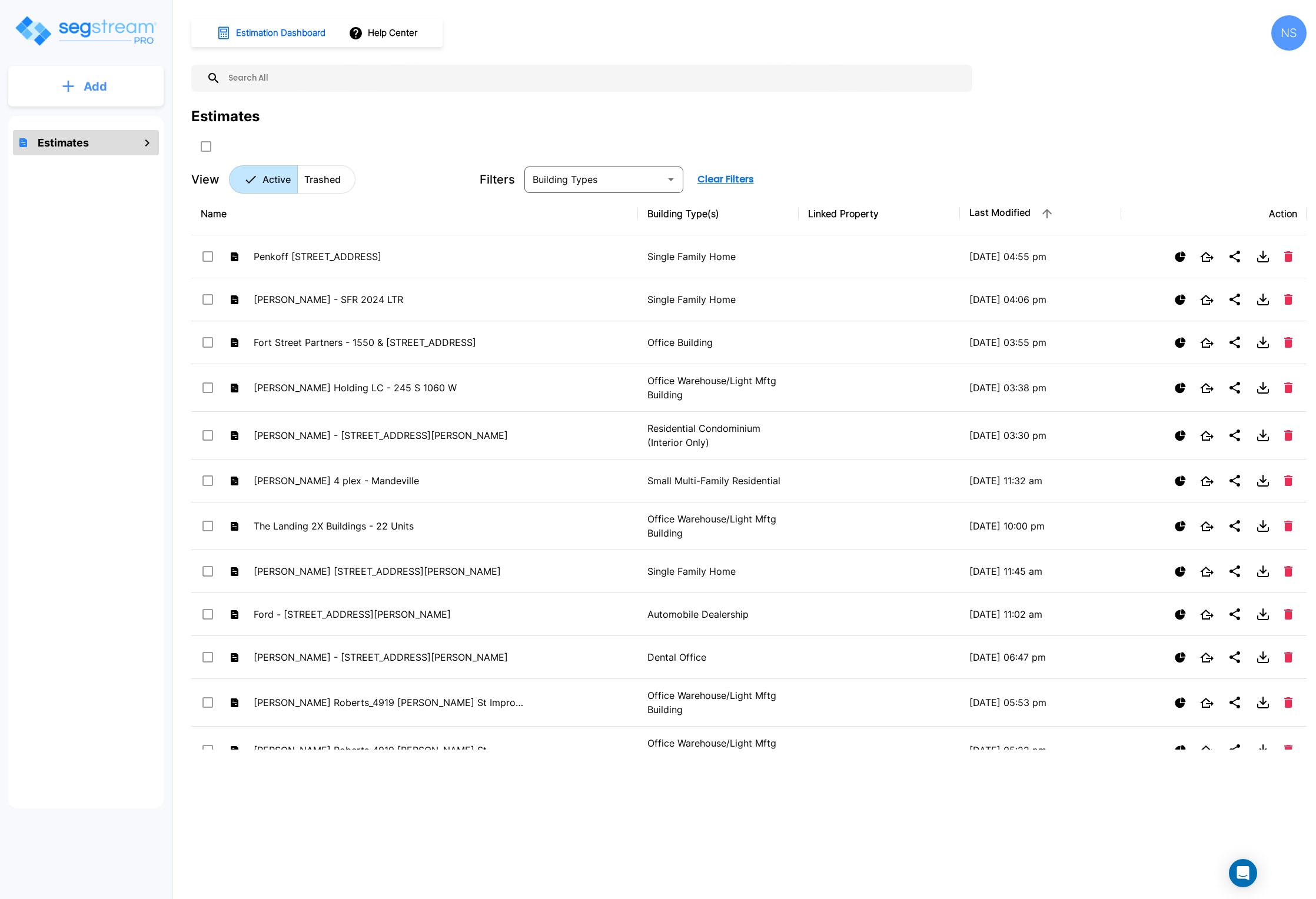
click at [87, 96] on button "Add" at bounding box center [87, 87] width 156 height 35
click at [84, 111] on button "Add Estimate" at bounding box center [86, 118] width 87 height 23
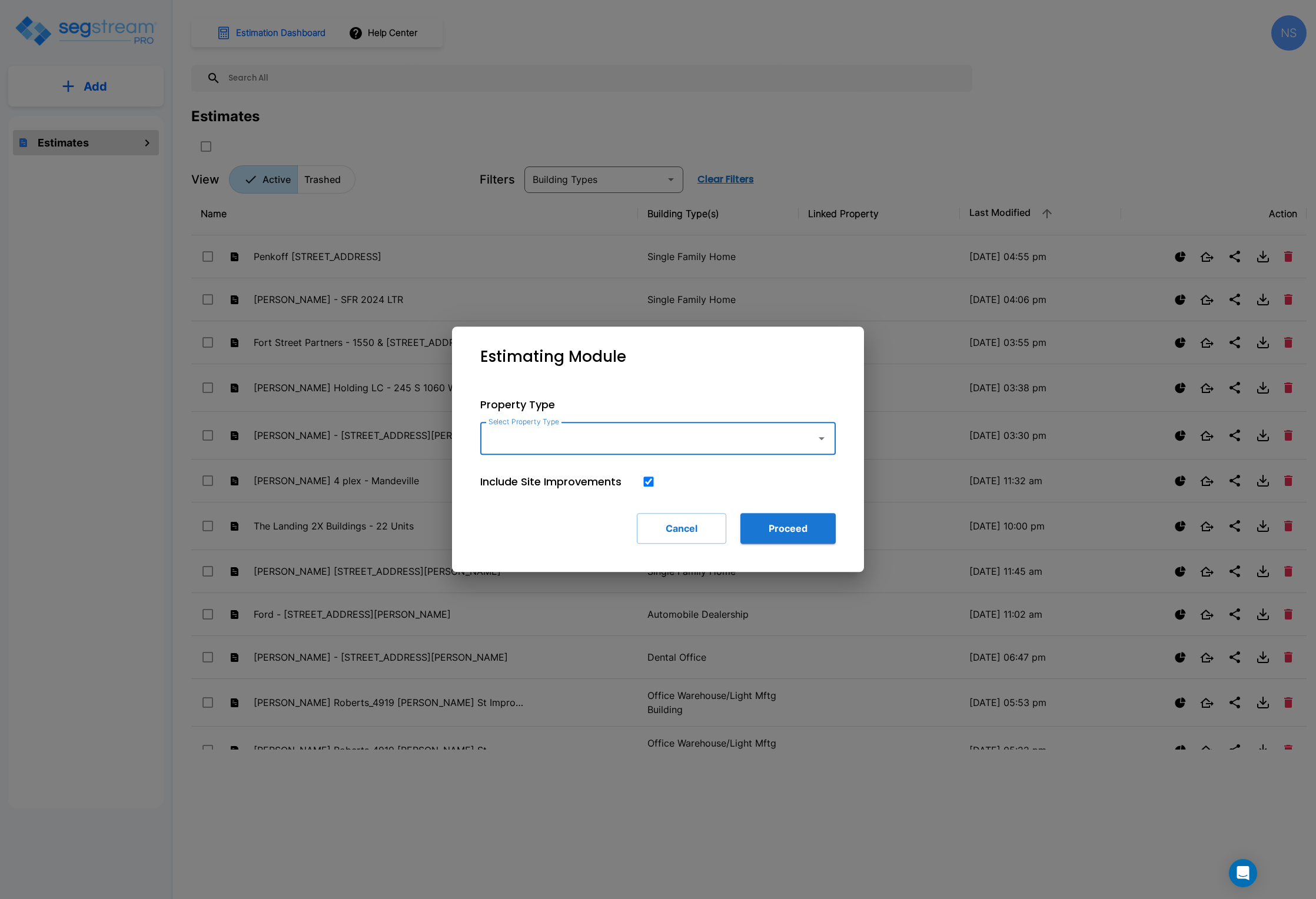
click at [609, 434] on input "Select Property Type" at bounding box center [645, 437] width 319 height 22
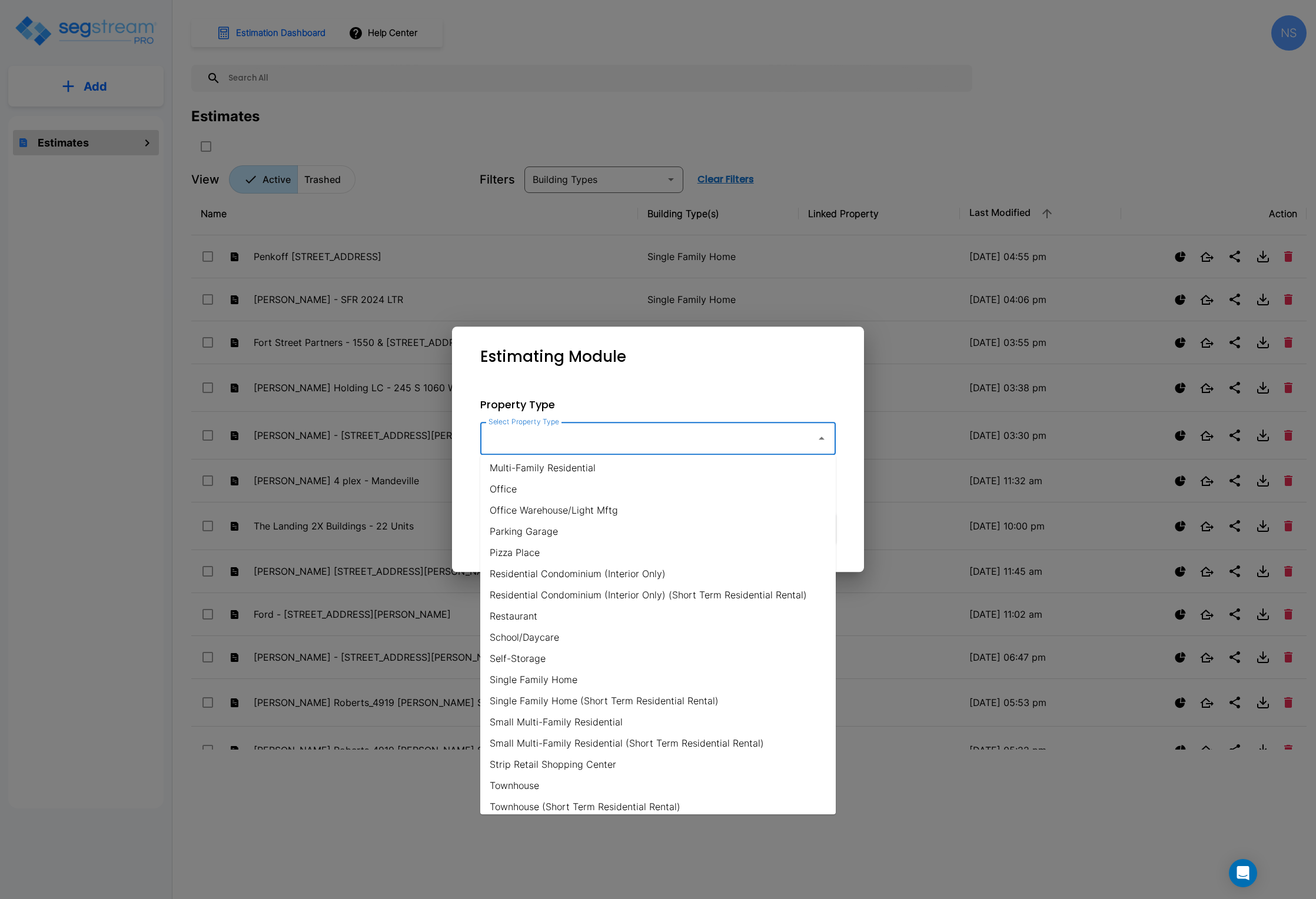
scroll to position [710, 0]
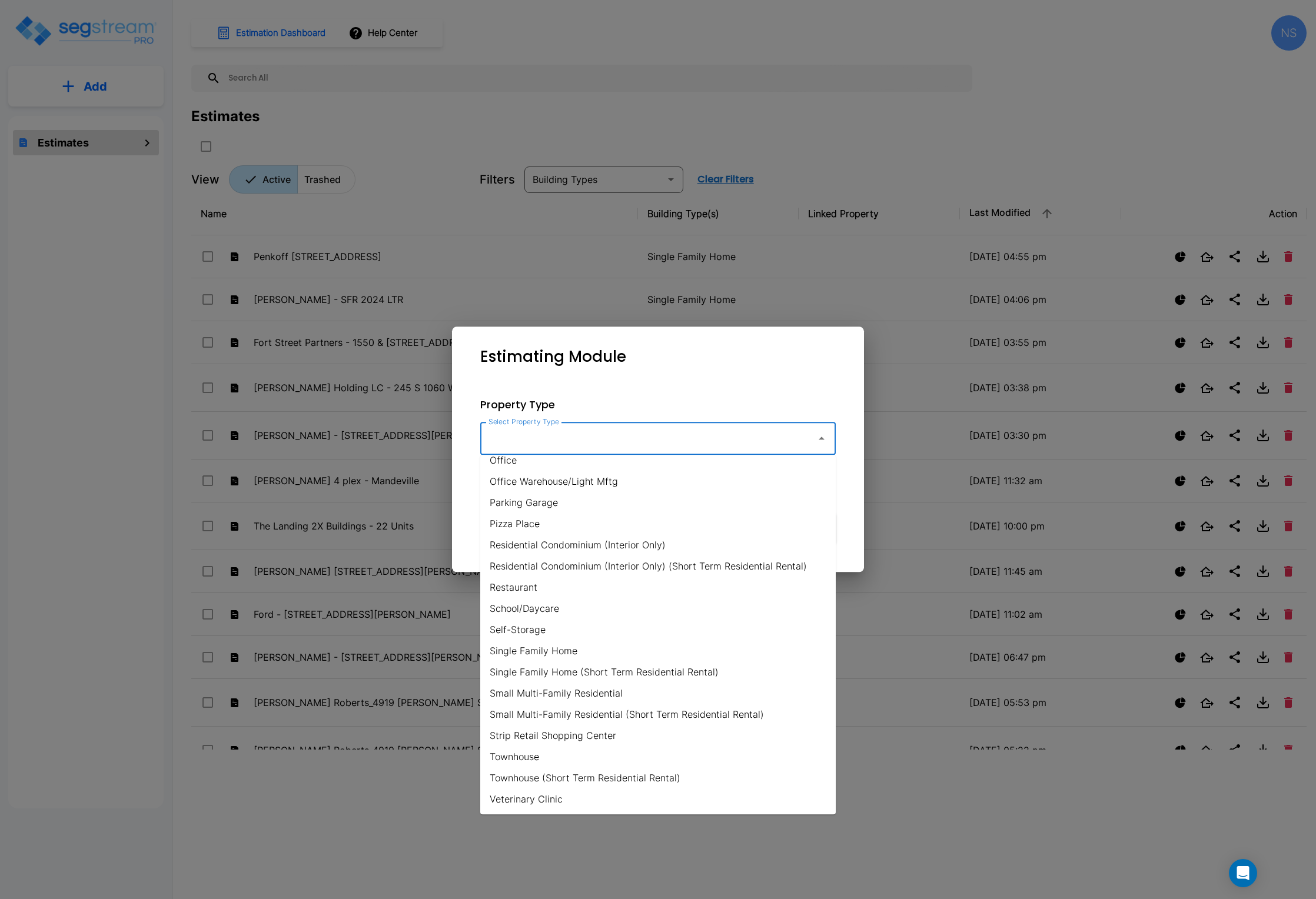
click at [517, 758] on li "Townhouse" at bounding box center [658, 757] width 356 height 21
type input "Townhouse"
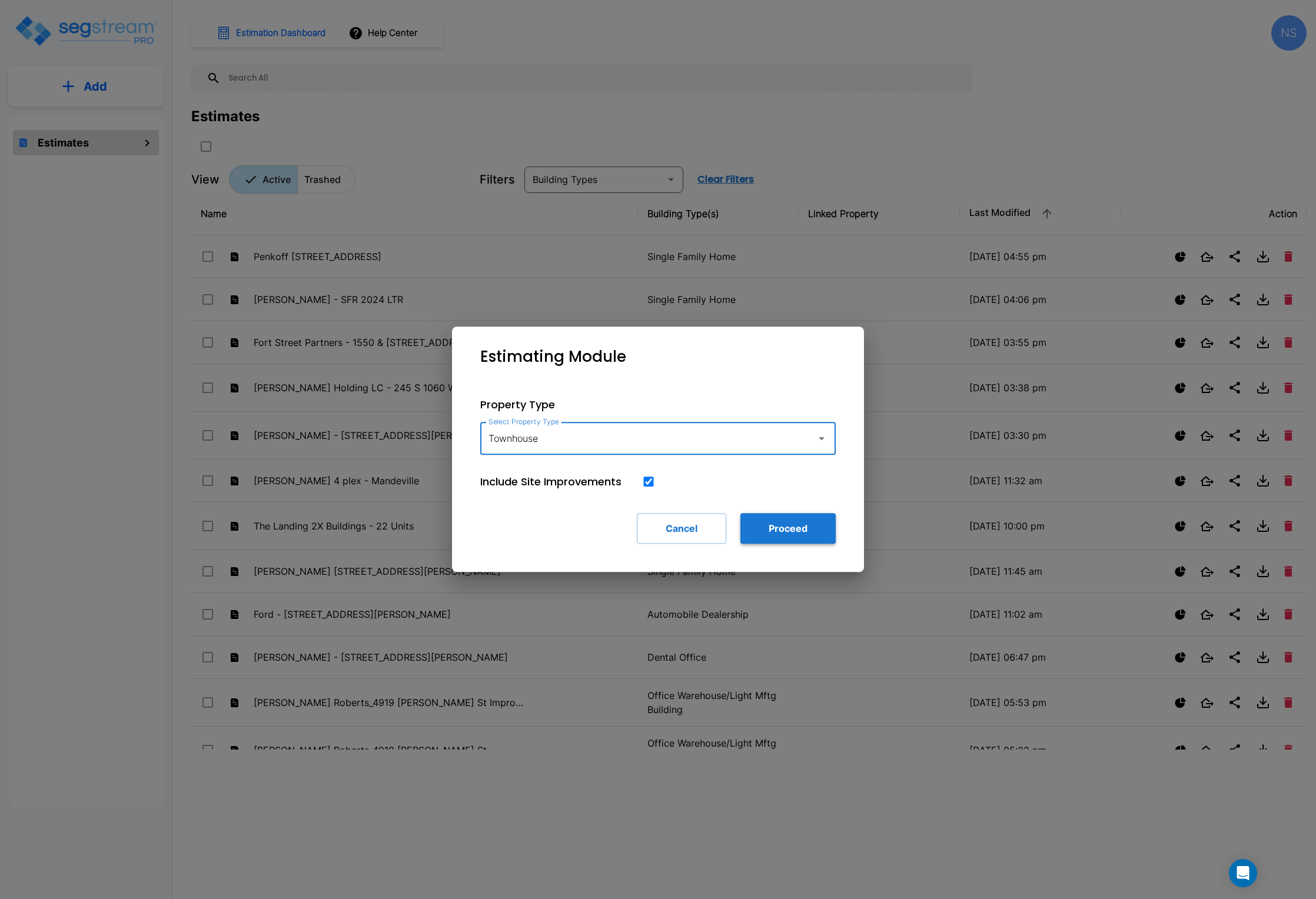
click at [794, 532] on button "Proceed" at bounding box center [787, 529] width 95 height 31
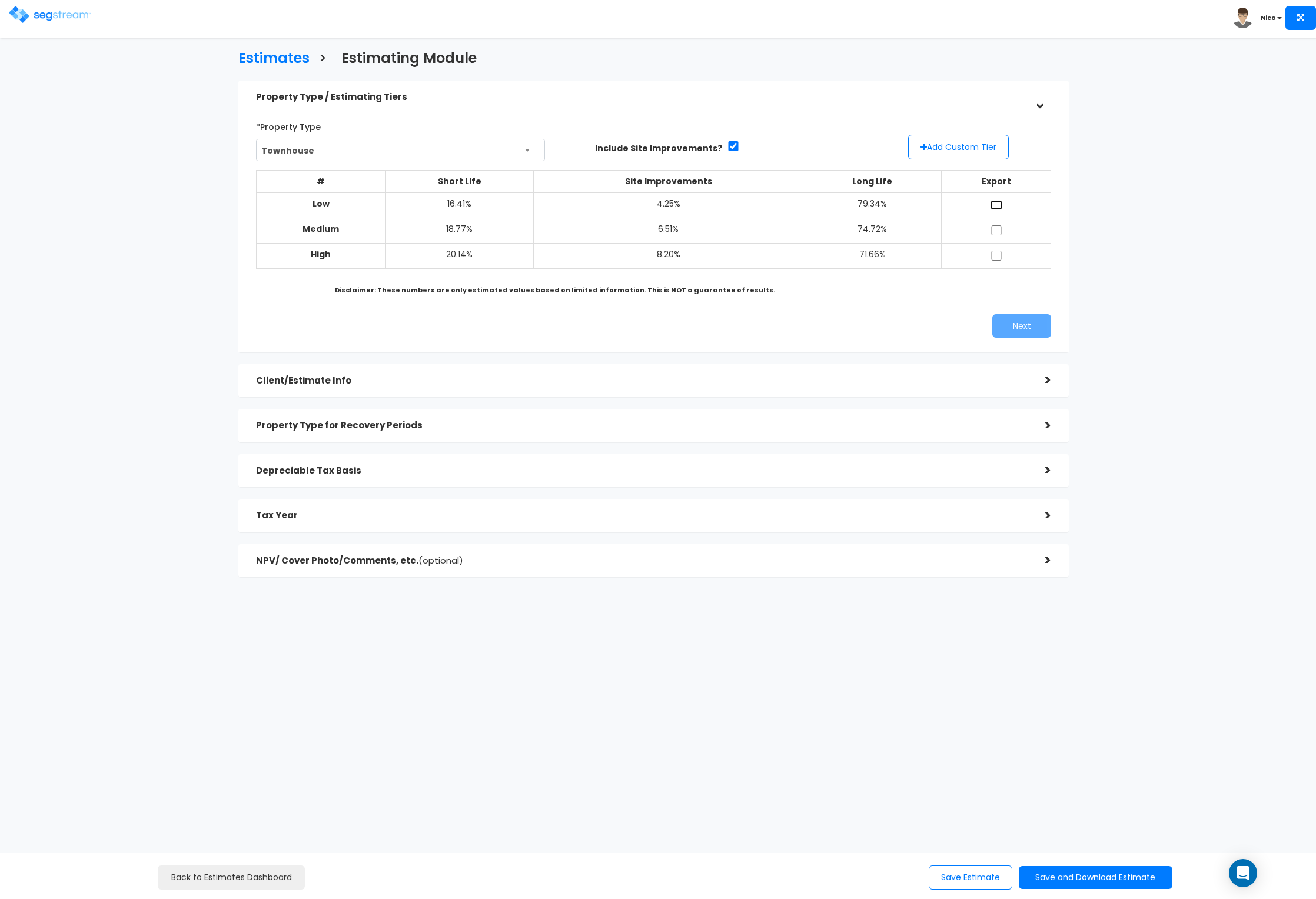
click at [1000, 203] on input "checkbox" at bounding box center [996, 205] width 12 height 10
checkbox input "true"
click at [993, 232] on input "checkbox" at bounding box center [996, 230] width 12 height 10
checkbox input "true"
click at [996, 253] on input "checkbox" at bounding box center [996, 256] width 12 height 10
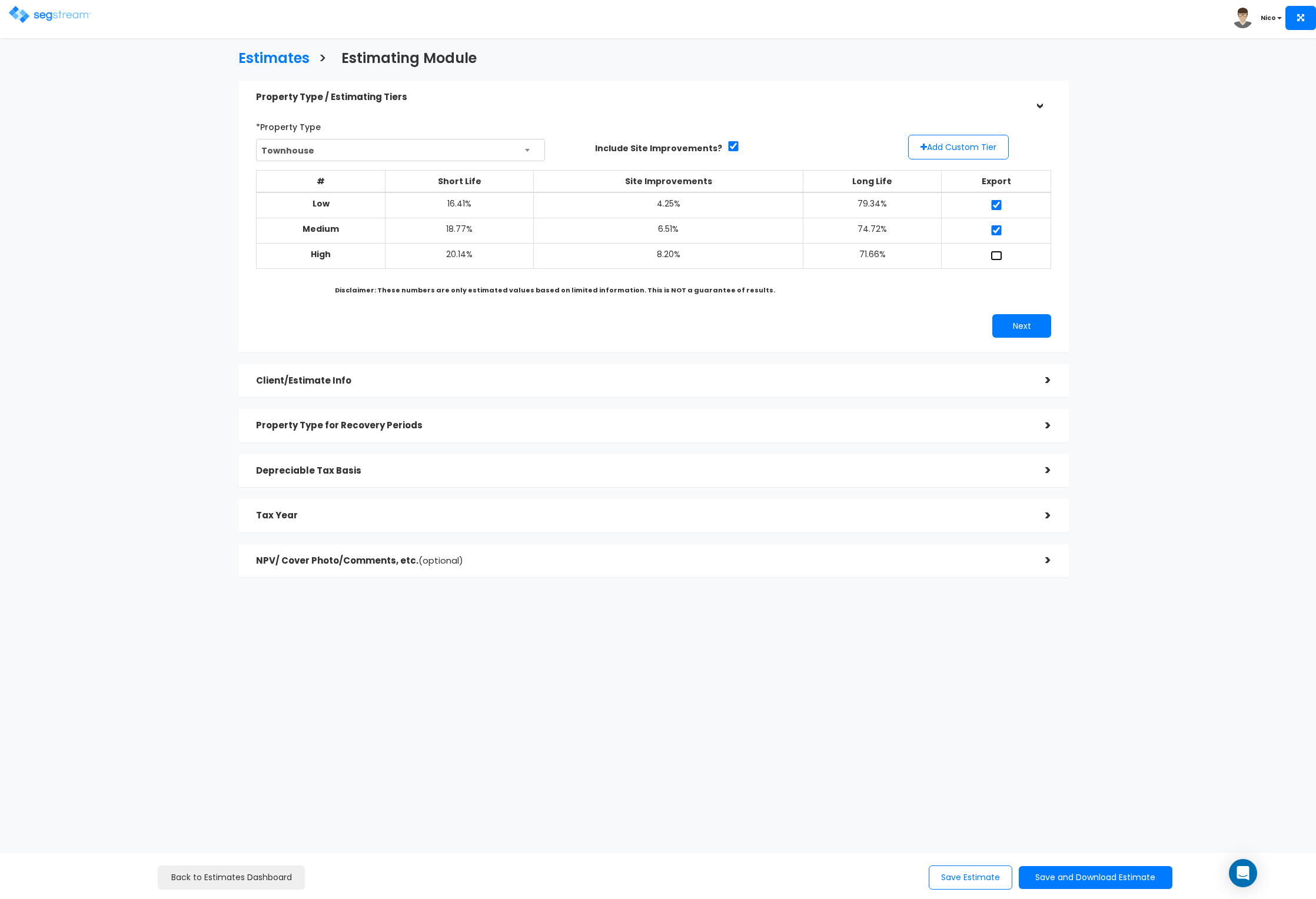
checkbox input "true"
click at [953, 151] on button "Add Custom Tier" at bounding box center [958, 147] width 101 height 25
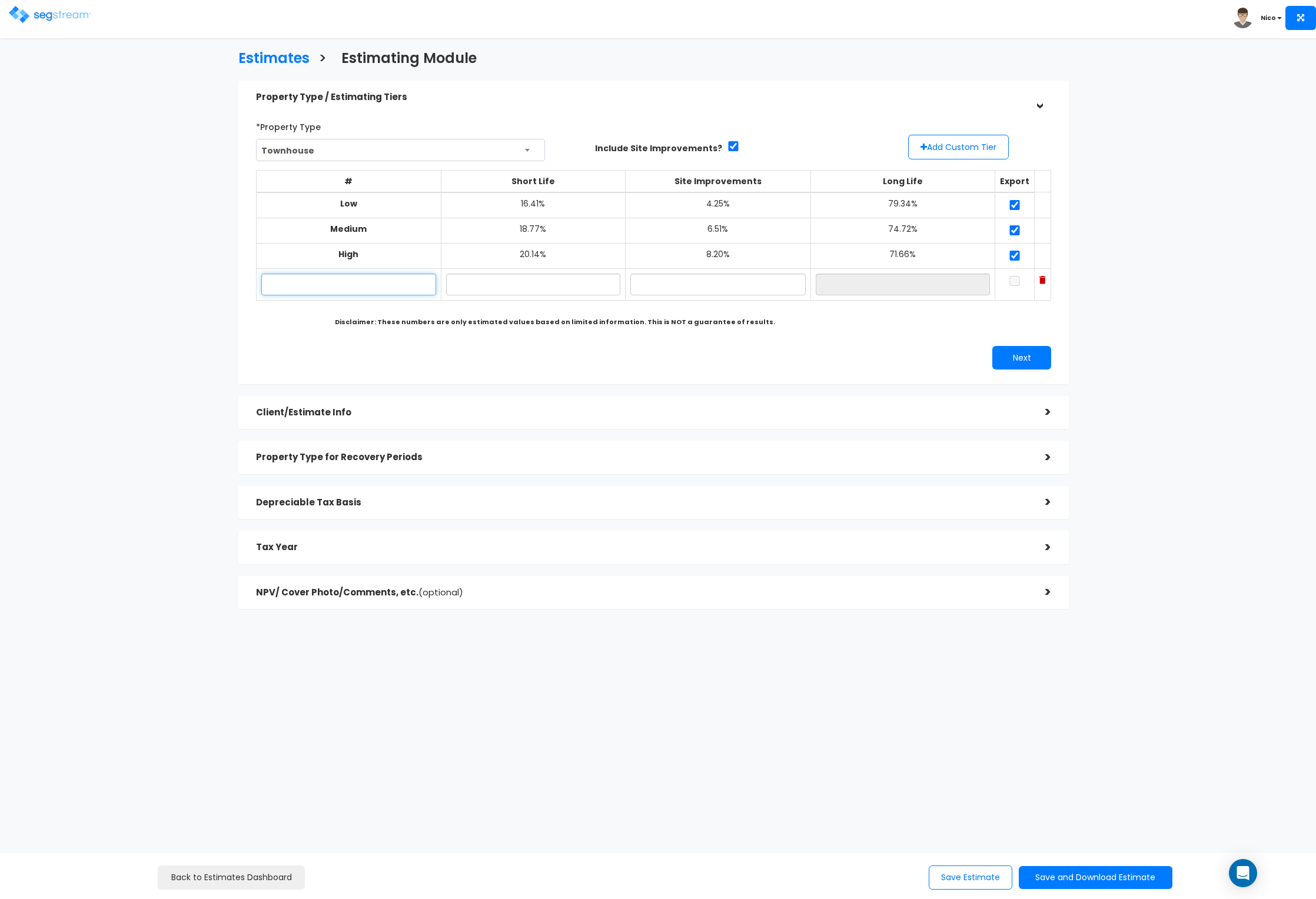
click at [340, 287] on input "text" at bounding box center [349, 285] width 175 height 22
type input "Penkoff 4124 TH"
click at [512, 287] on input "text" at bounding box center [534, 285] width 175 height 22
type input "16.00%"
type input "4.00%"
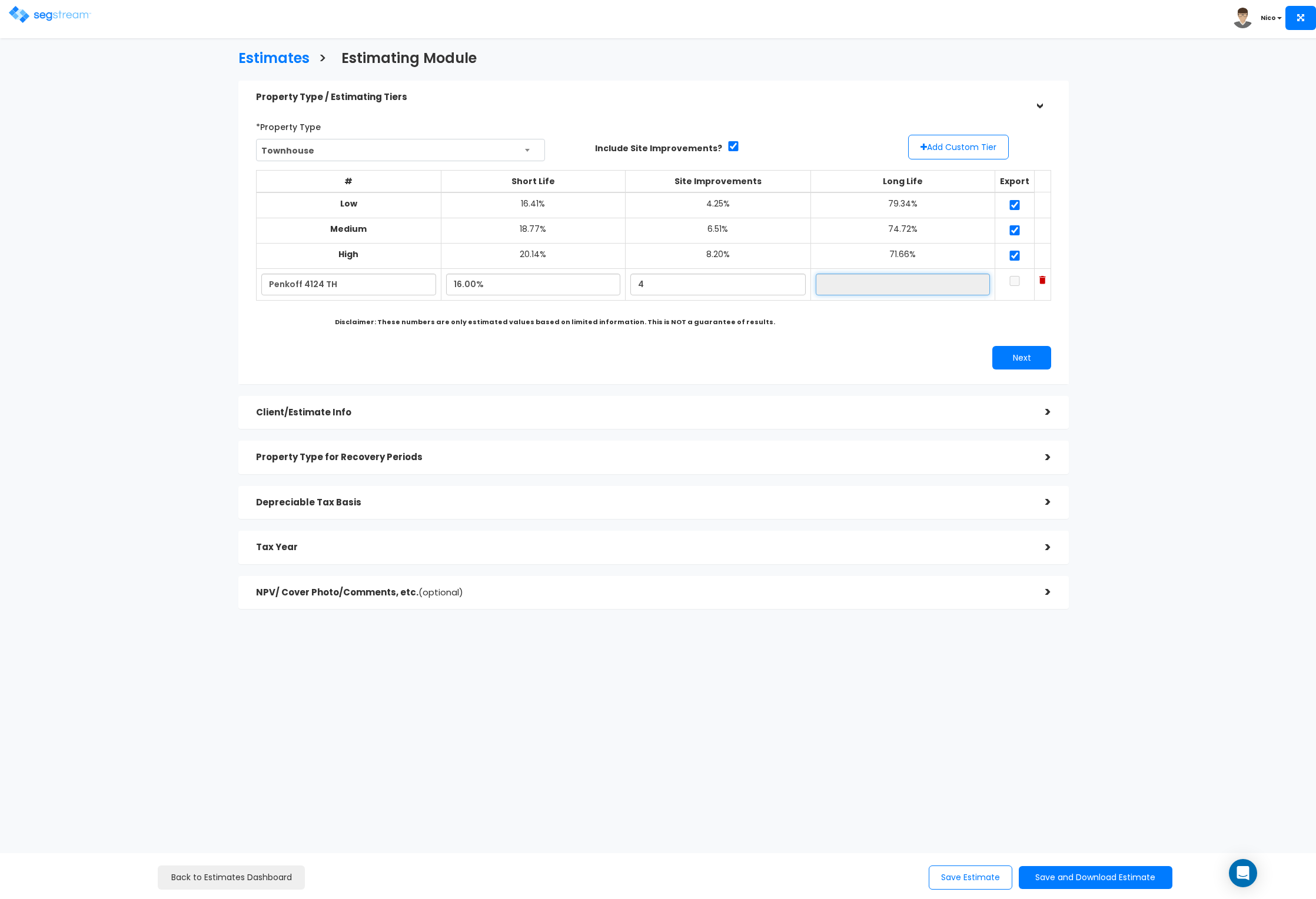
type input "80.00%"
click at [1008, 280] on input "checkbox" at bounding box center [1014, 281] width 12 height 10
checkbox input "true"
click at [1008, 351] on button "Next" at bounding box center [1021, 358] width 59 height 23
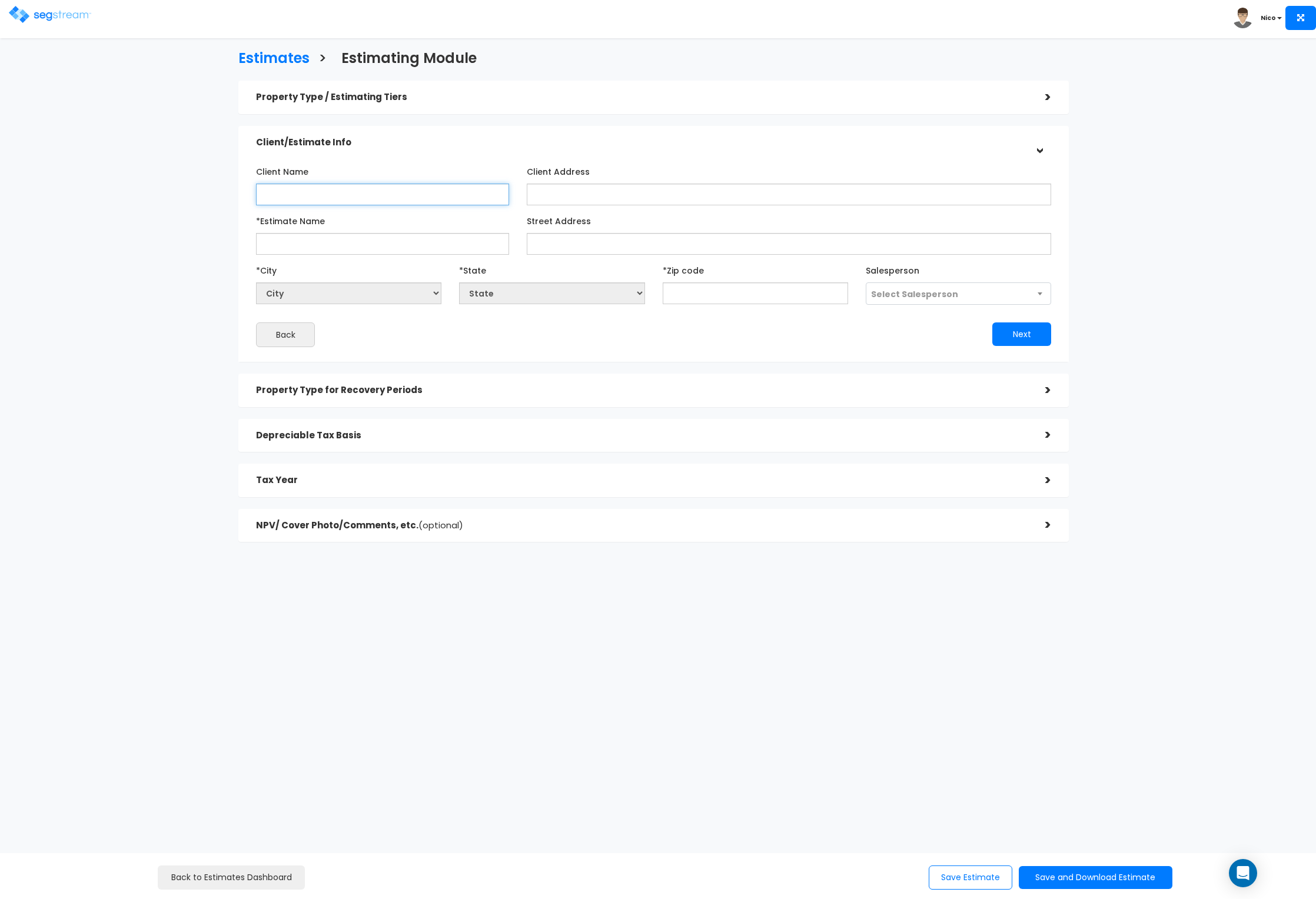
click at [286, 195] on input "Client Name" at bounding box center [382, 194] width 253 height 22
type input "[PERSON_NAME]"
type input "tbd"
type input "Penkoff [STREET_ADDRESS][PERSON_NAME]"
click at [569, 245] on input "Street Address" at bounding box center [788, 243] width 524 height 22
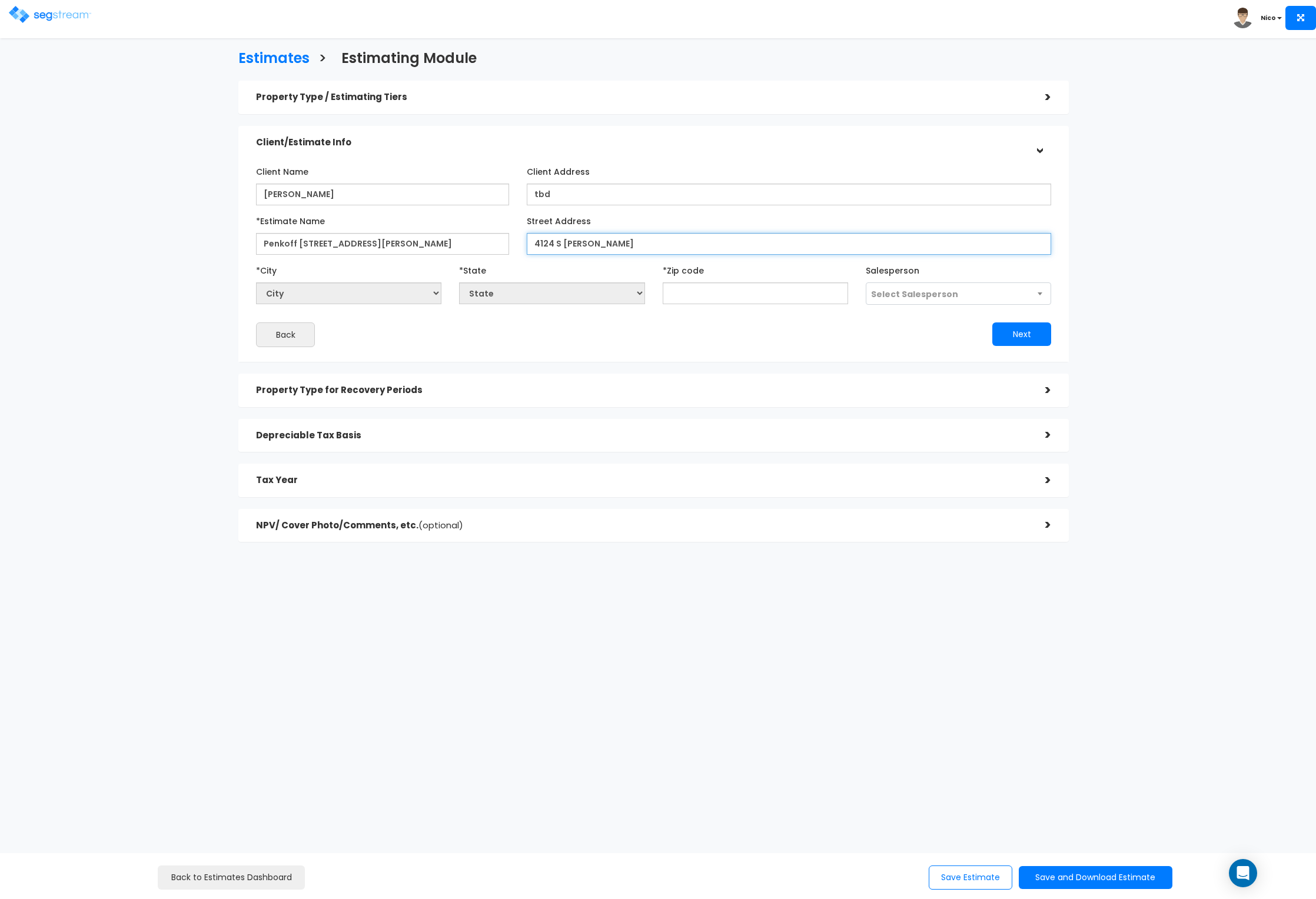
type input "4124 S Winder Ward"
select select "National Average"
click at [625, 238] on input "4124 S Winder Ward" at bounding box center [788, 243] width 524 height 22
type input "[STREET_ADDRESS][PERSON_NAME]"
click at [743, 290] on input "text" at bounding box center [755, 293] width 186 height 22
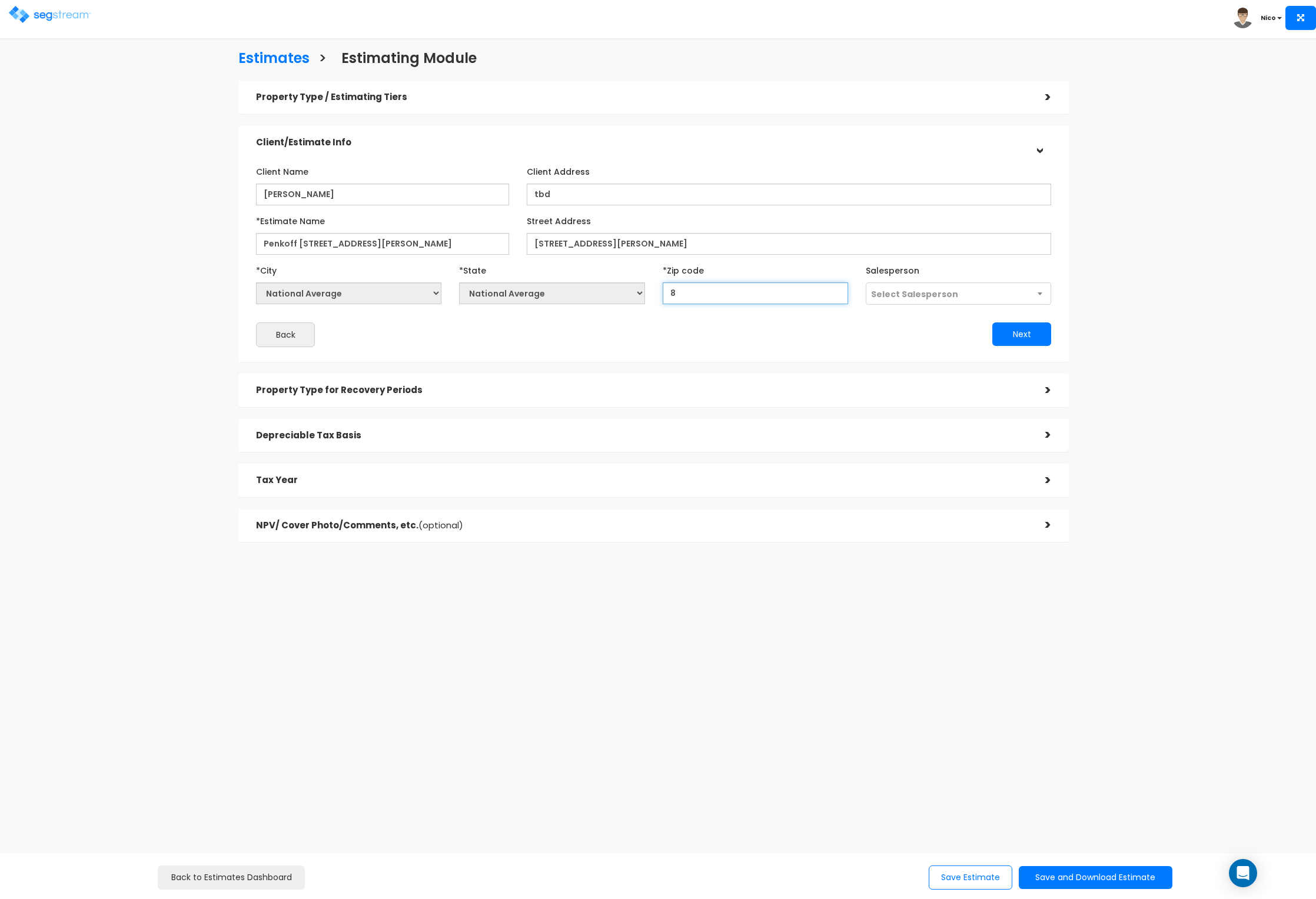
type input "84"
select select "UT"
type input "84124"
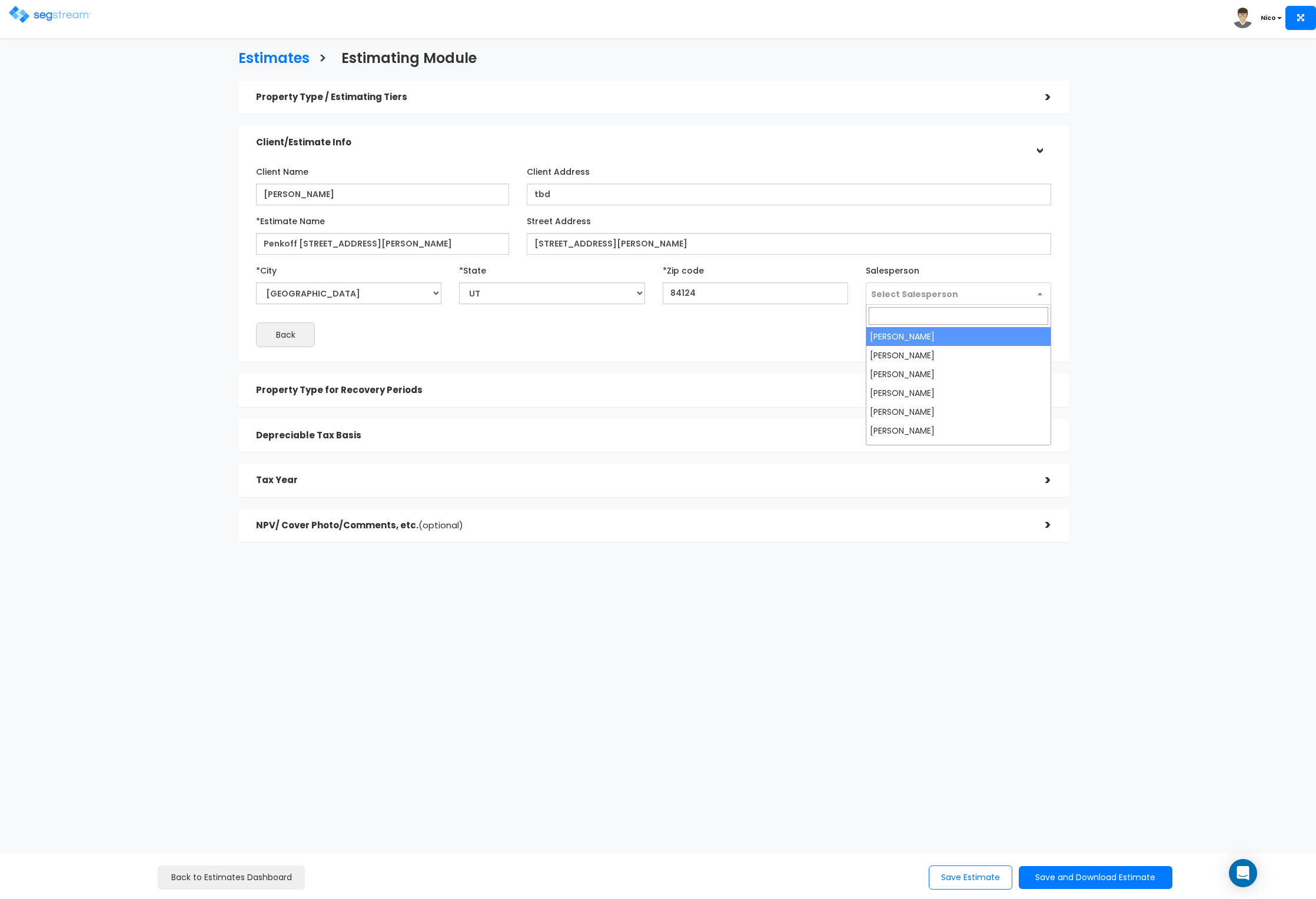
click at [970, 297] on span "Select Salesperson" at bounding box center [958, 293] width 185 height 22
select select "173"
click at [775, 313] on div "Client Name Mike Penkoff Client Address tbd *Estimate Name" at bounding box center [653, 254] width 795 height 186
click at [1014, 340] on button "Next" at bounding box center [1021, 334] width 59 height 23
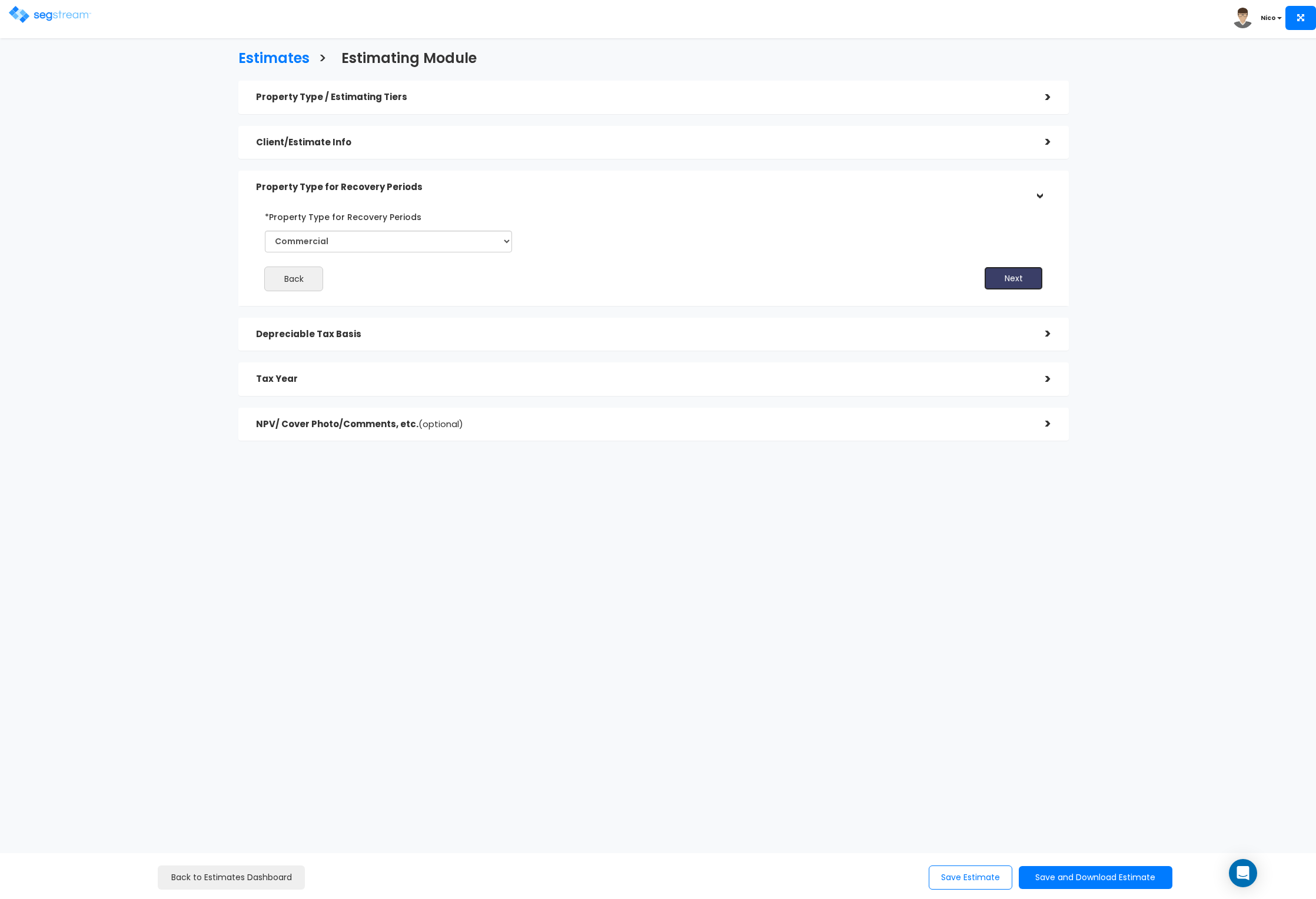
click at [1008, 280] on button "Next" at bounding box center [1013, 278] width 59 height 23
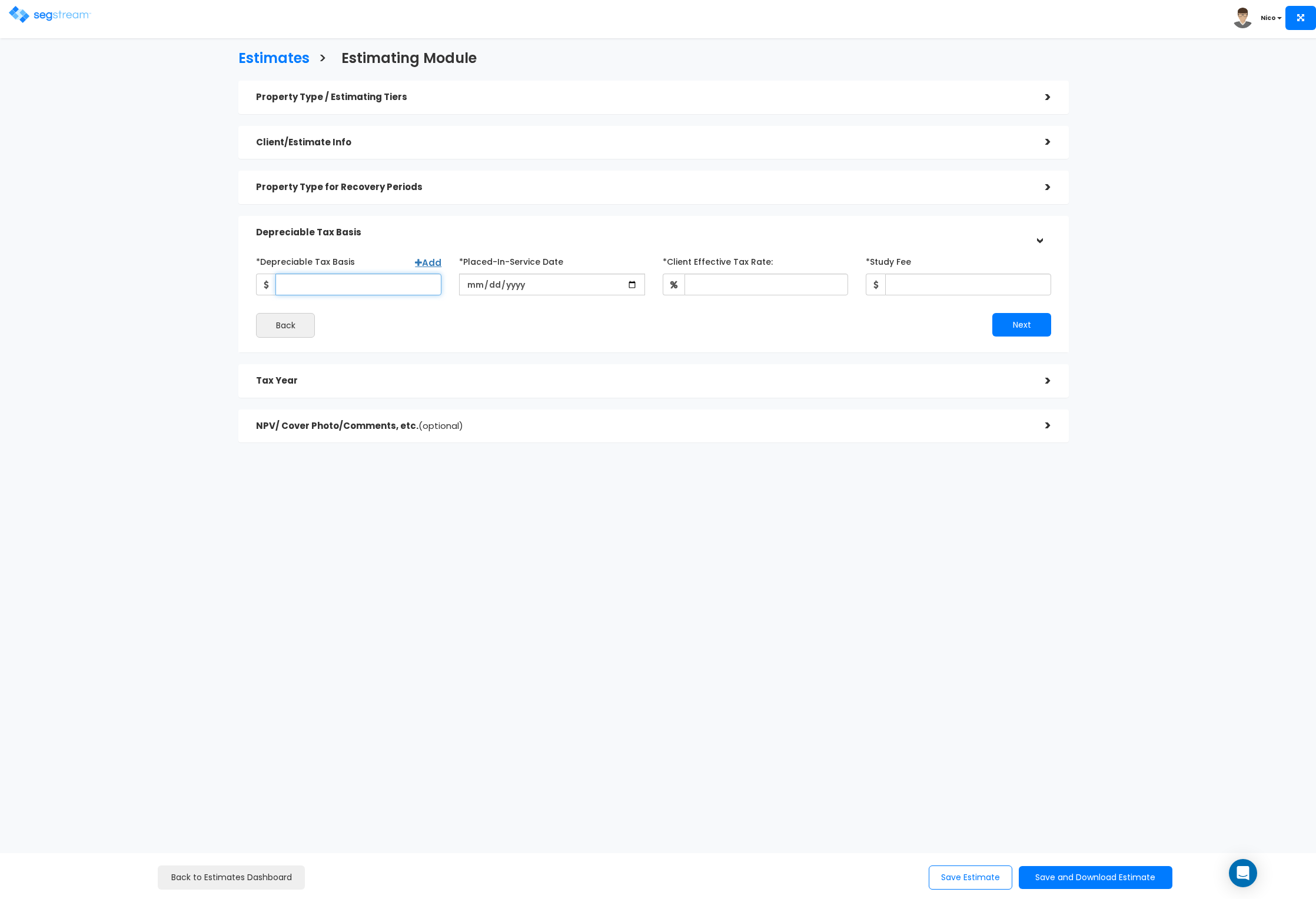
click at [294, 283] on input "*Depreciable Tax Basis" at bounding box center [358, 285] width 166 height 22
type input "531,720"
type input "[DATE]"
click at [695, 294] on input "*Client Effective Tax Rate:" at bounding box center [766, 285] width 163 height 22
type input "30"
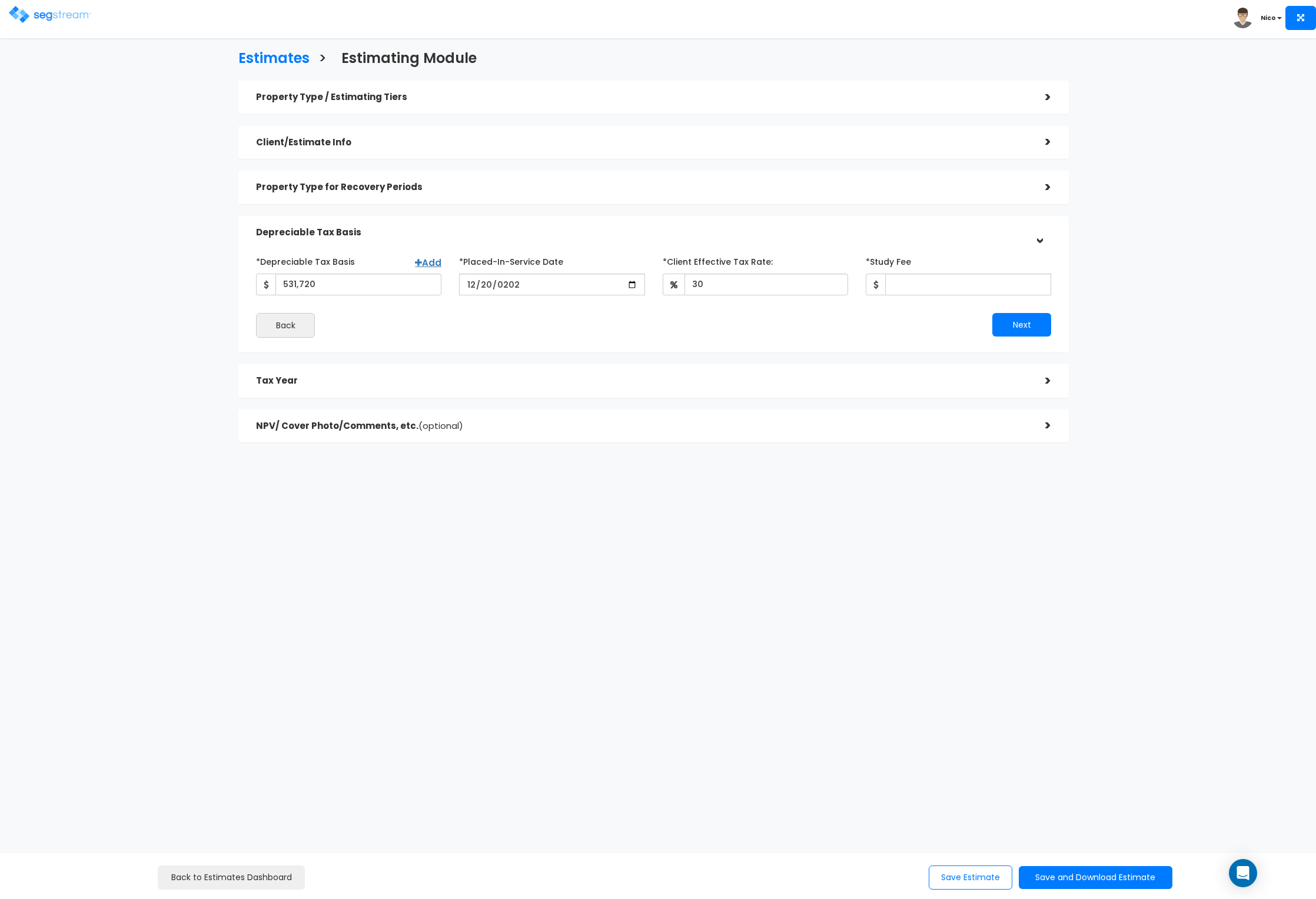
click at [726, 340] on div "*Depreciable Tax Basis Add 531,720 *Placed-In-Service Date 2024-12-20 30 *Study…" at bounding box center [653, 295] width 812 height 98
click at [921, 289] on input "*Study Fee" at bounding box center [968, 285] width 166 height 22
drag, startPoint x: 928, startPoint y: 287, endPoint x: 885, endPoint y: 286, distance: 43.0
click at [885, 286] on input "3,124" at bounding box center [968, 285] width 166 height 22
type input "3,129"
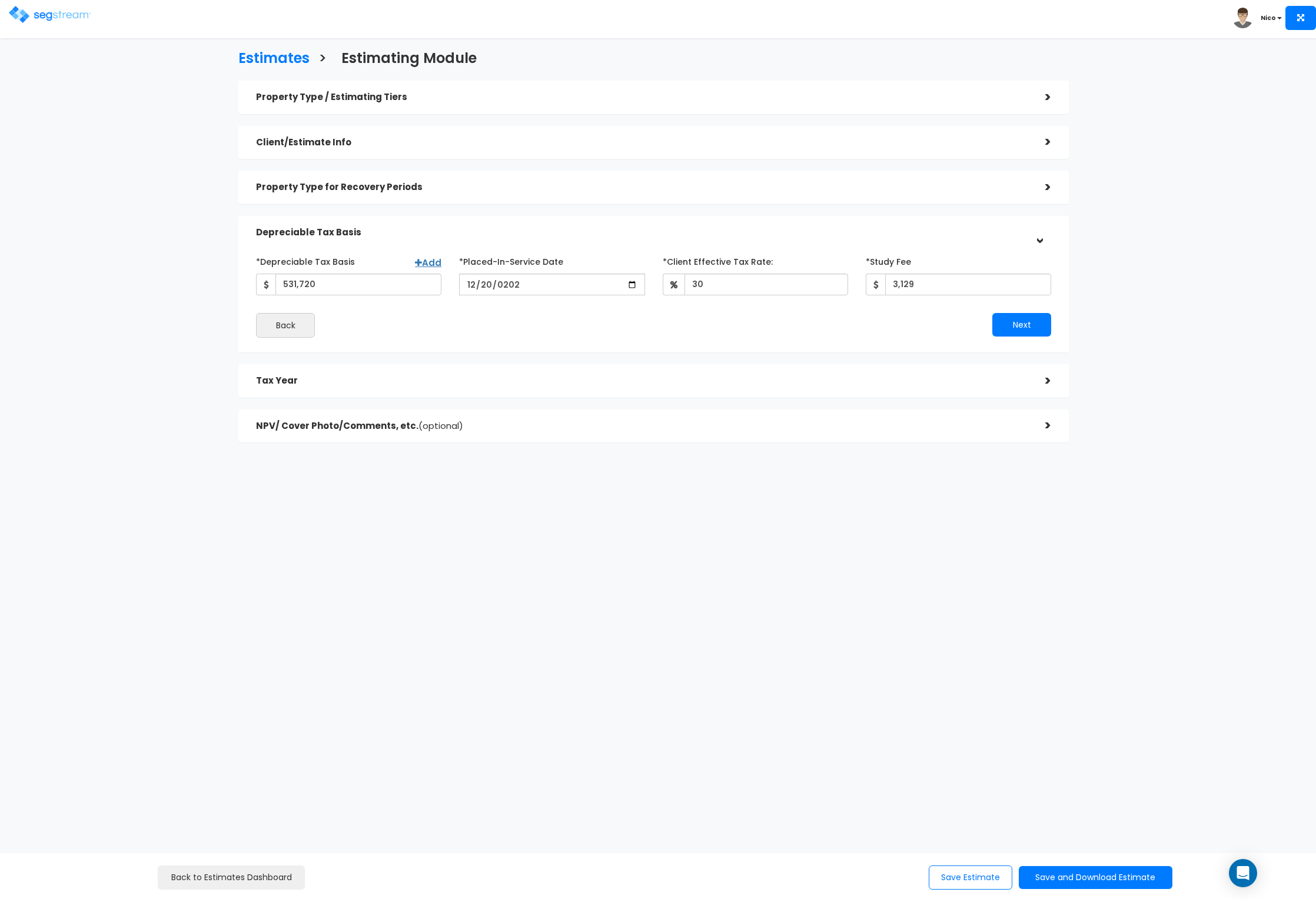
click at [852, 334] on div "Next" at bounding box center [857, 325] width 407 height 23
click at [1020, 327] on button "Next" at bounding box center [1021, 325] width 59 height 23
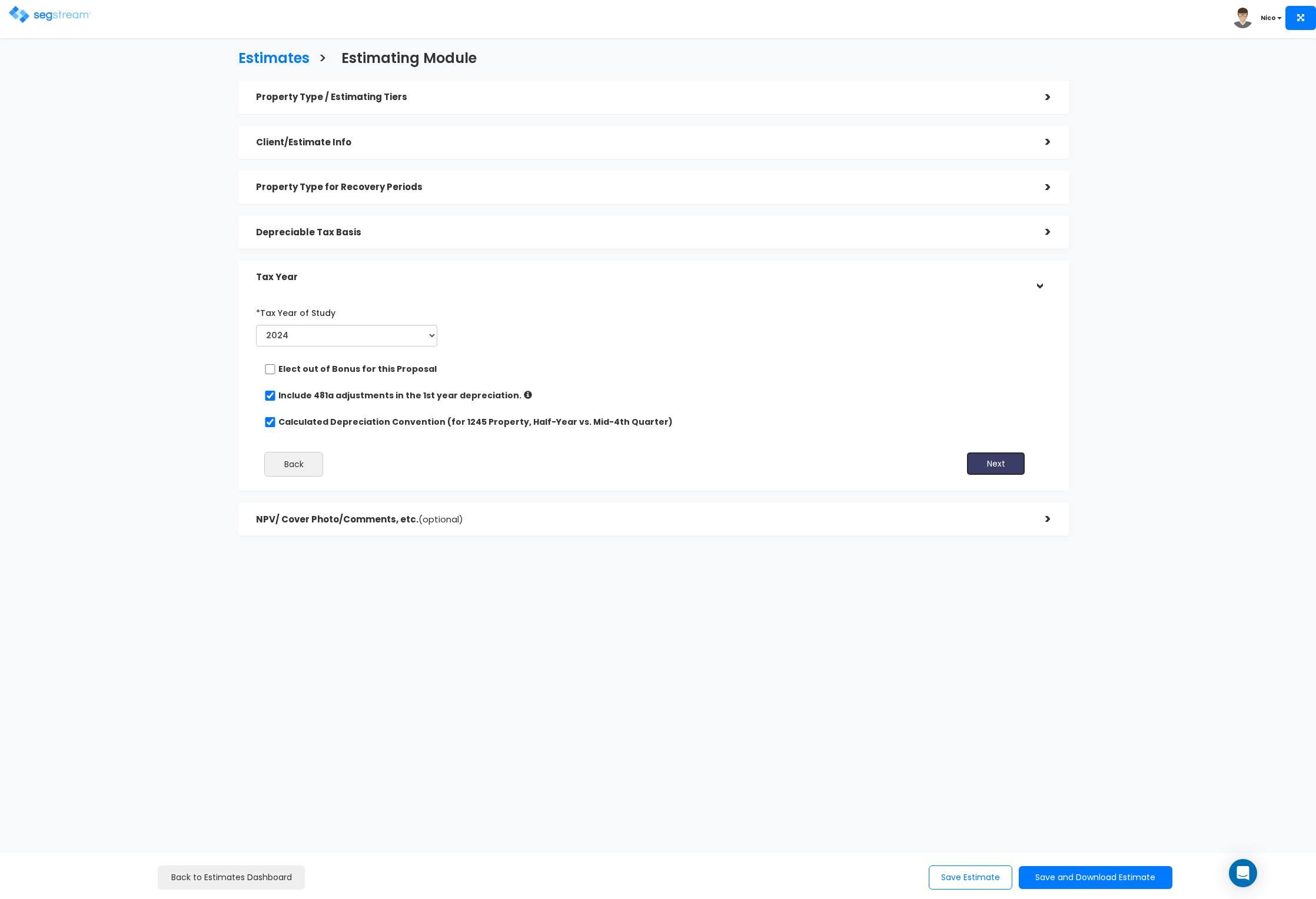
click at [1009, 461] on button "Next" at bounding box center [995, 463] width 59 height 23
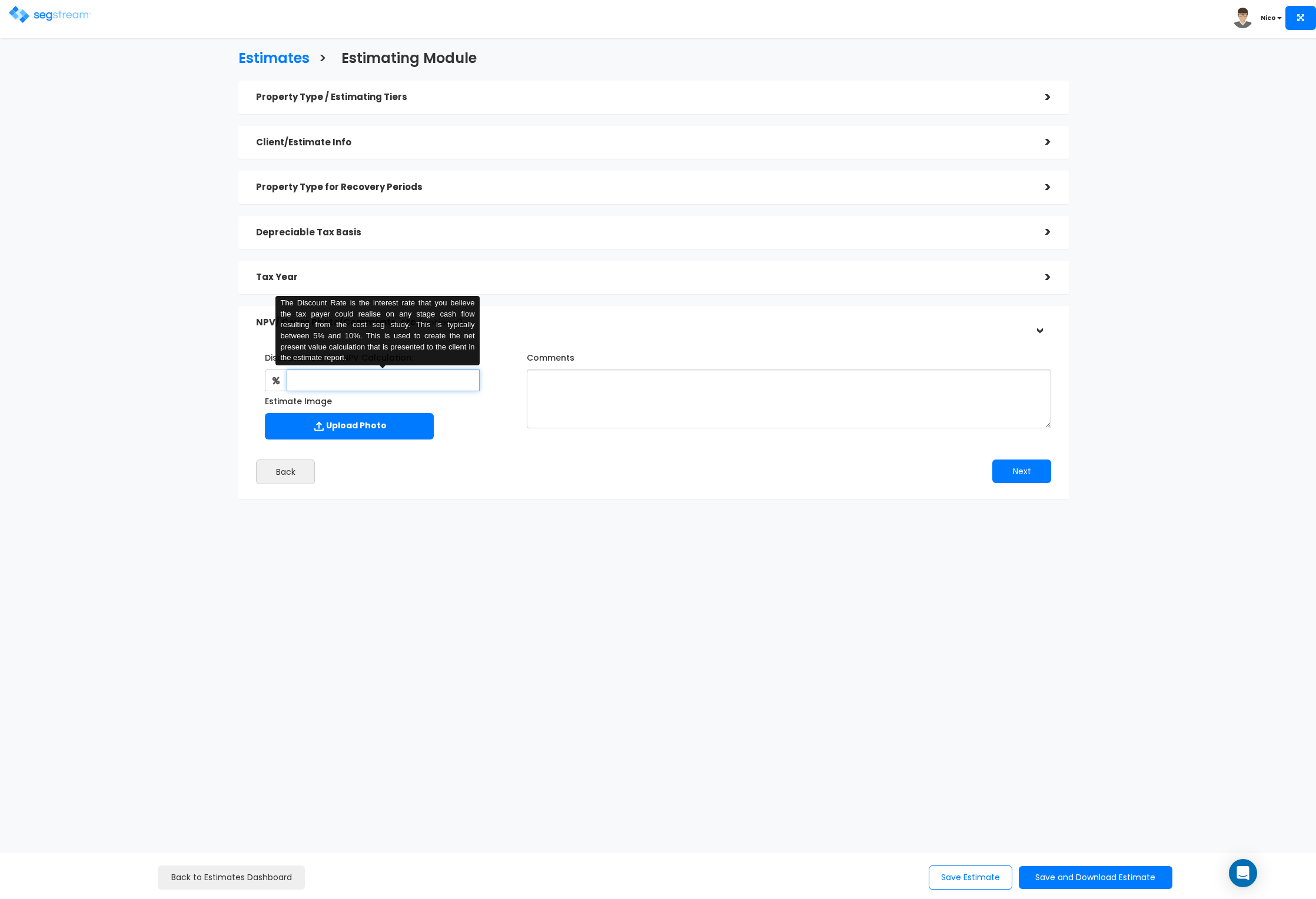
click at [340, 377] on input "text" at bounding box center [383, 380] width 193 height 22
type input "8"
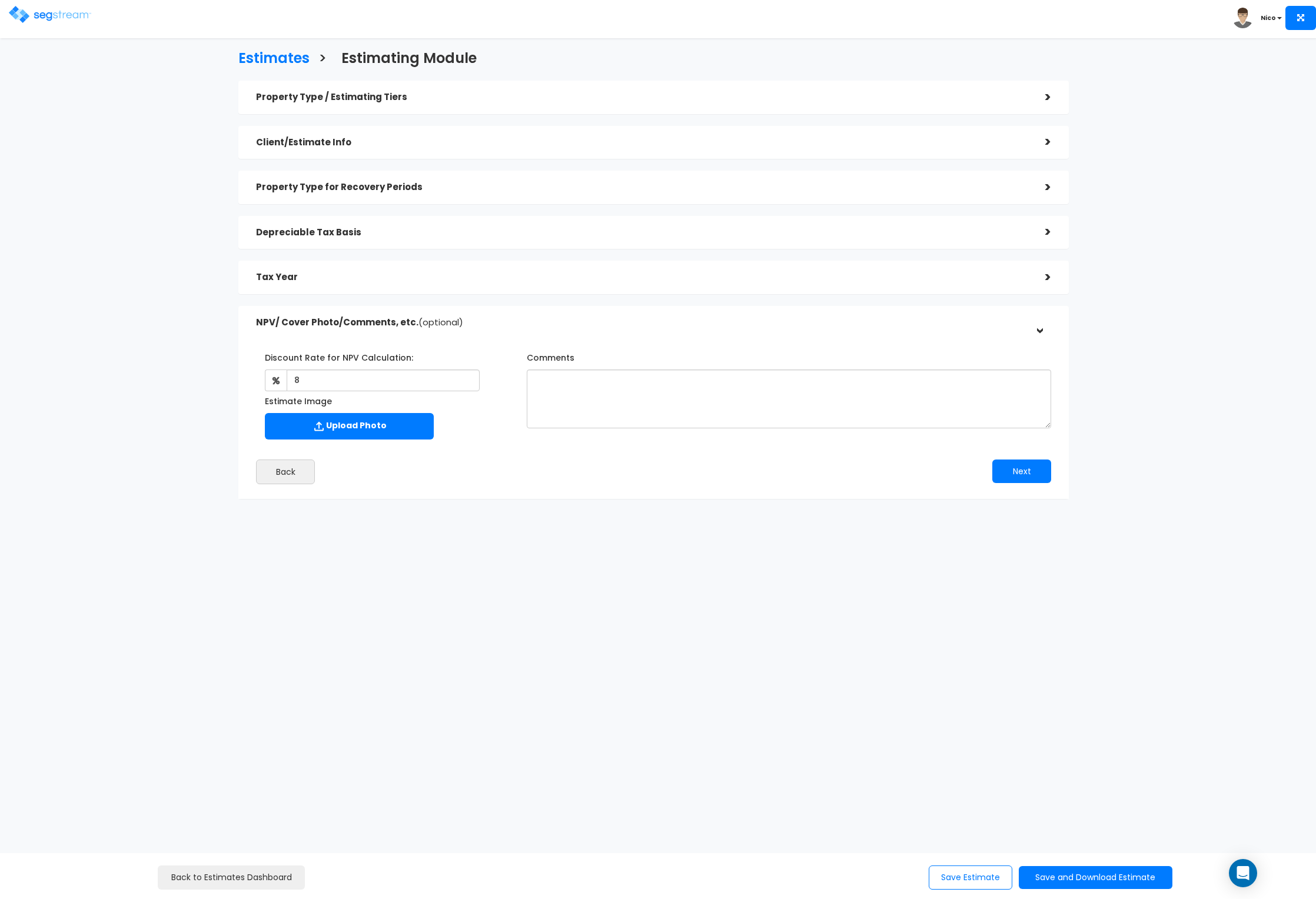
click at [576, 449] on div "Discount Rate for NPV Calculation: 8 Estimate Image" at bounding box center [653, 413] width 812 height 154
click at [1031, 470] on button "Next" at bounding box center [1021, 471] width 59 height 23
click at [972, 871] on button "Save Estimate" at bounding box center [970, 877] width 84 height 24
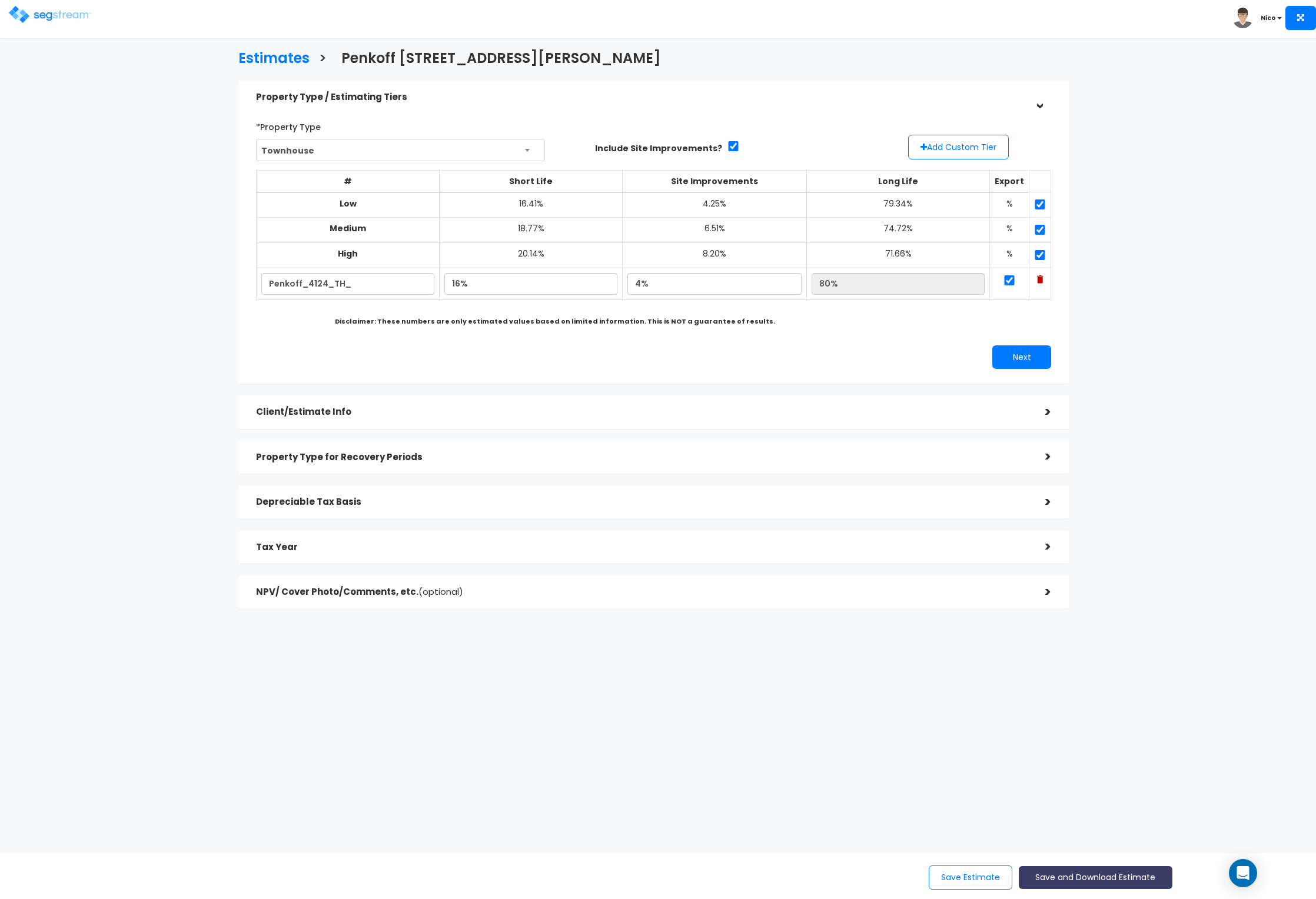
click at [1078, 875] on button "Save and Download Estimate" at bounding box center [1096, 878] width 154 height 23
click at [1096, 794] on link "Standard Estimate" at bounding box center [1095, 796] width 151 height 27
click at [1056, 878] on button "Save and Download Estimate" at bounding box center [1096, 878] width 154 height 23
click at [1073, 834] on link "Custom Estimate" at bounding box center [1095, 822] width 151 height 27
